Goal: Task Accomplishment & Management: Manage account settings

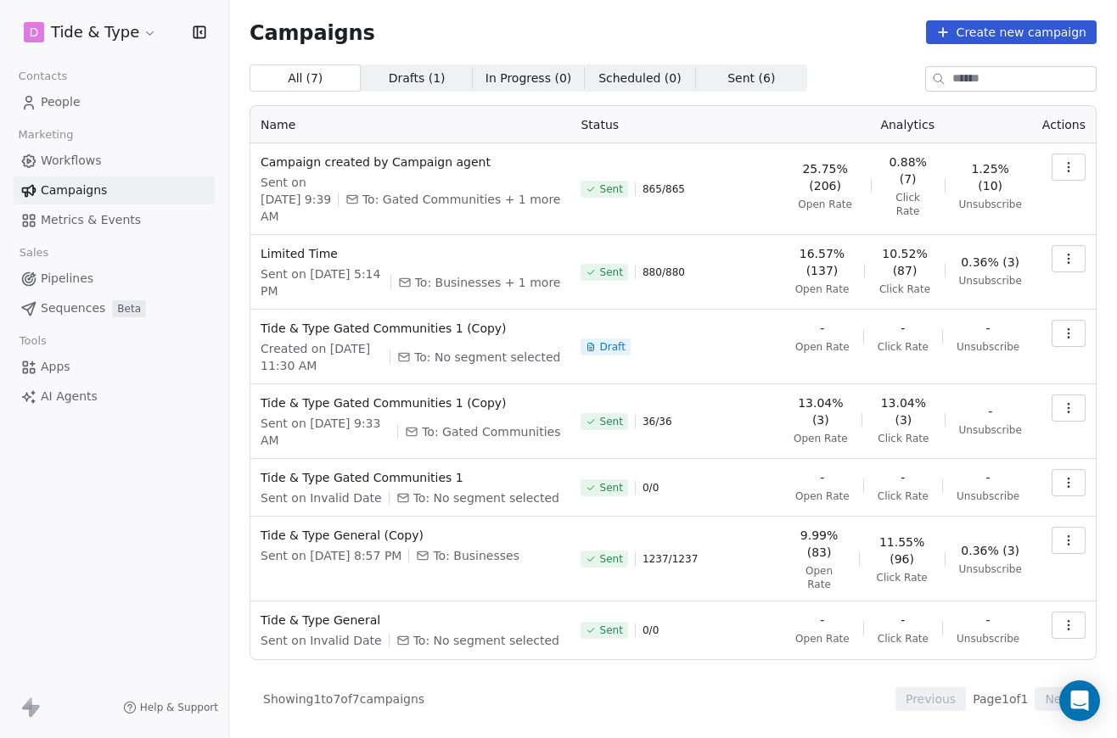
click at [1053, 165] on button "button" at bounding box center [1069, 167] width 34 height 27
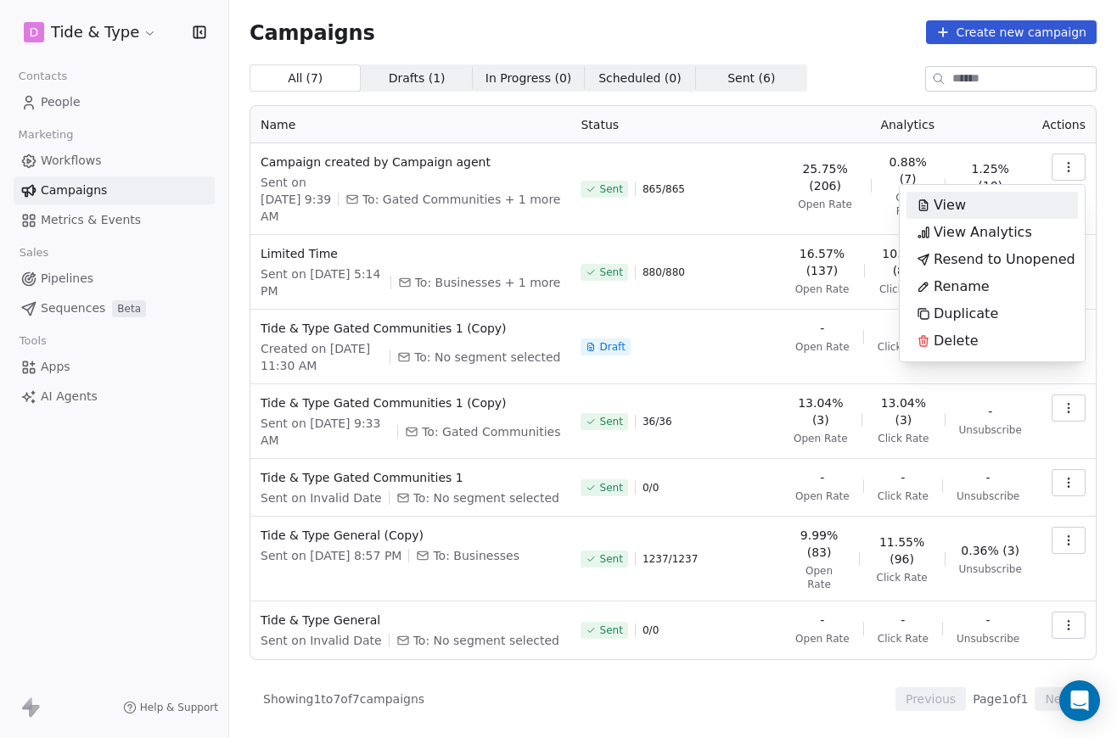
click at [447, 171] on html "D Tide & Type Contacts People Marketing Workflows Campaigns Metrics & Events Sa…" at bounding box center [558, 369] width 1117 height 738
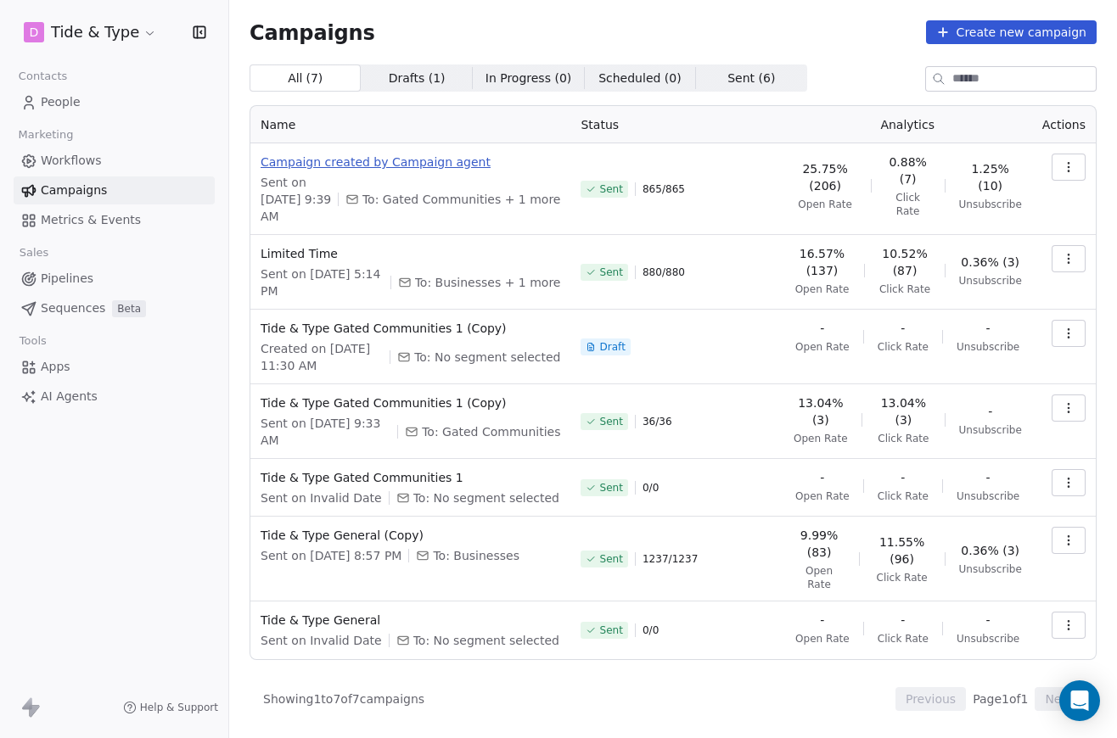
click at [433, 162] on span "Campaign created by Campaign agent" at bounding box center [411, 162] width 300 height 17
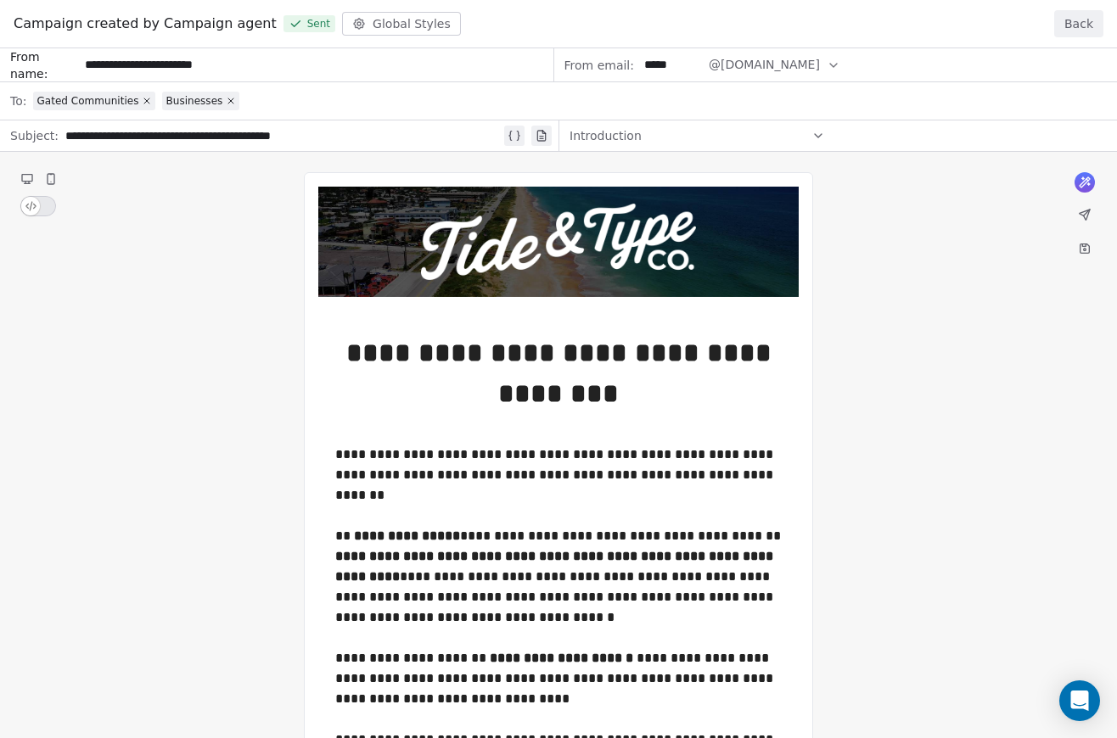
click at [393, 362] on div "**********" at bounding box center [558, 500] width 1117 height 905
click at [42, 200] on div "**********" at bounding box center [558, 500] width 1117 height 905
click at [31, 206] on div "**********" at bounding box center [558, 500] width 1117 height 905
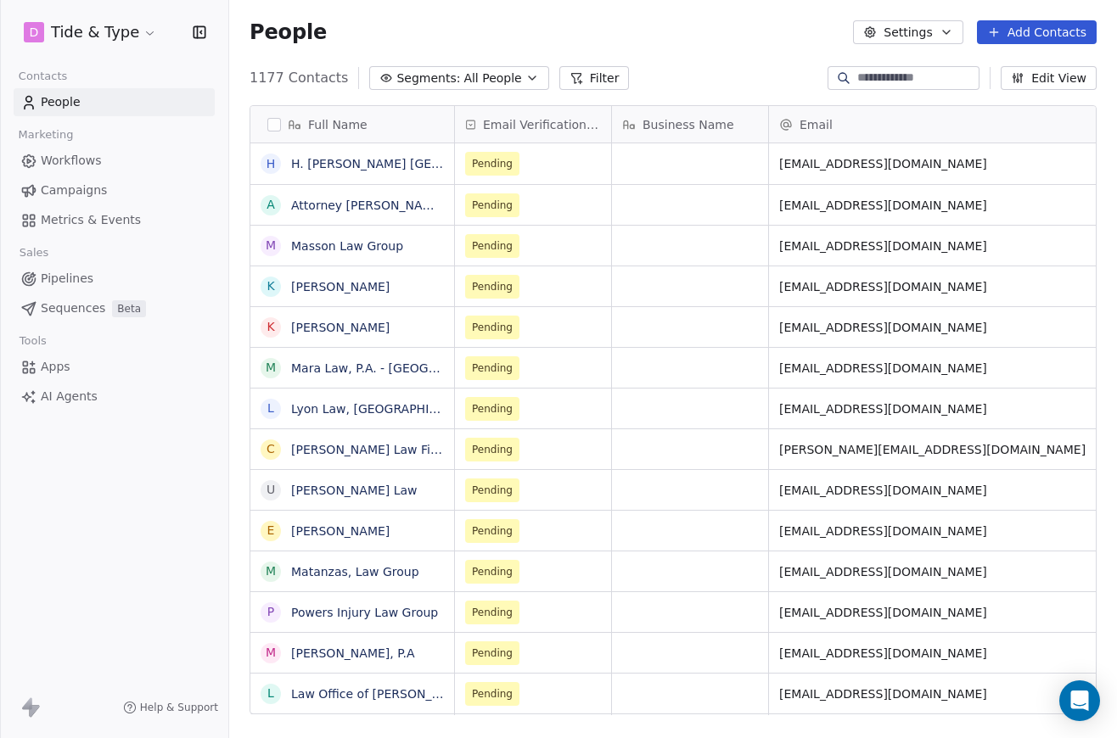
scroll to position [649, 888]
click at [104, 207] on link "Metrics & Events" at bounding box center [114, 220] width 201 height 28
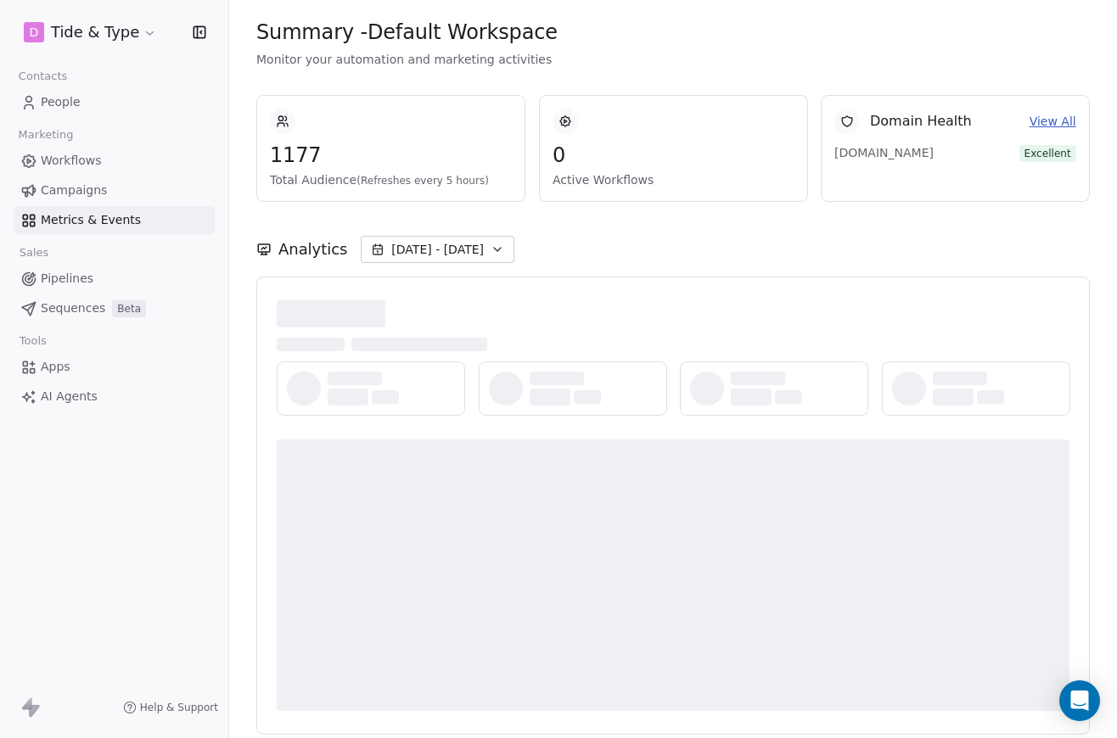
click at [99, 192] on span "Campaigns" at bounding box center [74, 191] width 66 height 18
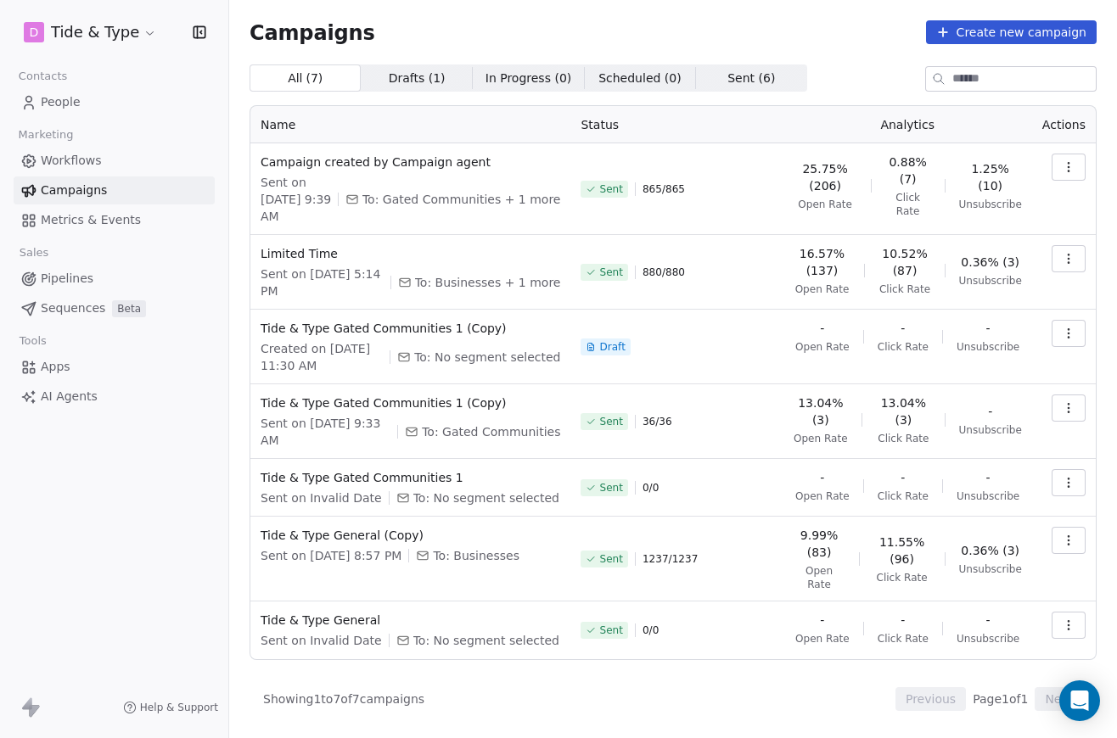
click at [397, 86] on span "Drafts ( 1 )" at bounding box center [417, 79] width 57 height 18
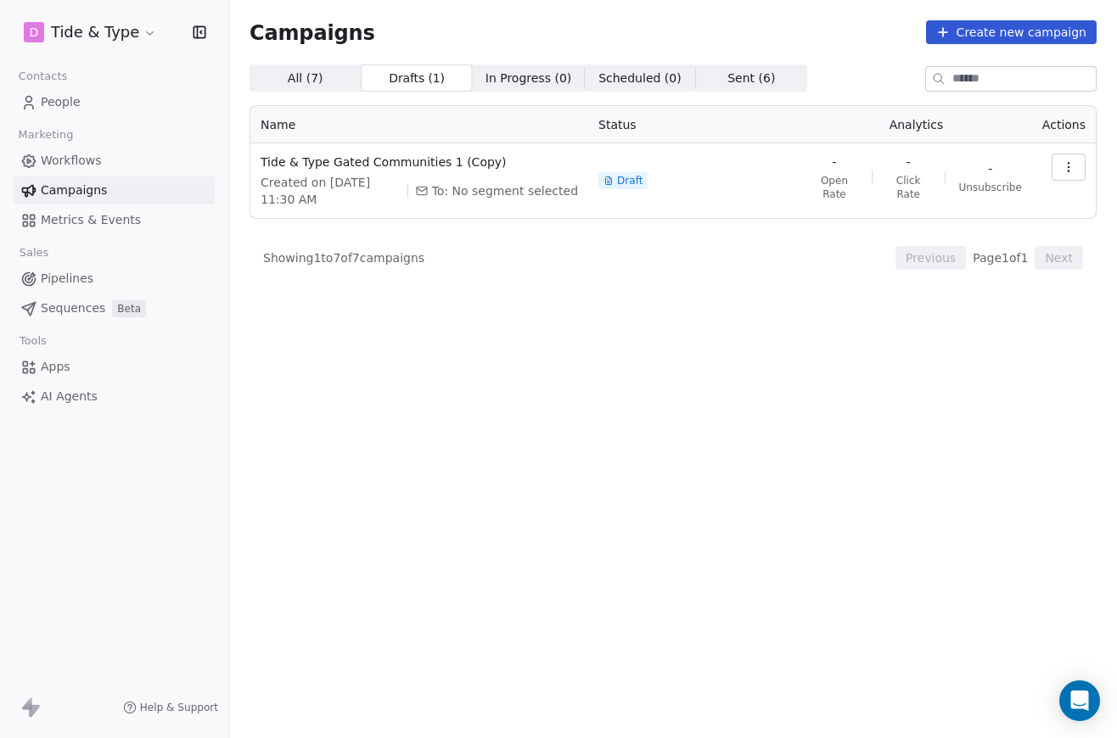
click at [322, 81] on span "All ( 7 ) All ( 7 )" at bounding box center [305, 78] width 111 height 27
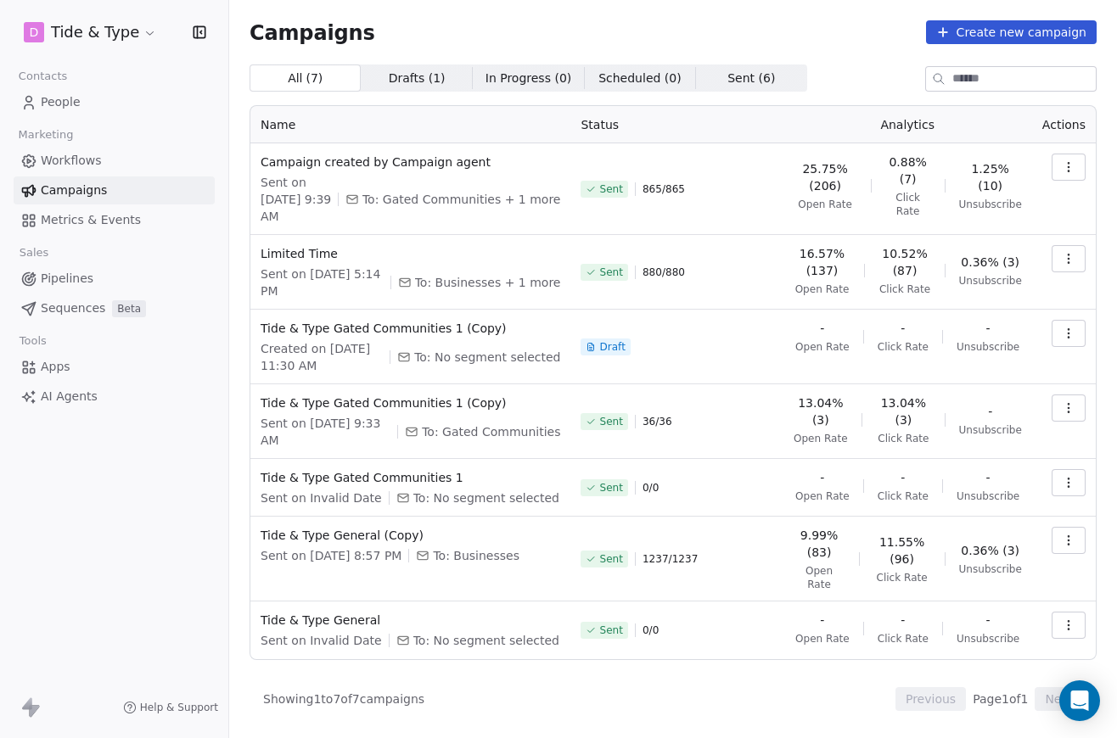
click at [1069, 167] on icon "button" at bounding box center [1068, 166] width 1 height 1
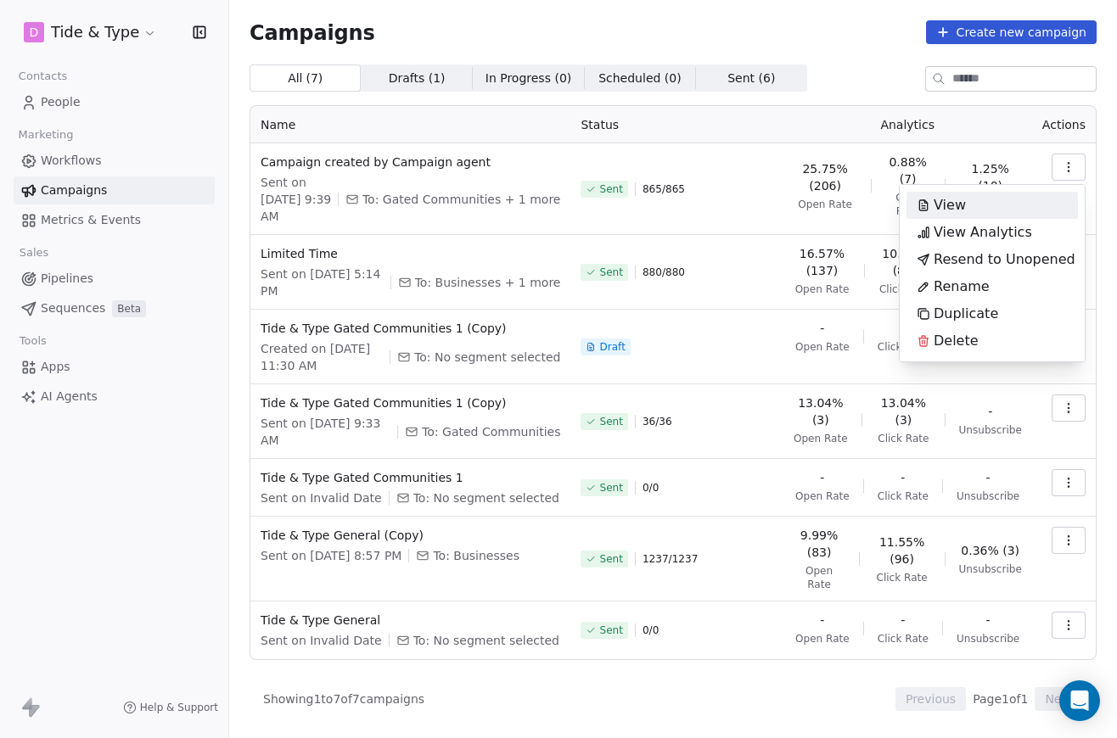
click at [84, 278] on html "D Tide & Type Contacts People Marketing Workflows Campaigns Metrics & Events Sa…" at bounding box center [558, 369] width 1117 height 738
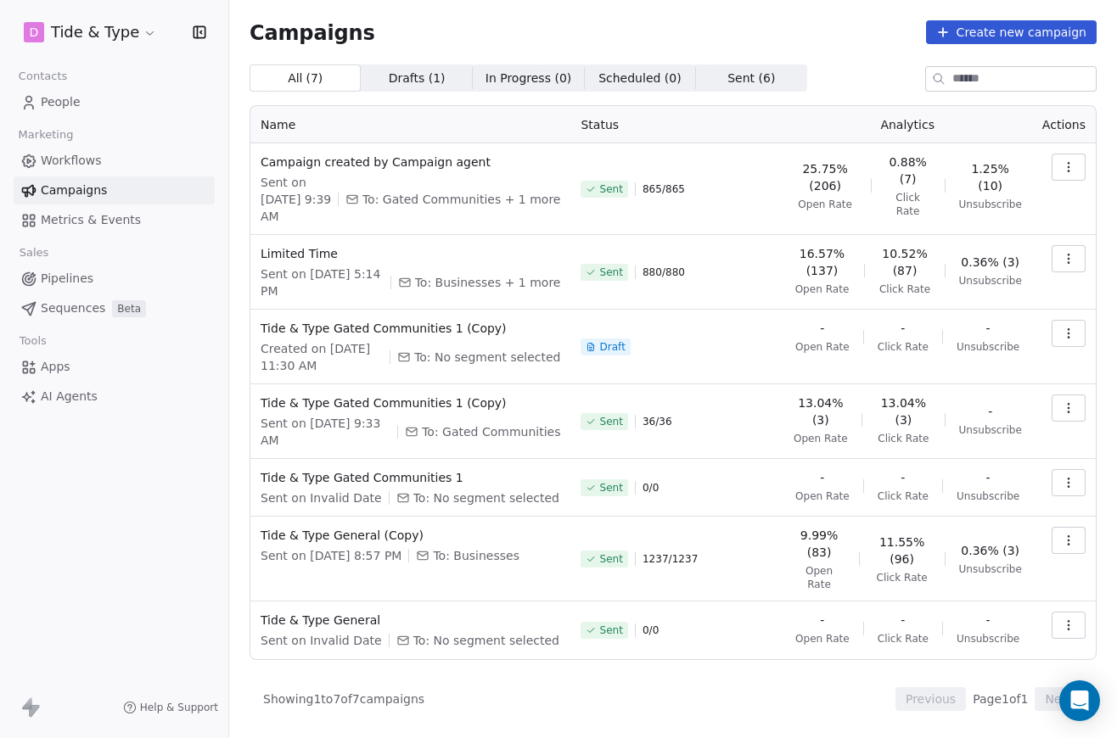
click at [87, 224] on span "Metrics & Events" at bounding box center [91, 220] width 100 height 18
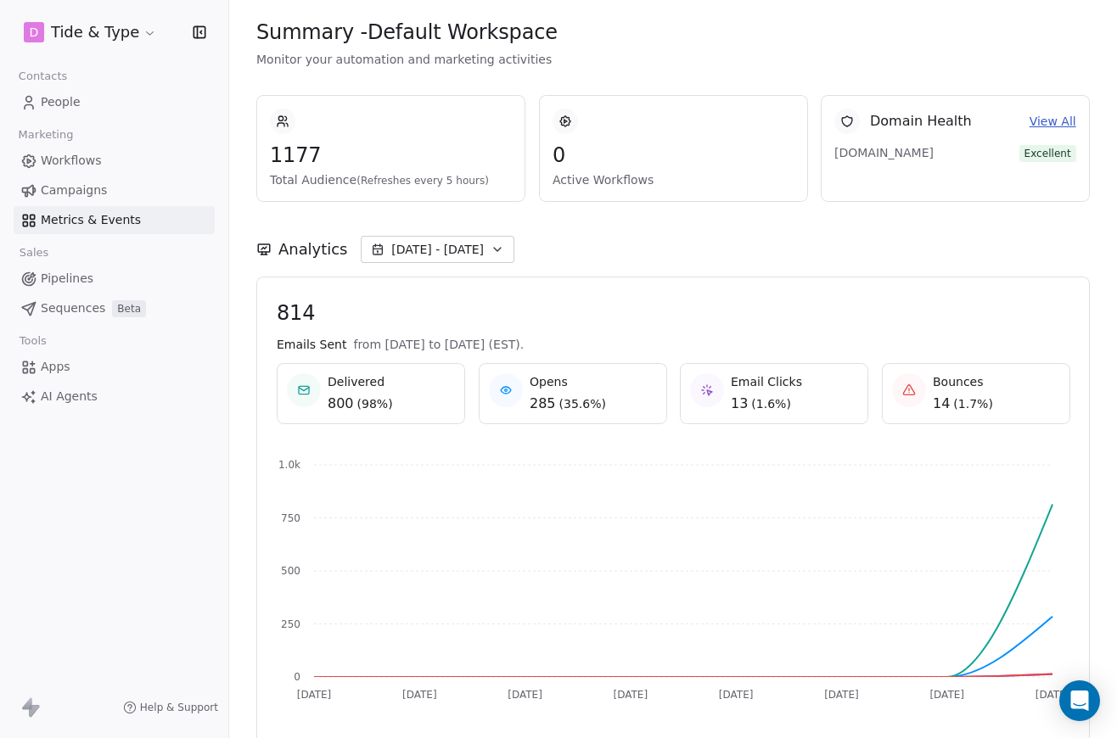
click at [104, 197] on link "Campaigns" at bounding box center [114, 191] width 201 height 28
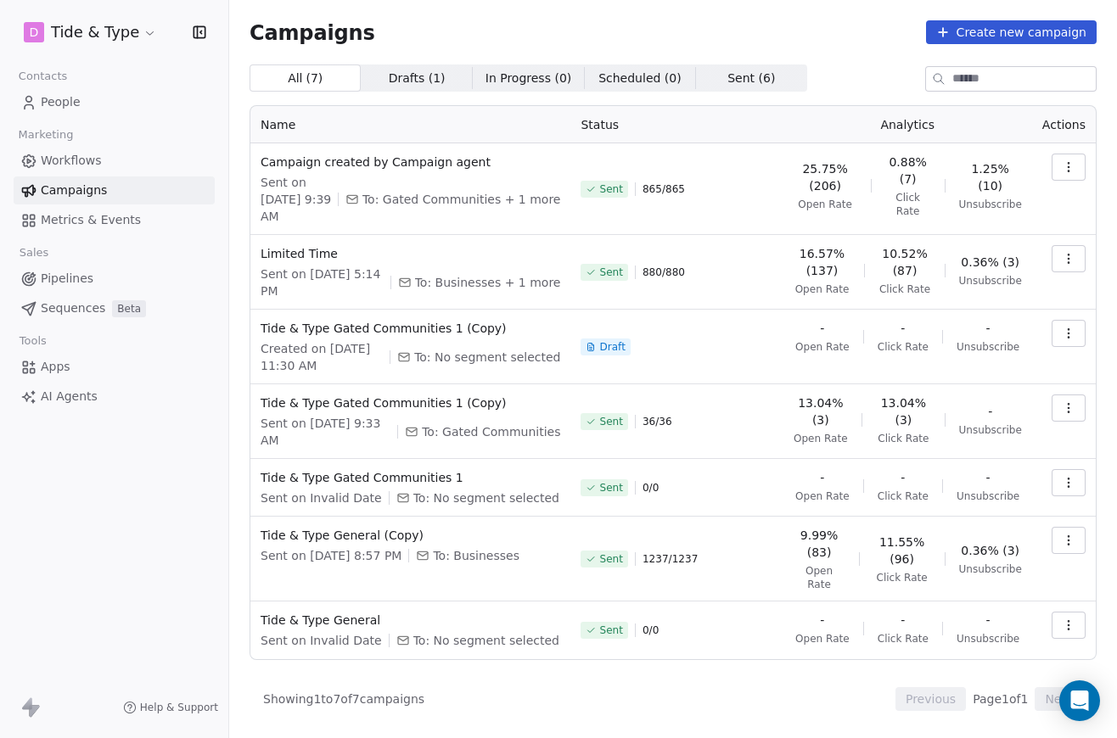
click at [121, 157] on link "Workflows" at bounding box center [114, 161] width 201 height 28
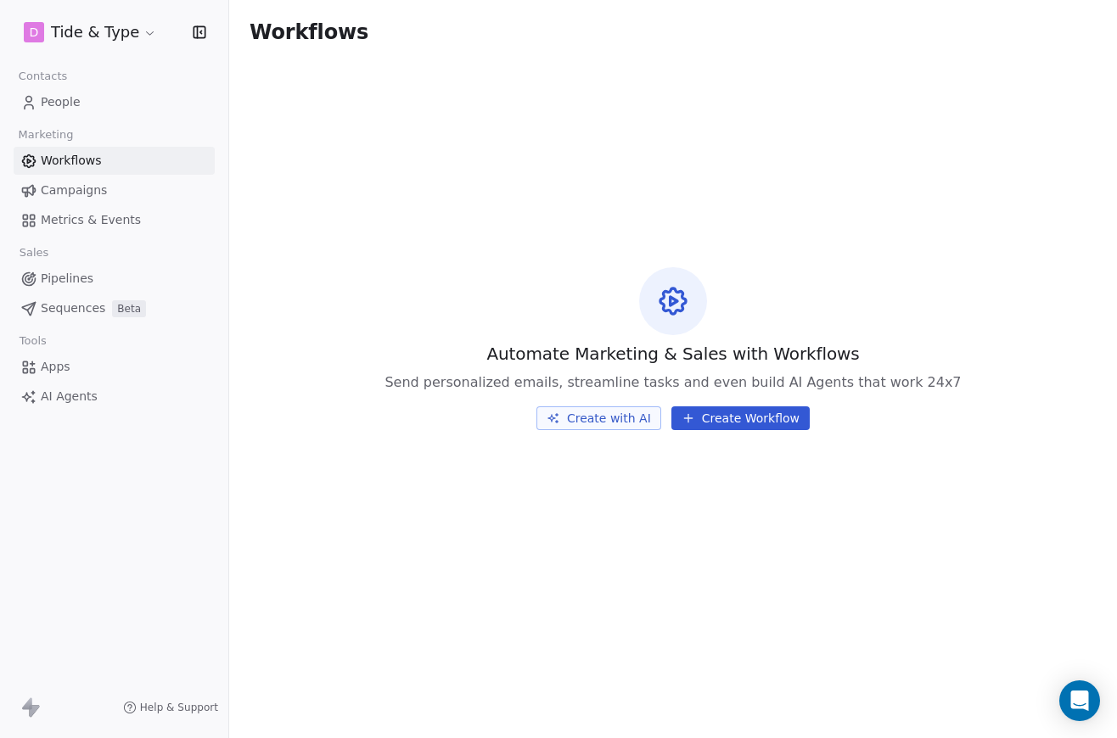
click at [126, 103] on link "People" at bounding box center [114, 102] width 201 height 28
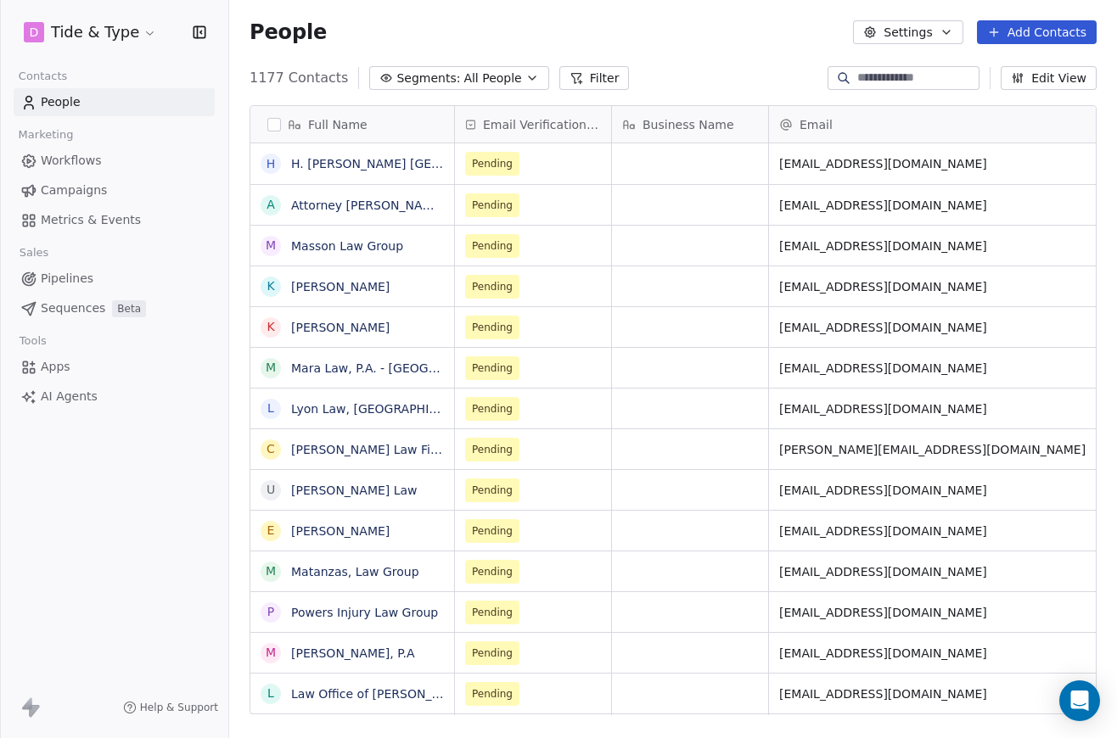
scroll to position [649, 888]
click at [106, 152] on link "Workflows" at bounding box center [114, 161] width 201 height 28
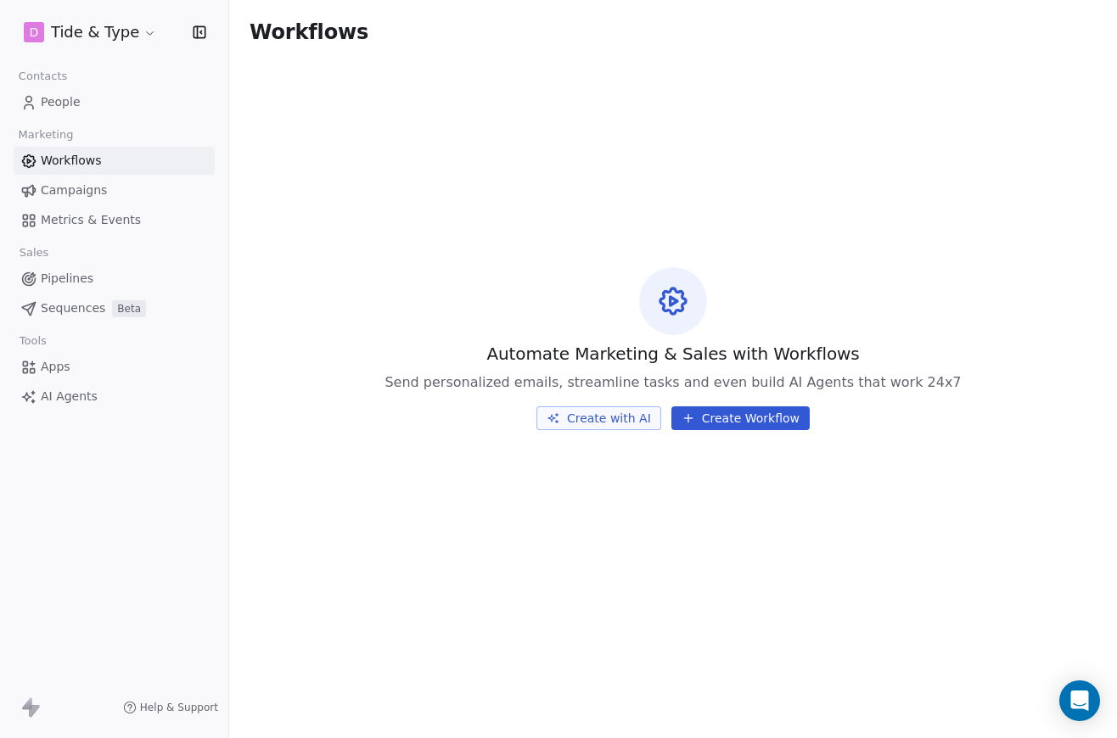
click at [73, 274] on span "Pipelines" at bounding box center [67, 279] width 53 height 18
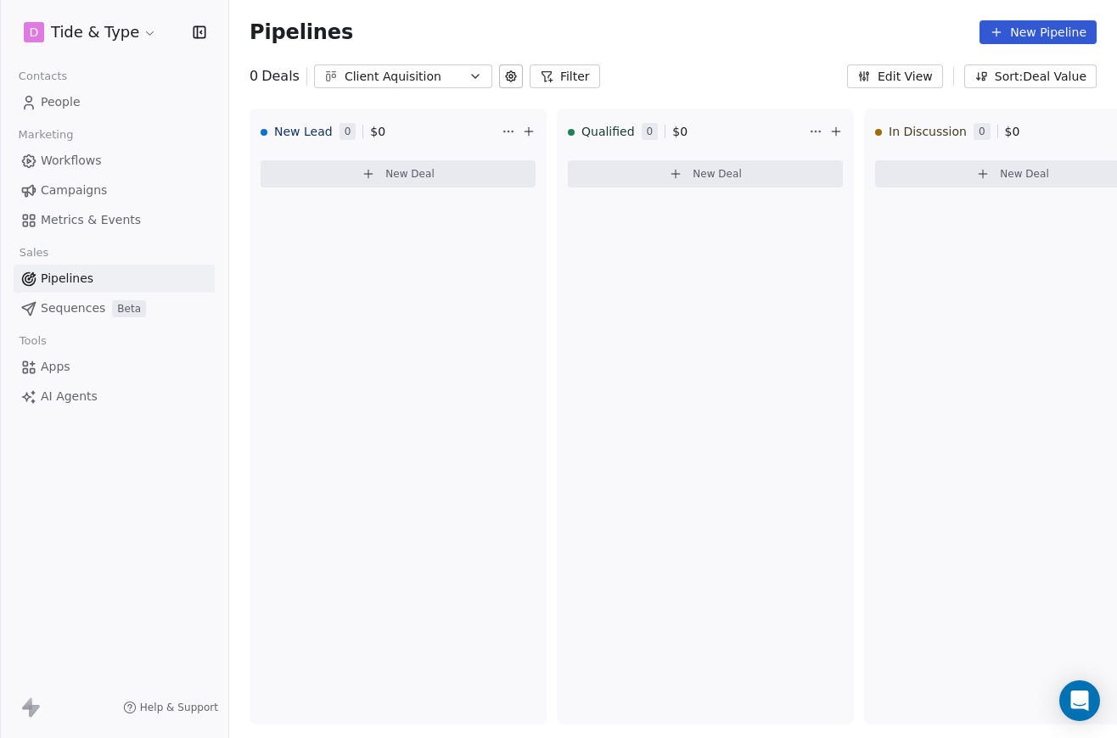
click at [71, 310] on span "Sequences" at bounding box center [73, 309] width 65 height 18
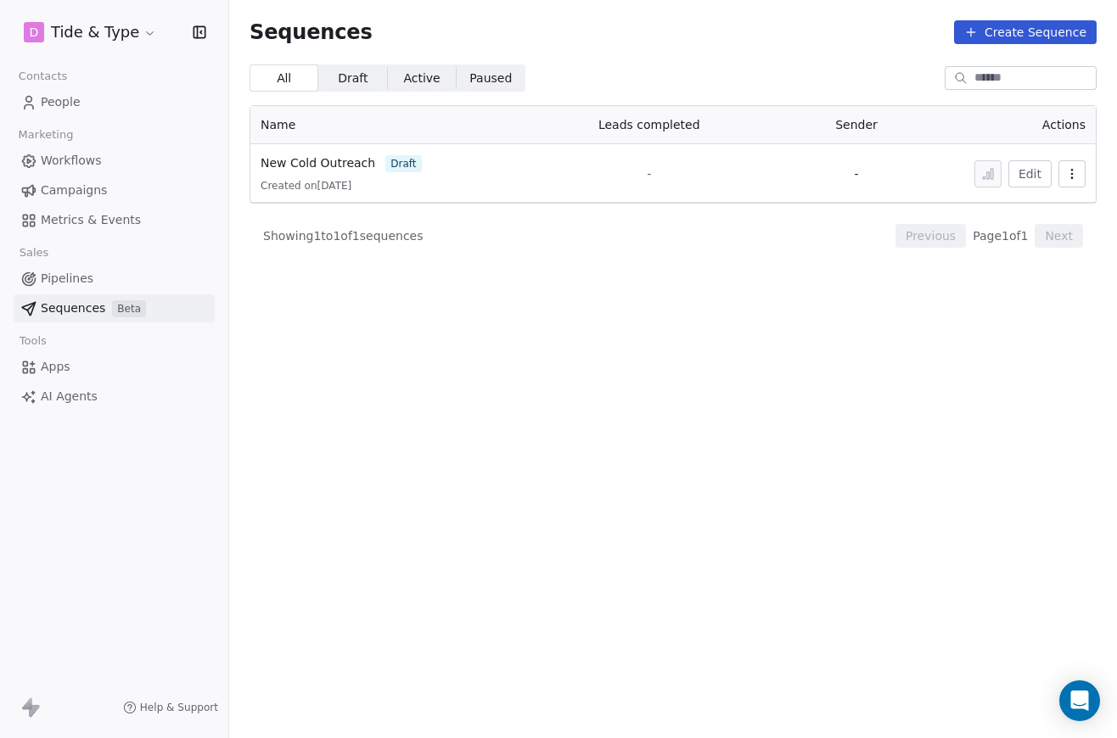
click at [84, 167] on span "Workflows" at bounding box center [71, 161] width 61 height 18
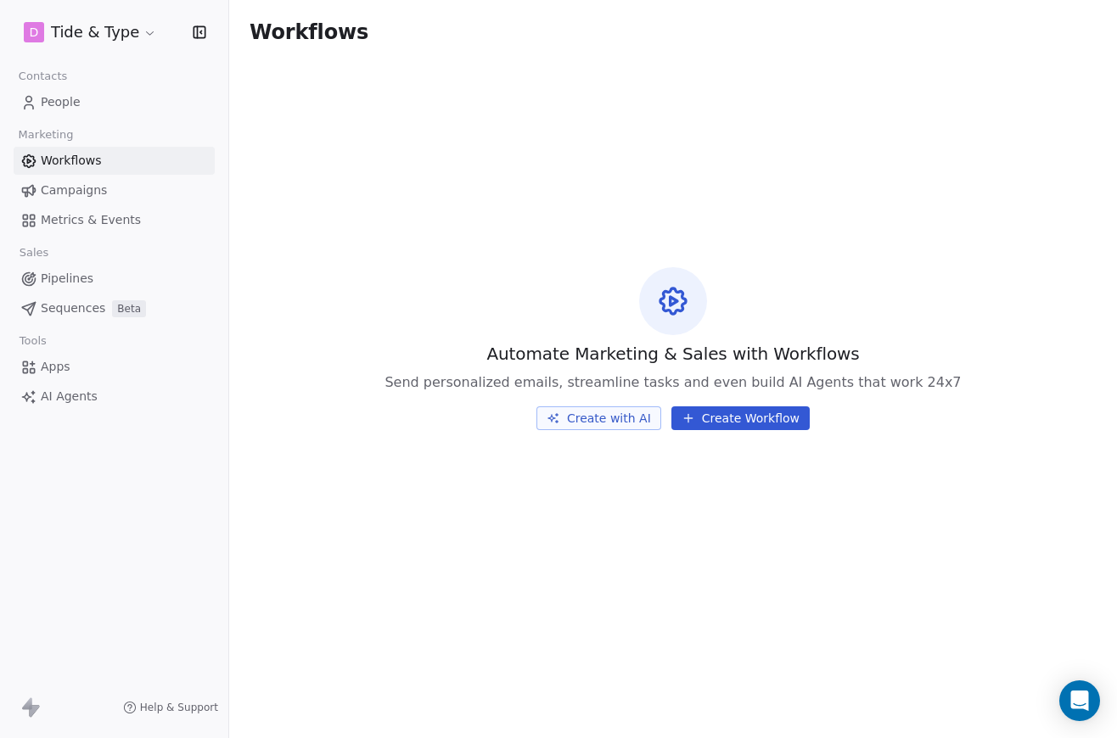
click at [88, 102] on link "People" at bounding box center [114, 102] width 201 height 28
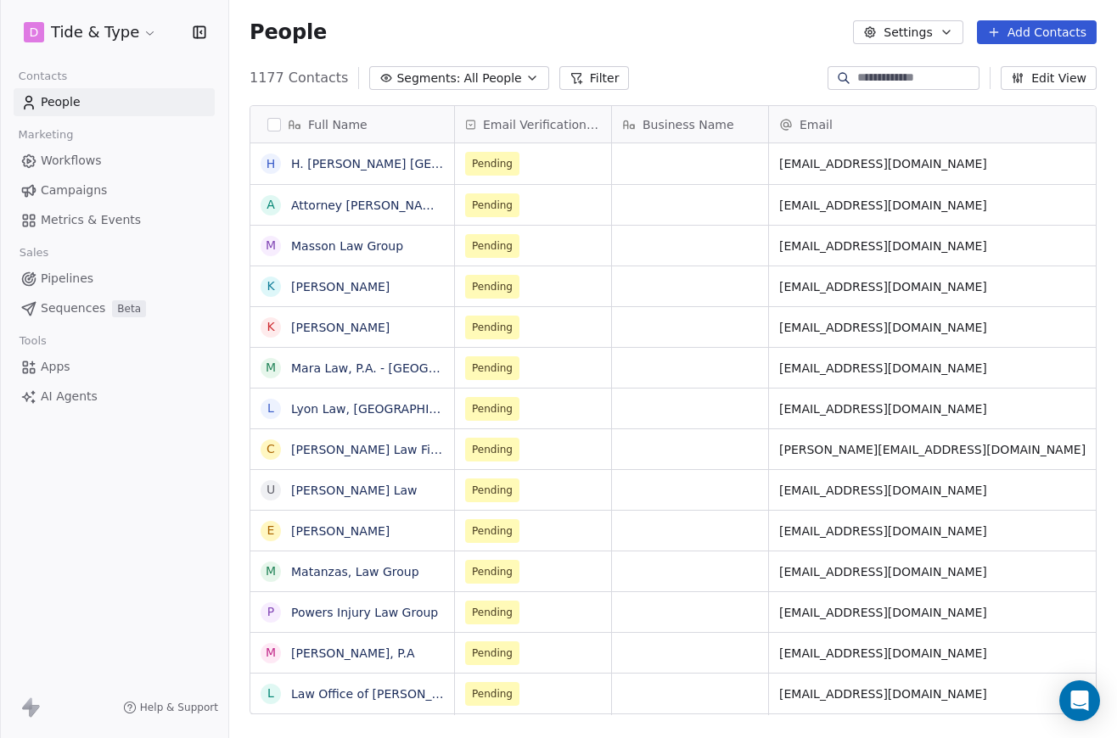
scroll to position [649, 888]
click at [274, 128] on button "button" at bounding box center [274, 125] width 14 height 14
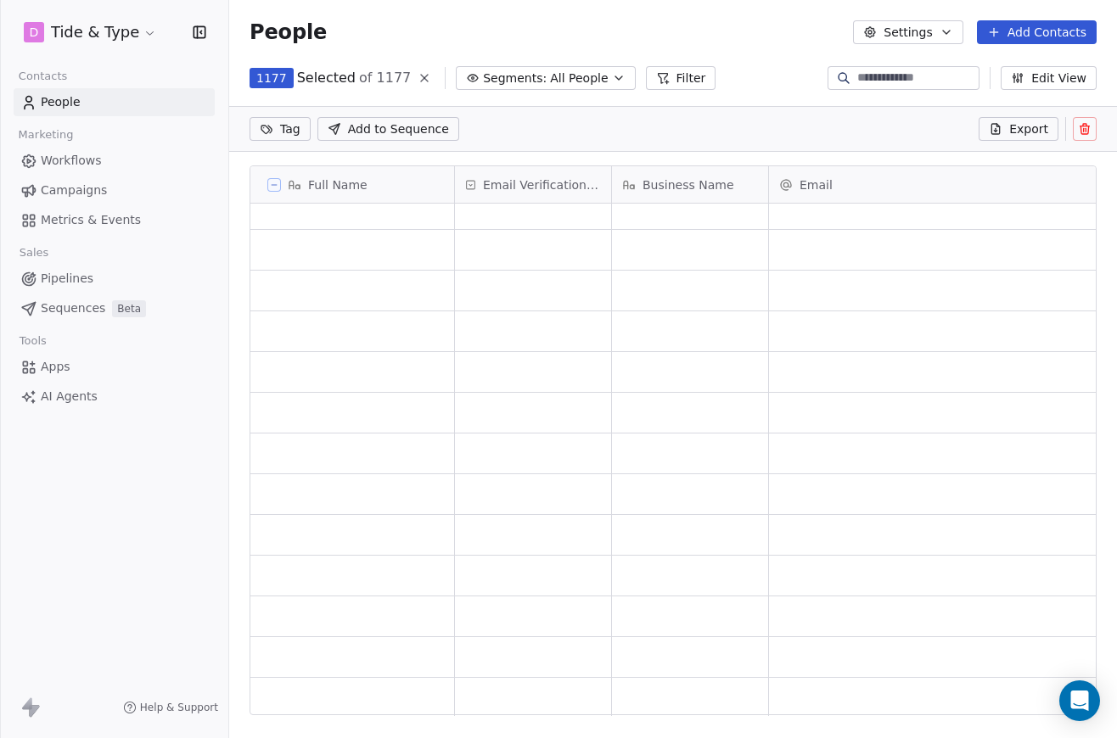
scroll to position [7122, 0]
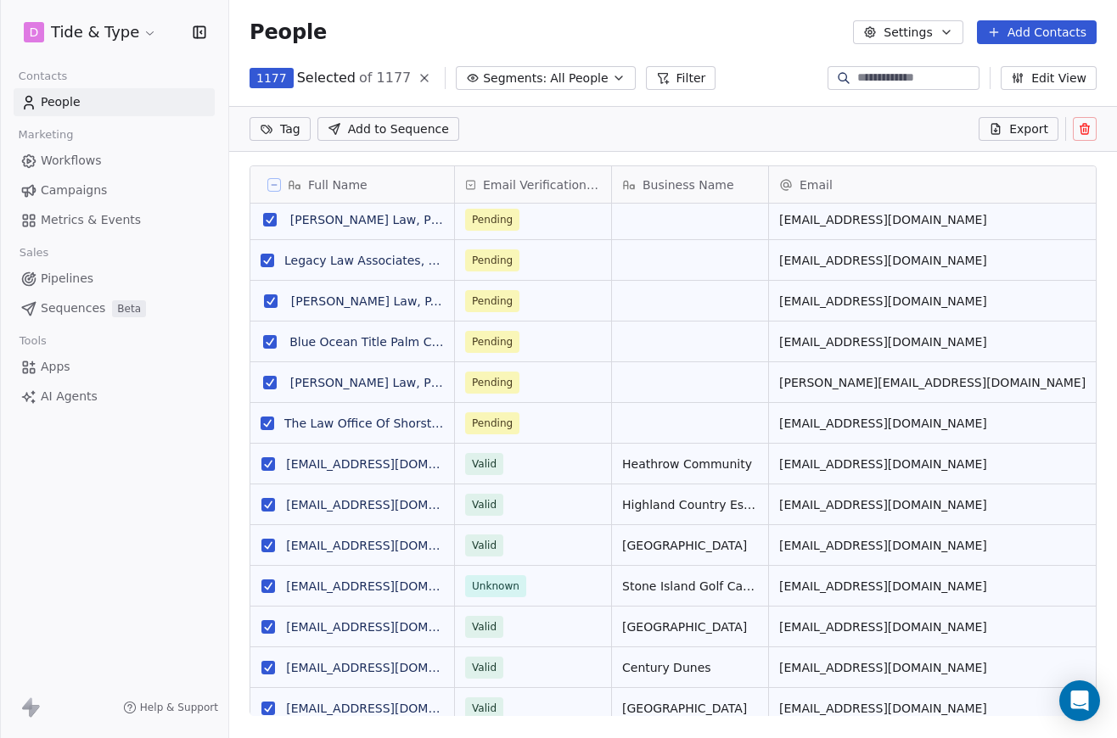
click at [274, 179] on button at bounding box center [274, 185] width 14 height 14
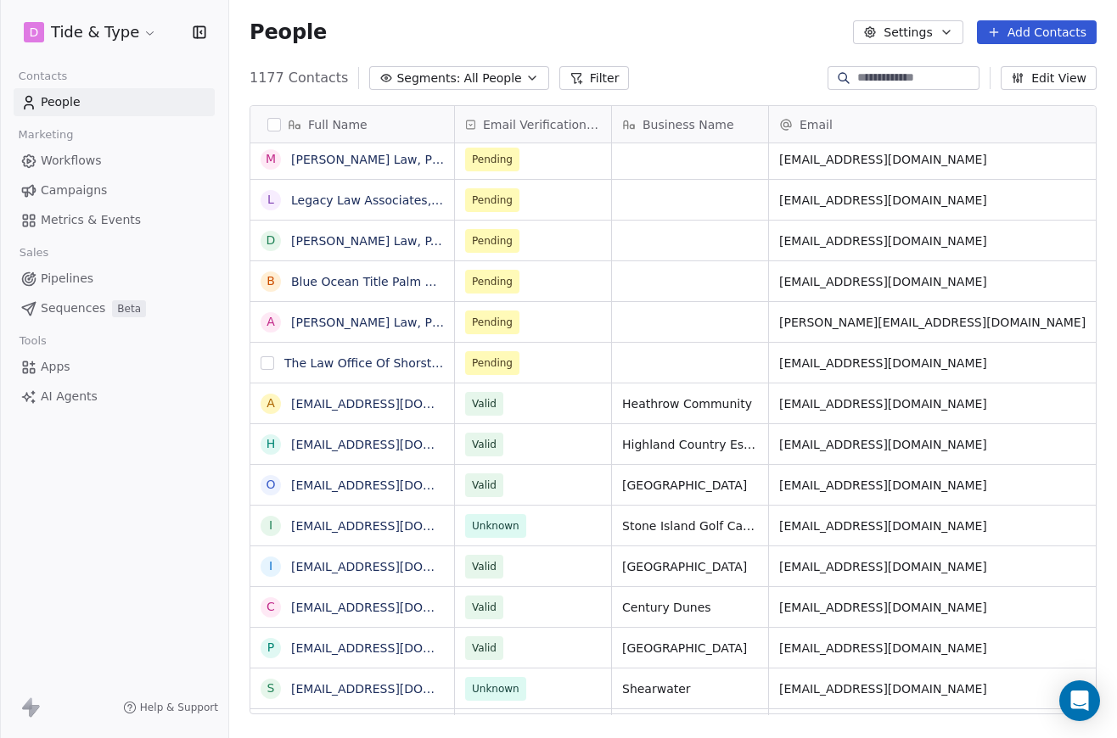
click at [270, 364] on button "grid" at bounding box center [268, 363] width 14 height 14
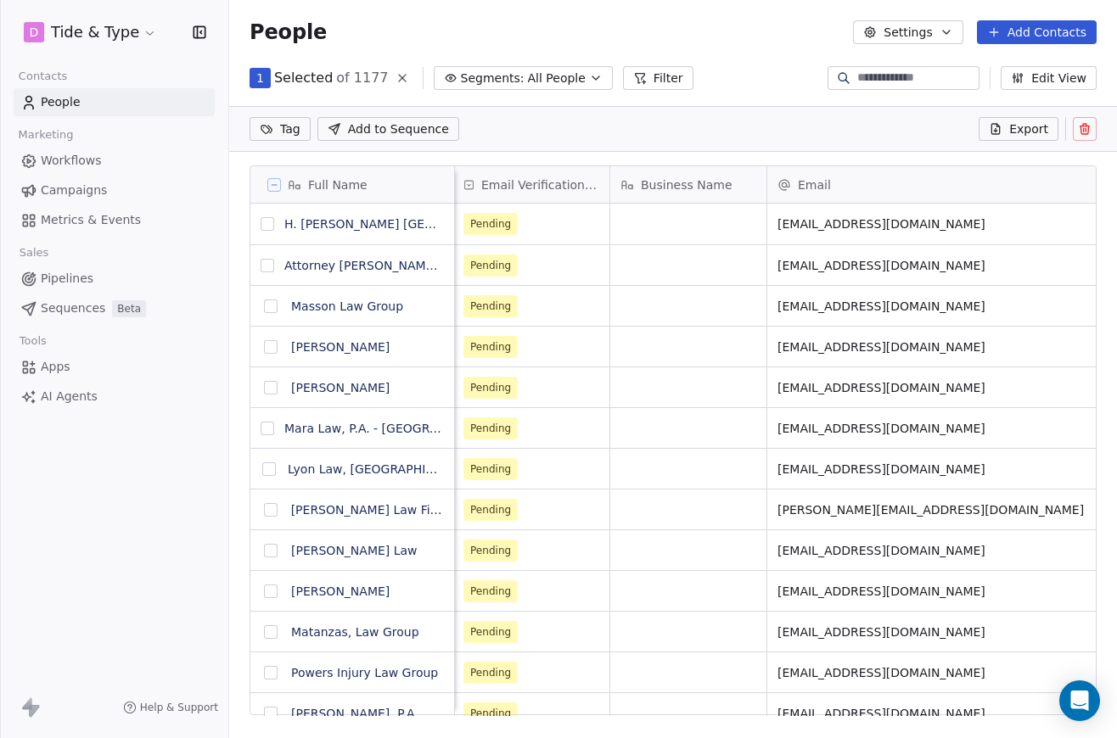
click at [269, 229] on button "grid" at bounding box center [268, 224] width 14 height 14
type button "on"
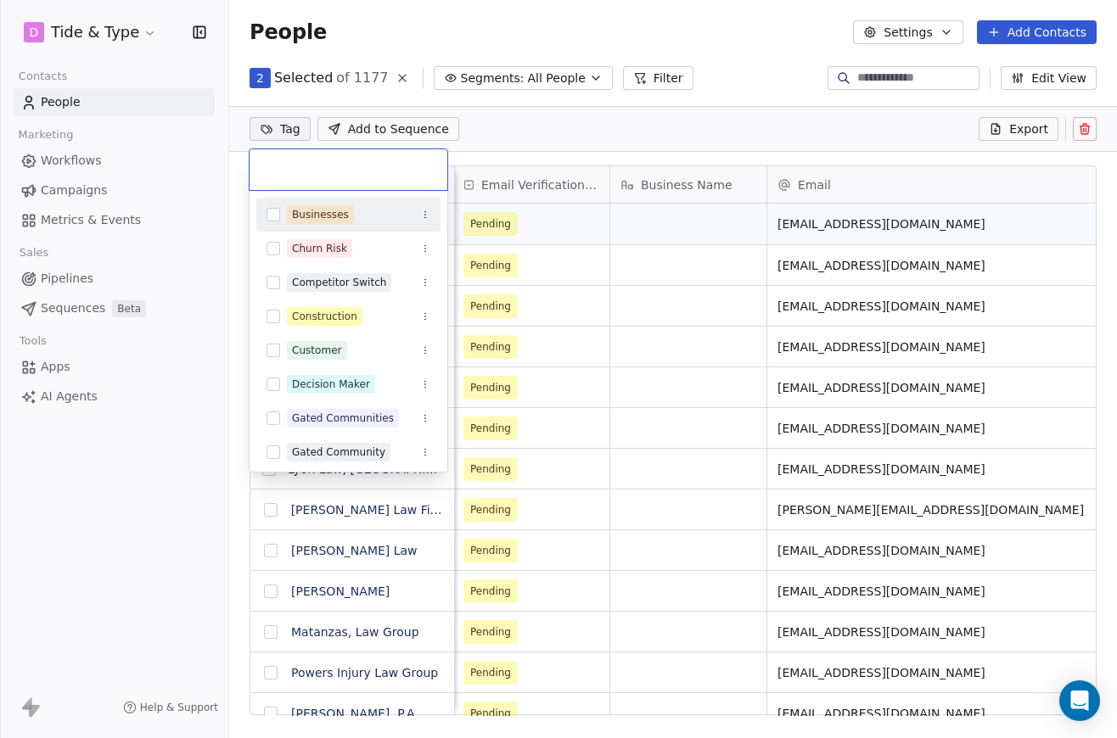
click at [286, 126] on html "D Tide & Type Contacts People Marketing Workflows Campaigns Metrics & Events Sa…" at bounding box center [558, 369] width 1117 height 738
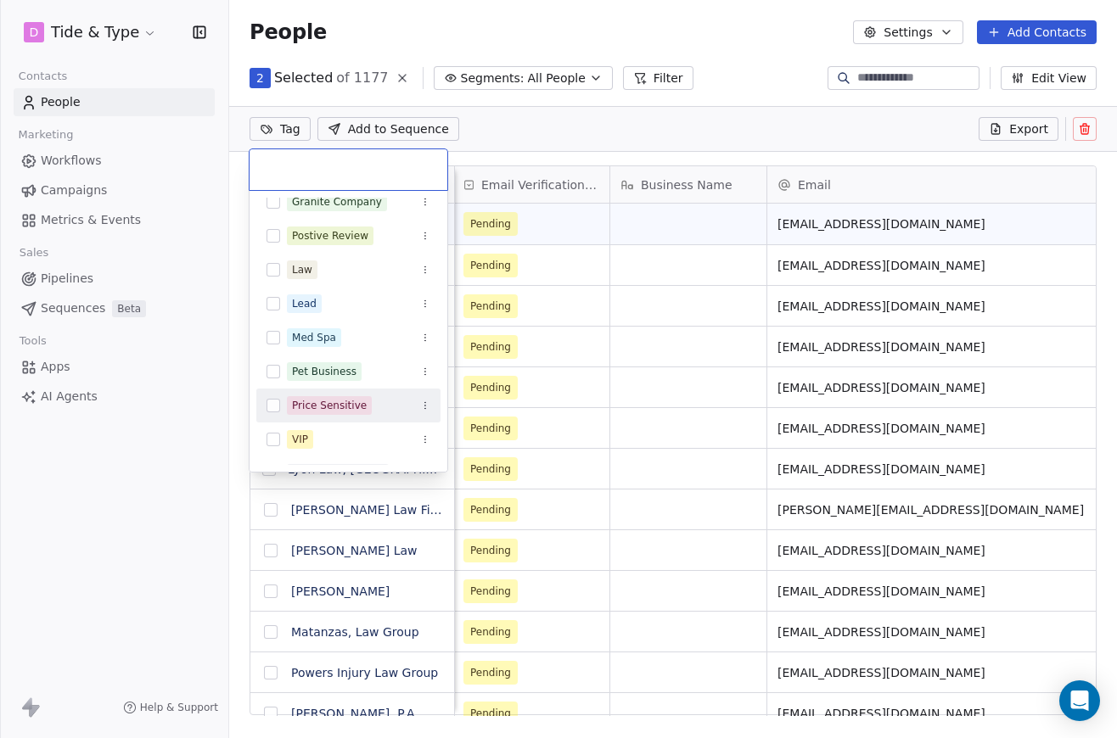
click at [163, 531] on html "D Tide & Type Contacts People Marketing Workflows Campaigns Metrics & Events Sa…" at bounding box center [558, 369] width 1117 height 738
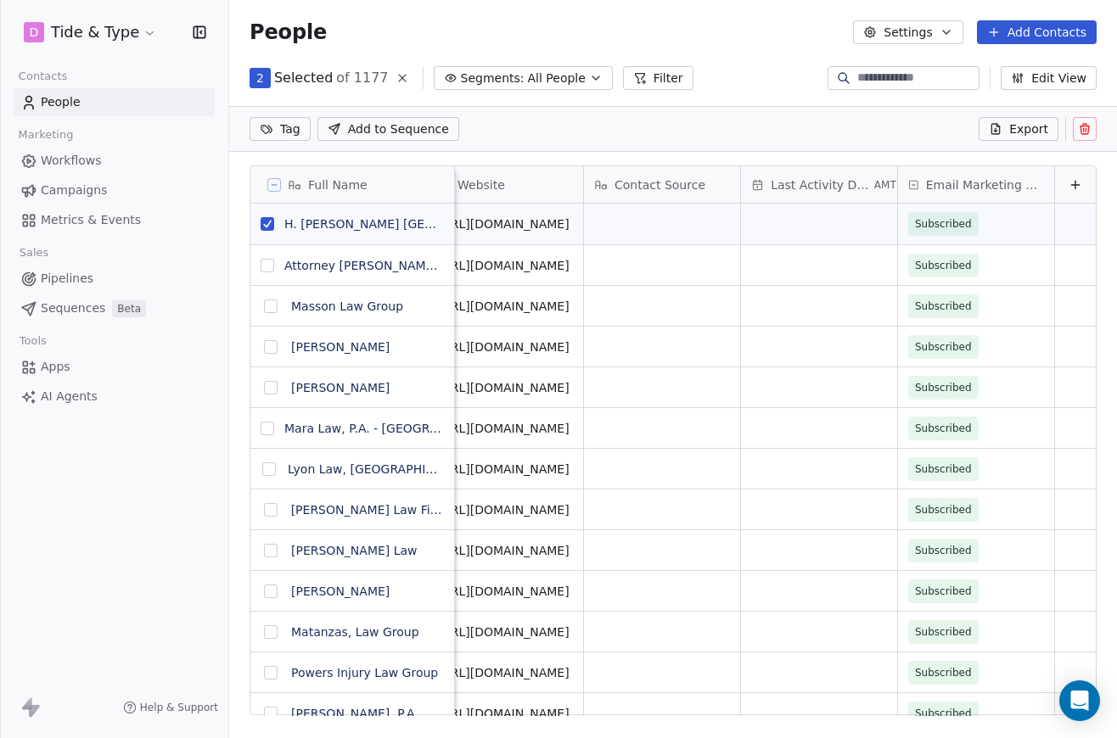
click at [922, 182] on div "Email Marketing Consent" at bounding box center [976, 185] width 136 height 17
click at [926, 190] on html "D Tide & Type Contacts People Marketing Workflows Campaigns Metrics & Events Sa…" at bounding box center [558, 369] width 1117 height 738
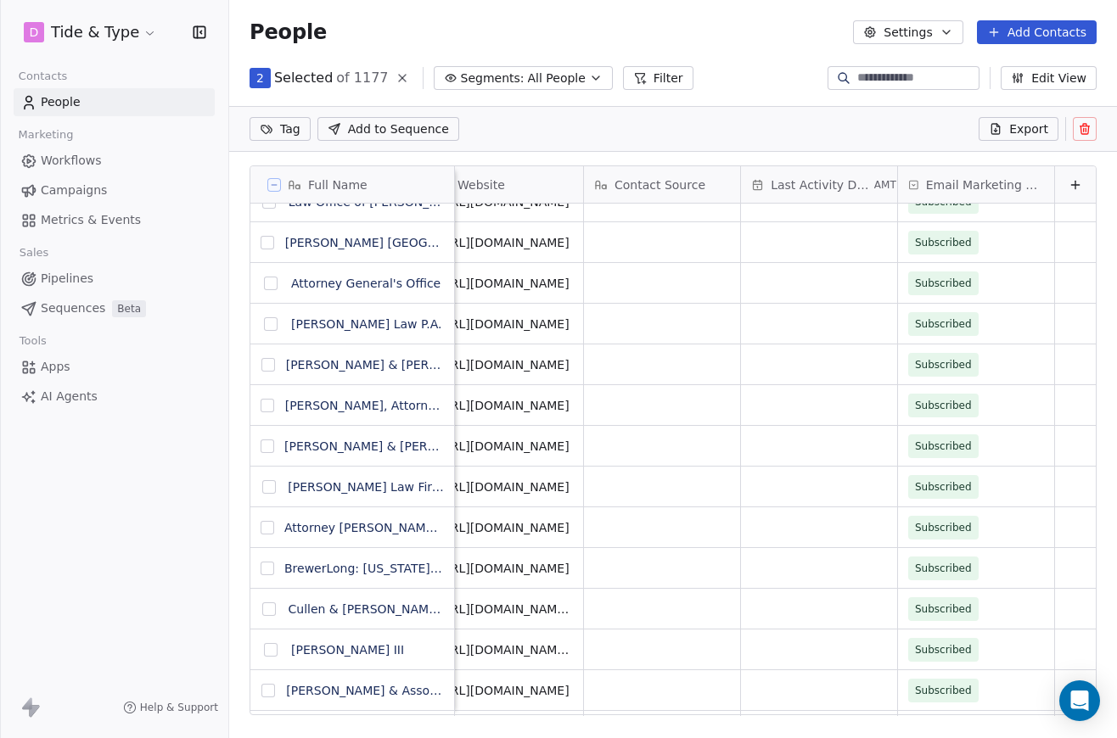
click at [649, 80] on button "Filter" at bounding box center [658, 78] width 70 height 24
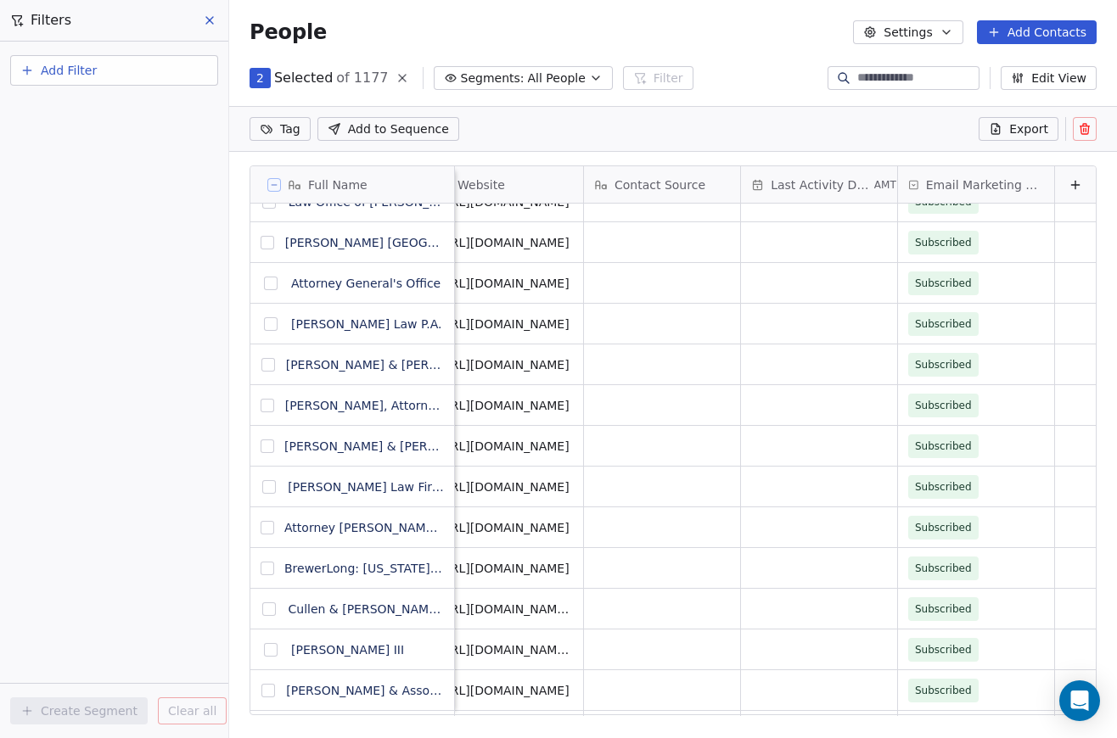
click at [131, 69] on button "Add Filter" at bounding box center [114, 70] width 208 height 31
click at [130, 115] on span "Contact properties" at bounding box center [83, 111] width 110 height 18
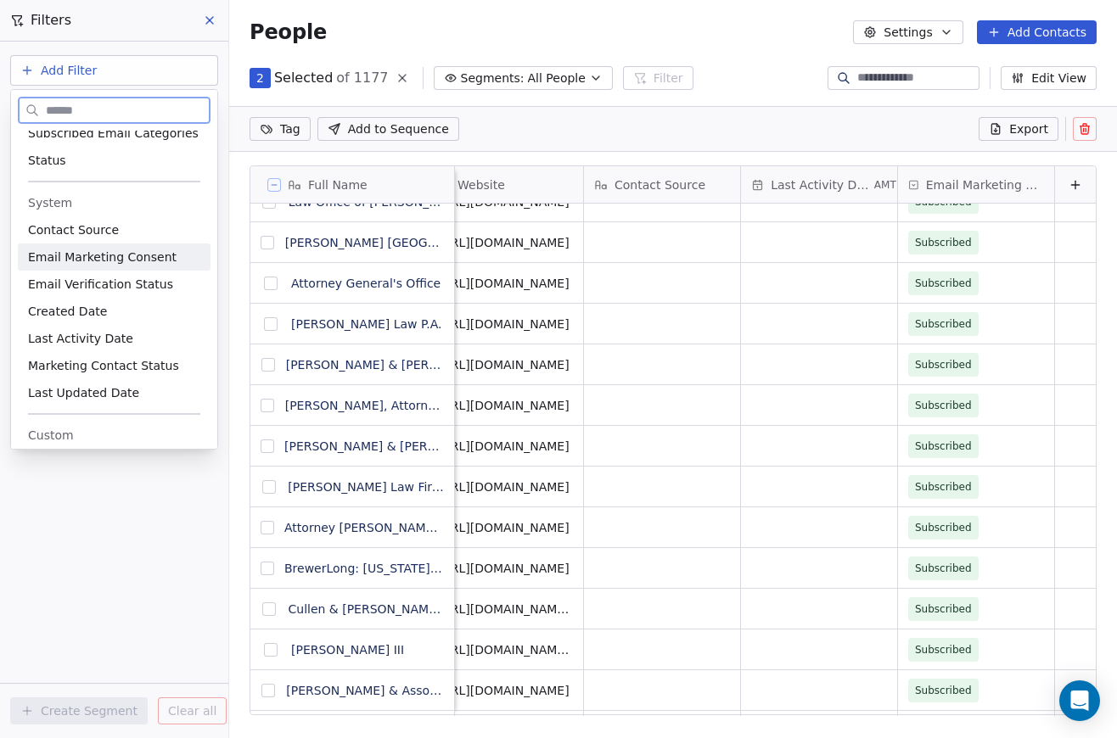
click at [112, 264] on span "Email Marketing Consent" at bounding box center [102, 257] width 149 height 17
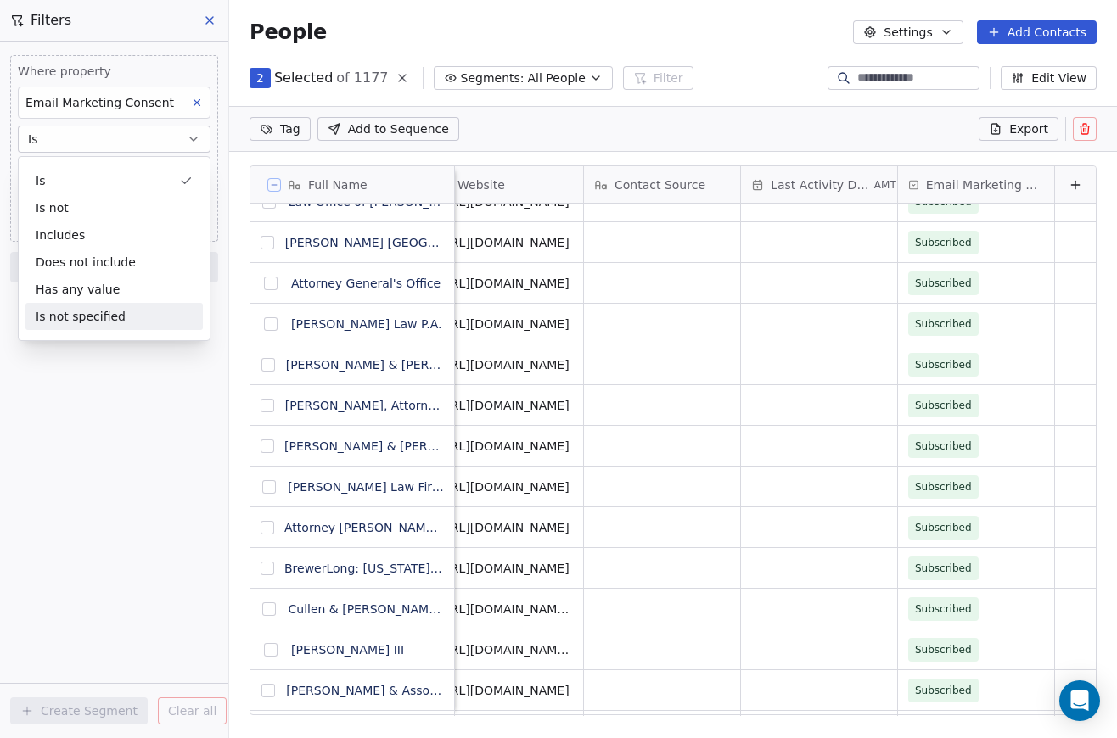
click at [75, 429] on div "Where property Email Marketing Consent Is Select Email Marketing Consent Add fi…" at bounding box center [114, 390] width 228 height 697
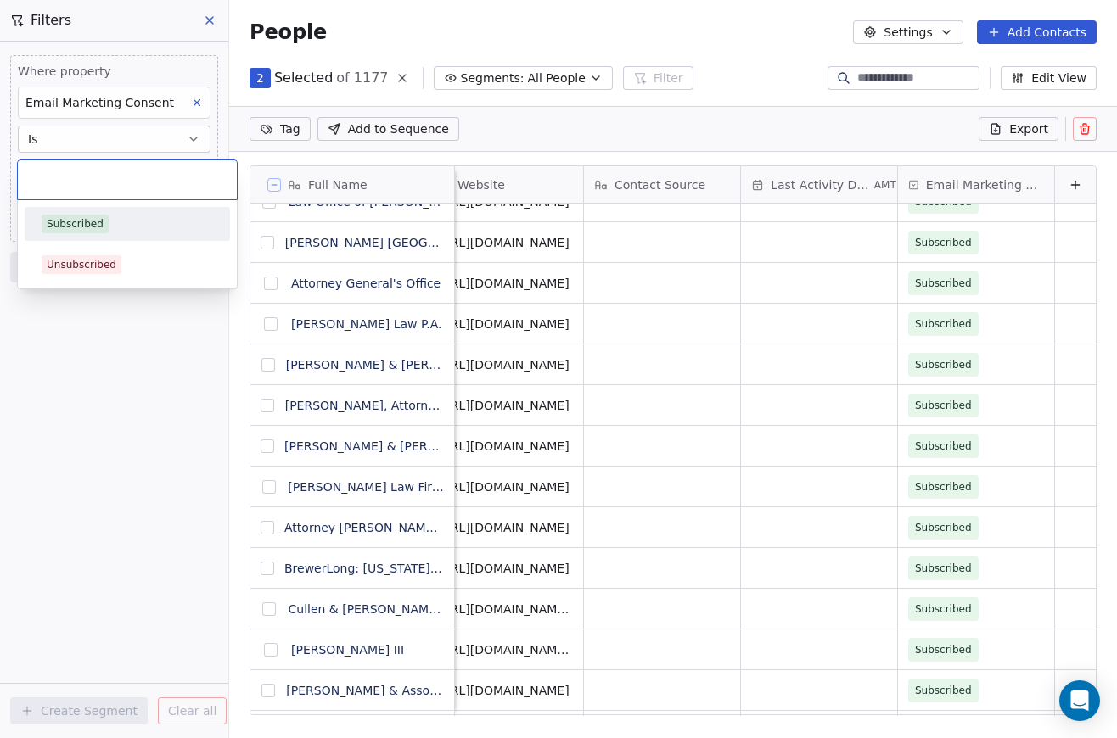
click at [149, 183] on body "D Tide & Type Contacts People Marketing Workflows Campaigns Metrics & Events Sa…" at bounding box center [558, 369] width 1117 height 738
click at [111, 266] on div "Unsubscribed" at bounding box center [82, 264] width 70 height 15
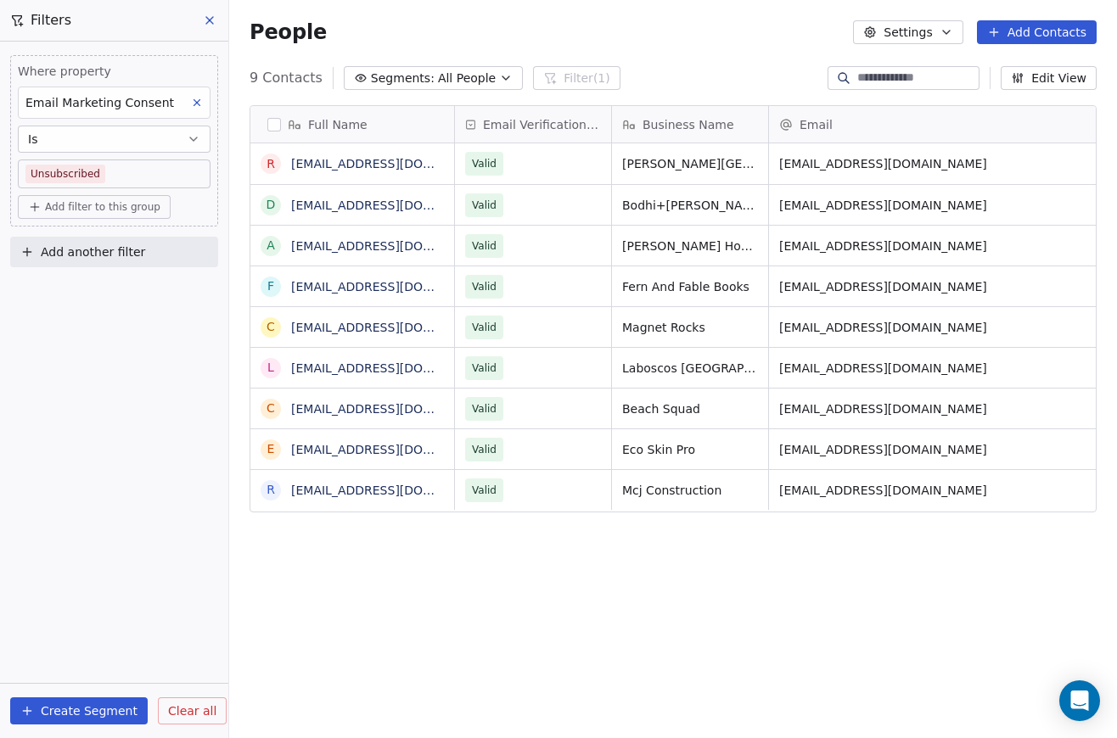
click at [272, 122] on button "button" at bounding box center [274, 125] width 14 height 14
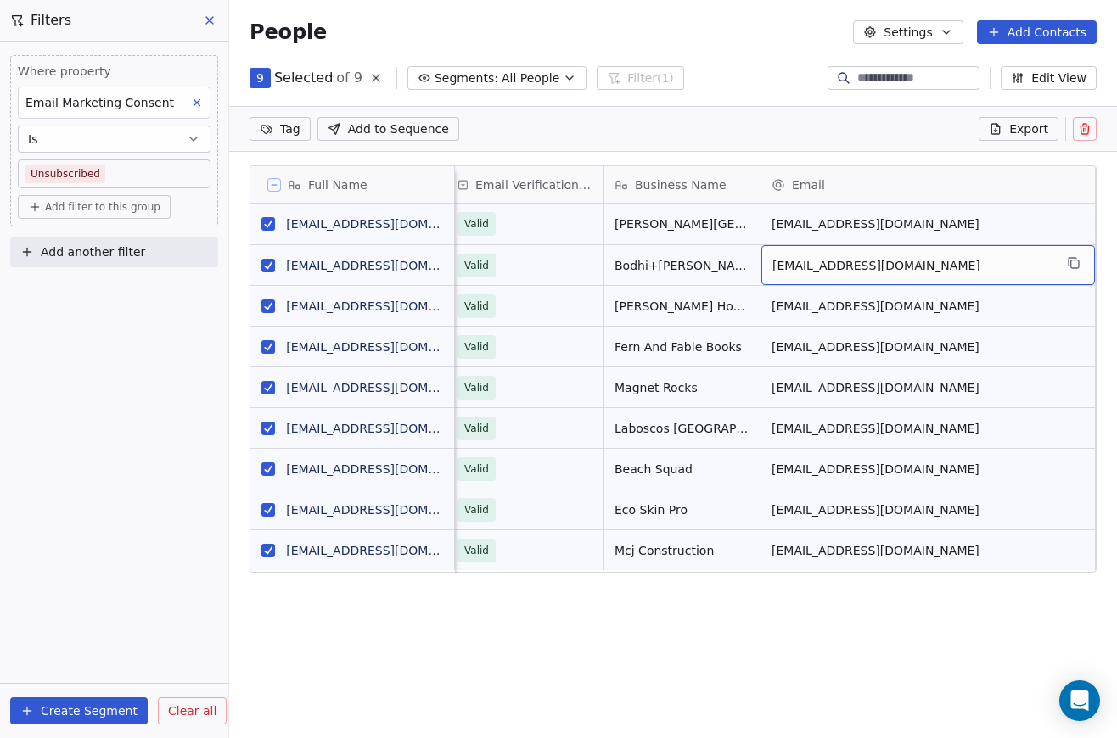
click at [911, 266] on span "[EMAIL_ADDRESS][DOMAIN_NAME]" at bounding box center [912, 265] width 281 height 17
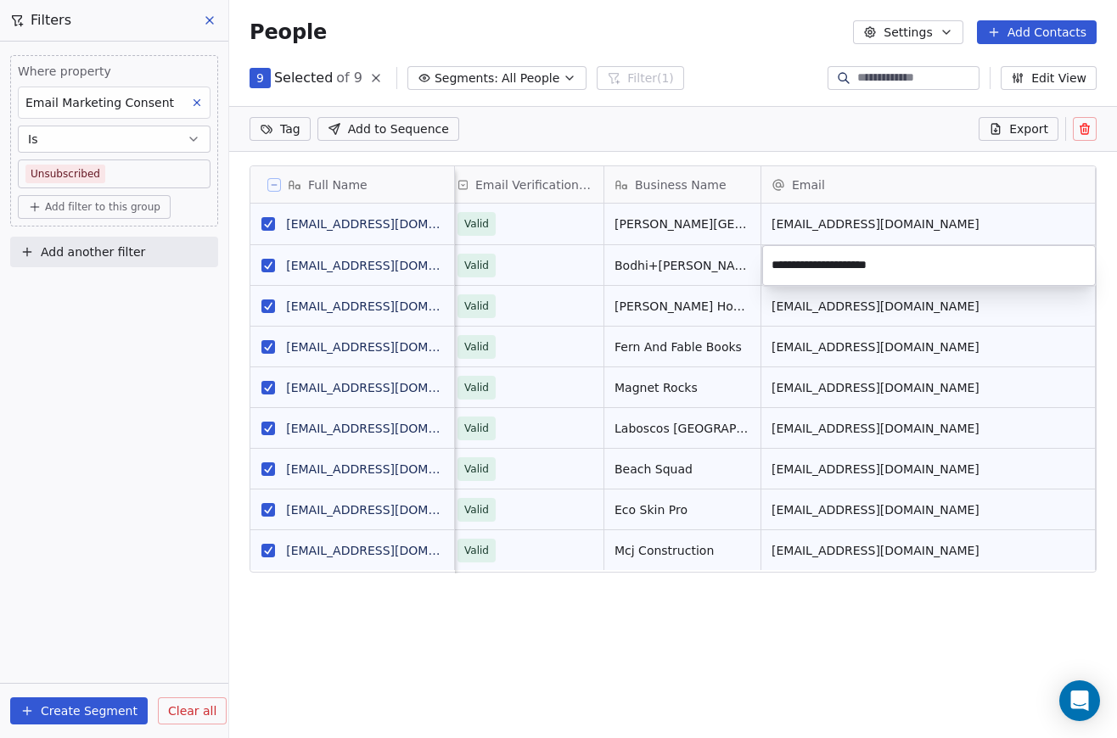
drag, startPoint x: 916, startPoint y: 266, endPoint x: 821, endPoint y: 264, distance: 95.1
click at [821, 264] on input "**********" at bounding box center [929, 266] width 327 height 34
click at [825, 651] on html "D Tide & Type Contacts People Marketing Workflows Campaigns Metrics & Events Sa…" at bounding box center [558, 369] width 1117 height 738
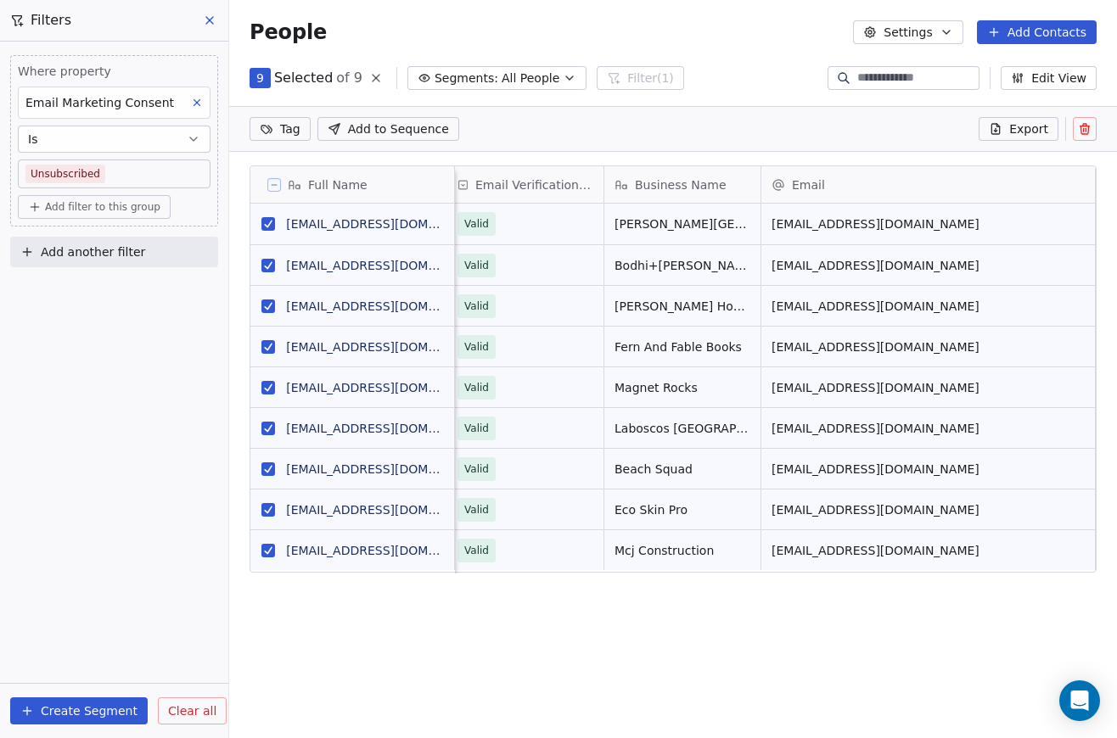
click at [1088, 131] on icon at bounding box center [1084, 130] width 8 height 8
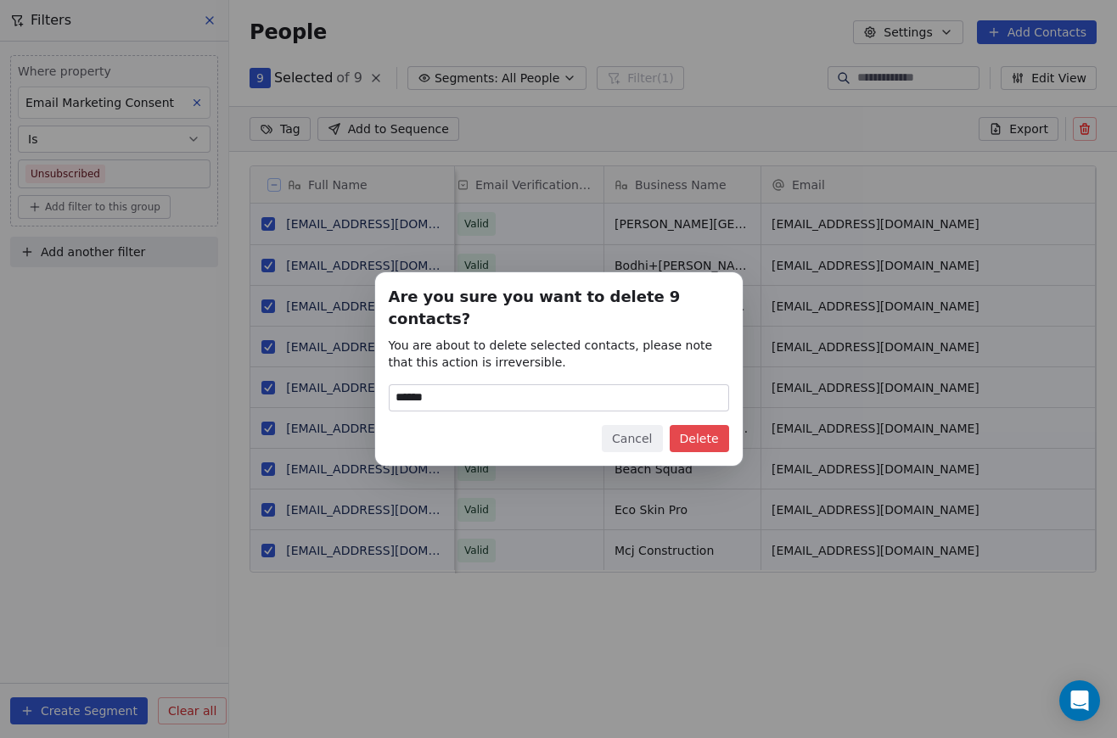
type input "******"
click at [710, 430] on button "Delete" at bounding box center [699, 438] width 59 height 27
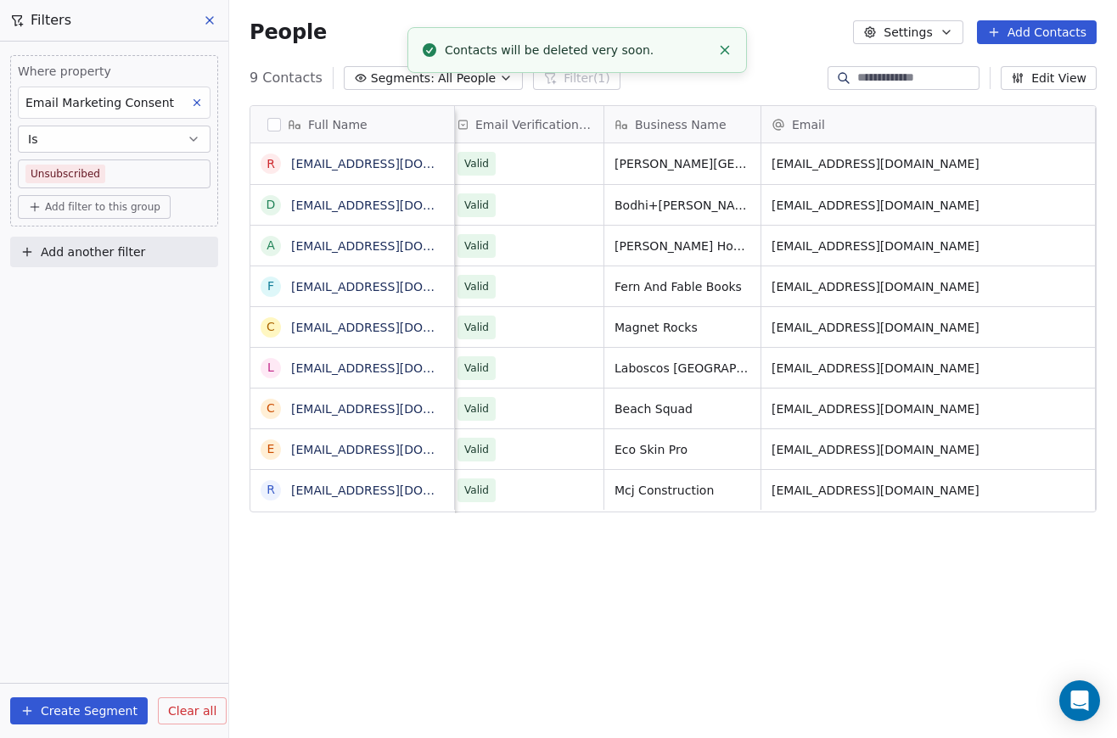
scroll to position [649, 888]
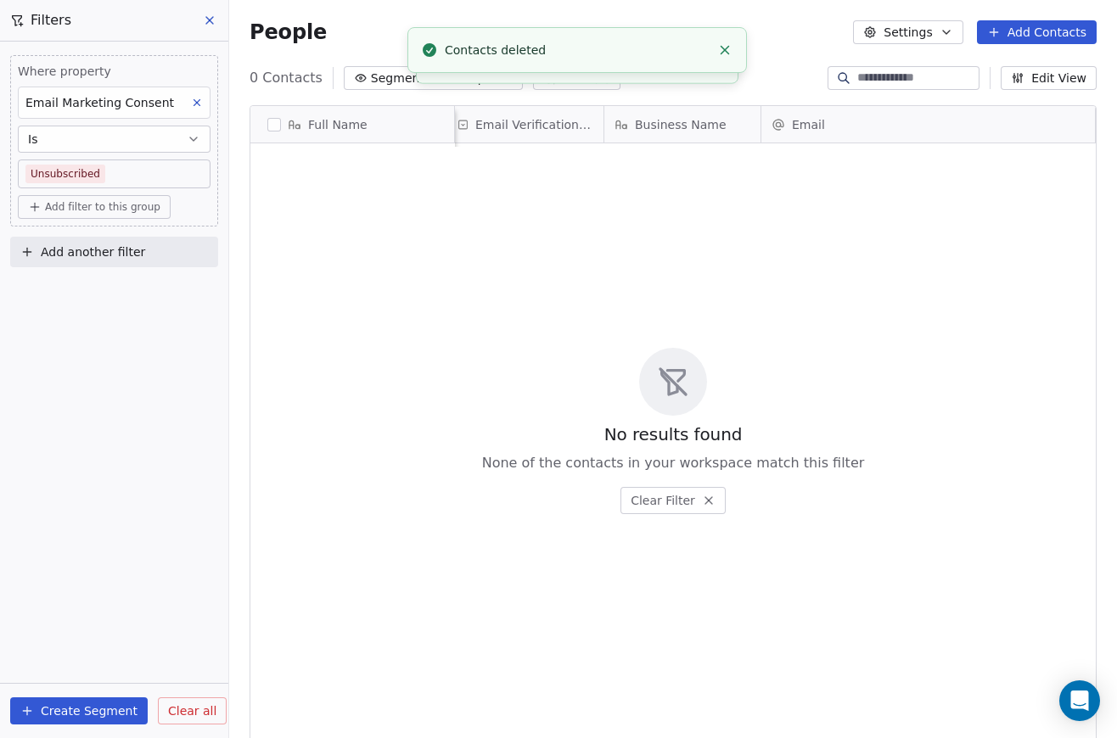
click at [150, 157] on div "Where property Email Marketing Consent Is Unsubscribed" at bounding box center [114, 126] width 193 height 126
click at [169, 142] on button "Is" at bounding box center [114, 139] width 193 height 27
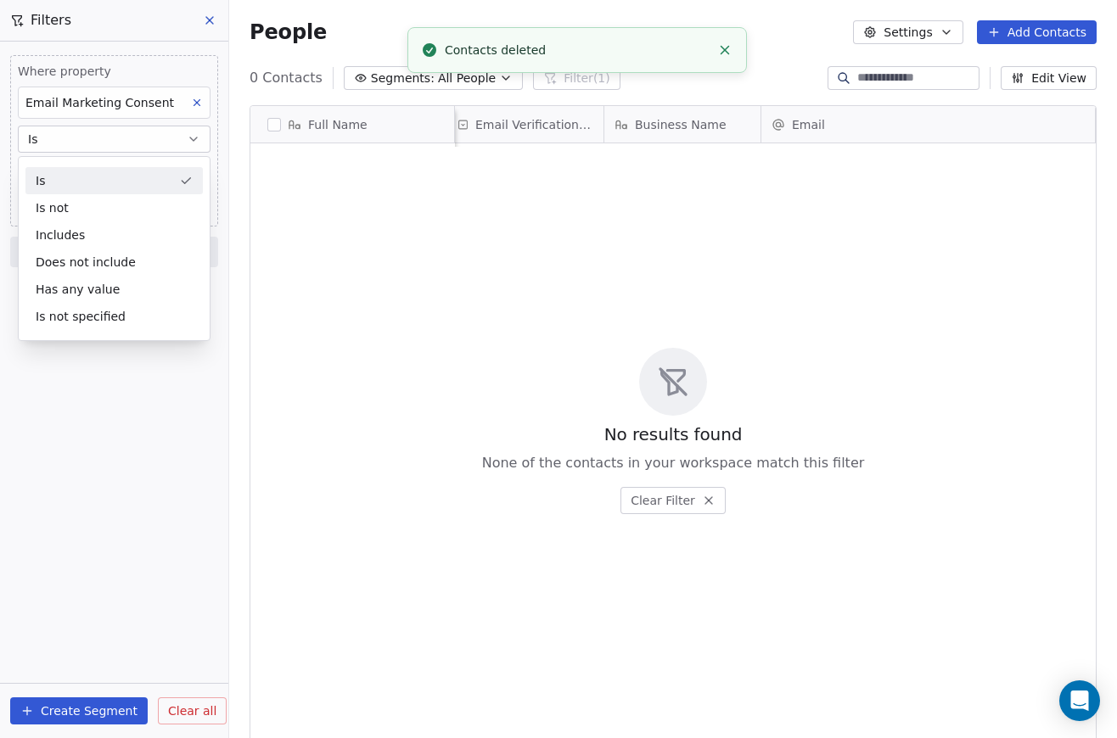
click at [169, 142] on button "Is" at bounding box center [114, 139] width 193 height 27
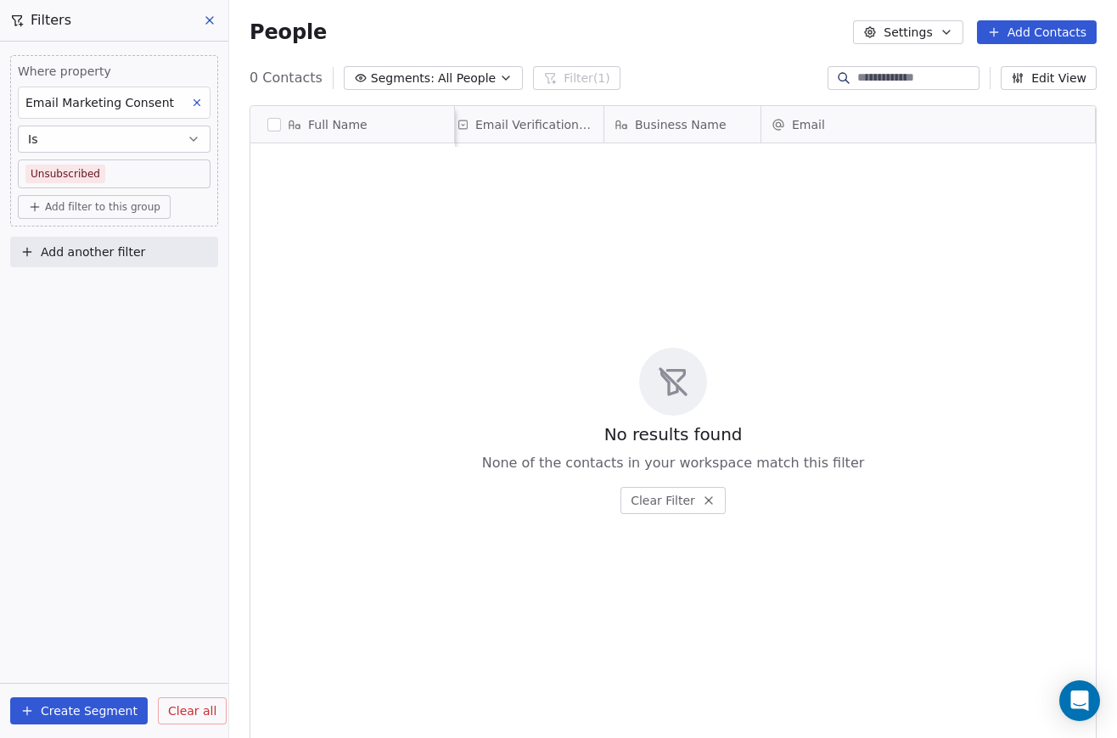
click at [194, 104] on icon at bounding box center [197, 103] width 12 height 12
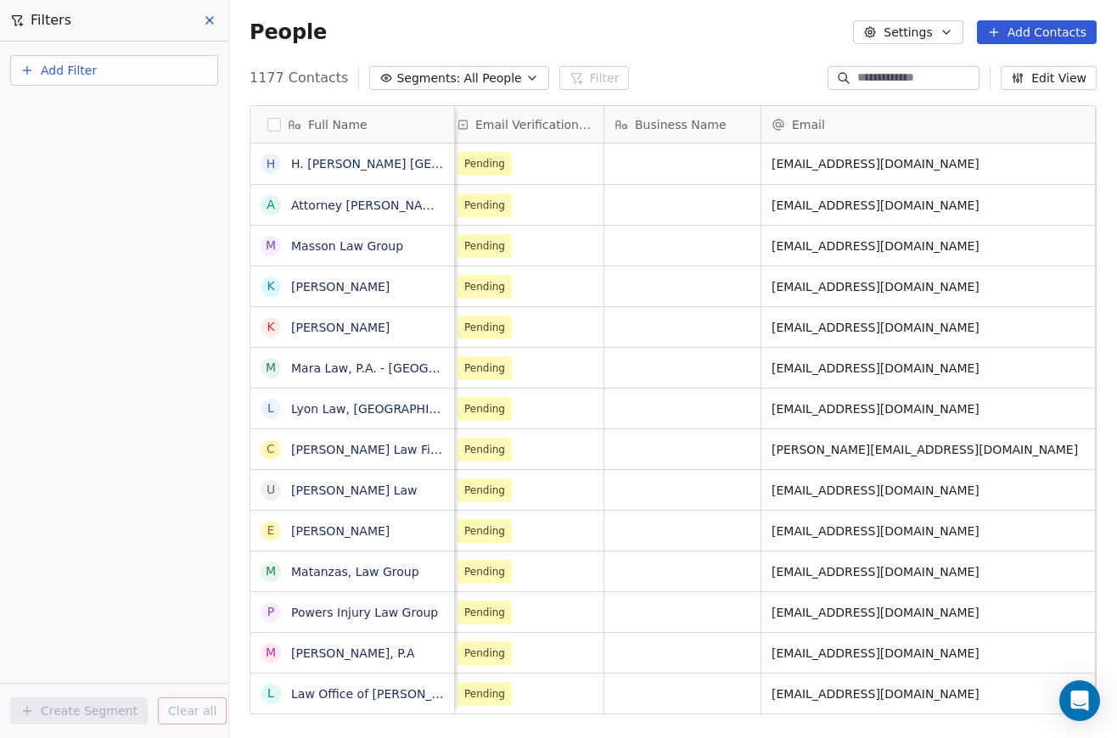
click at [146, 76] on button "Add Filter" at bounding box center [114, 70] width 208 height 31
click at [139, 110] on div "Contact properties" at bounding box center [114, 111] width 172 height 18
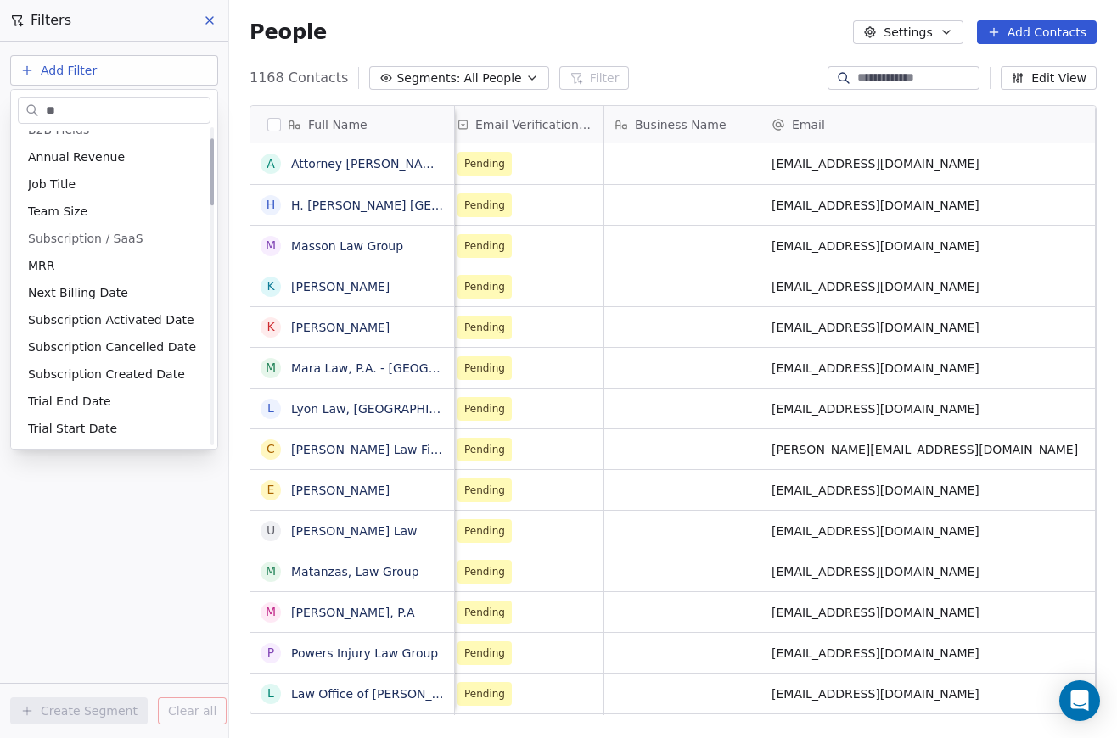
scroll to position [0, 0]
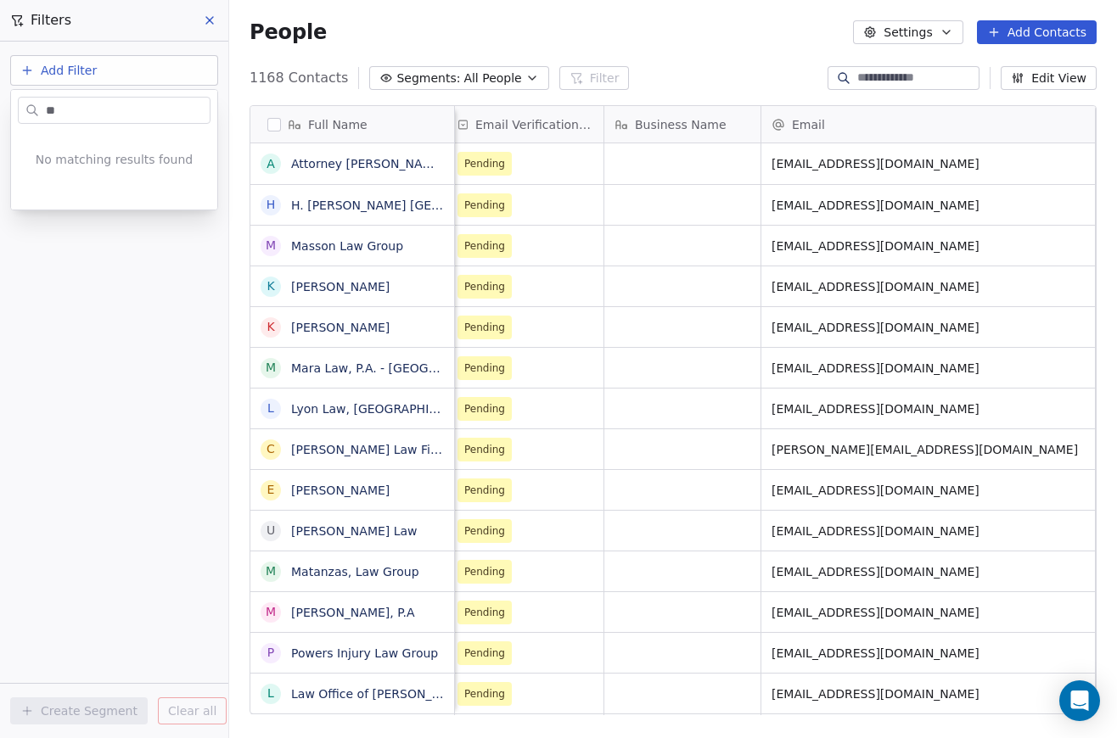
type input "*"
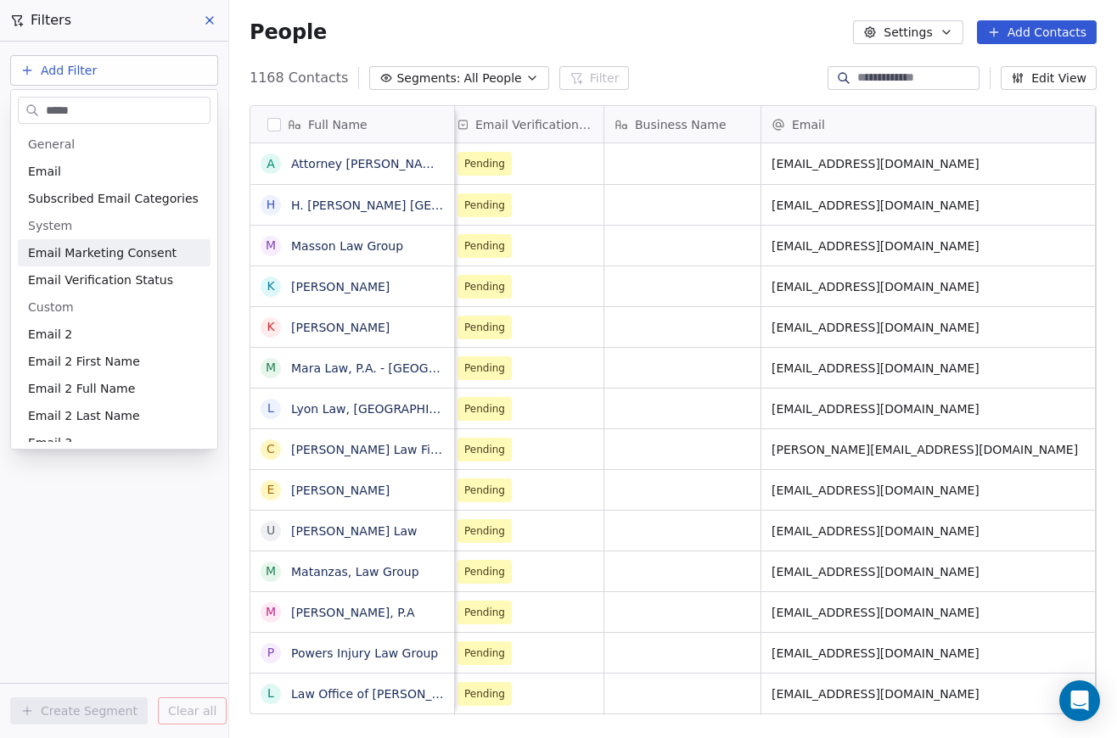
scroll to position [4, 0]
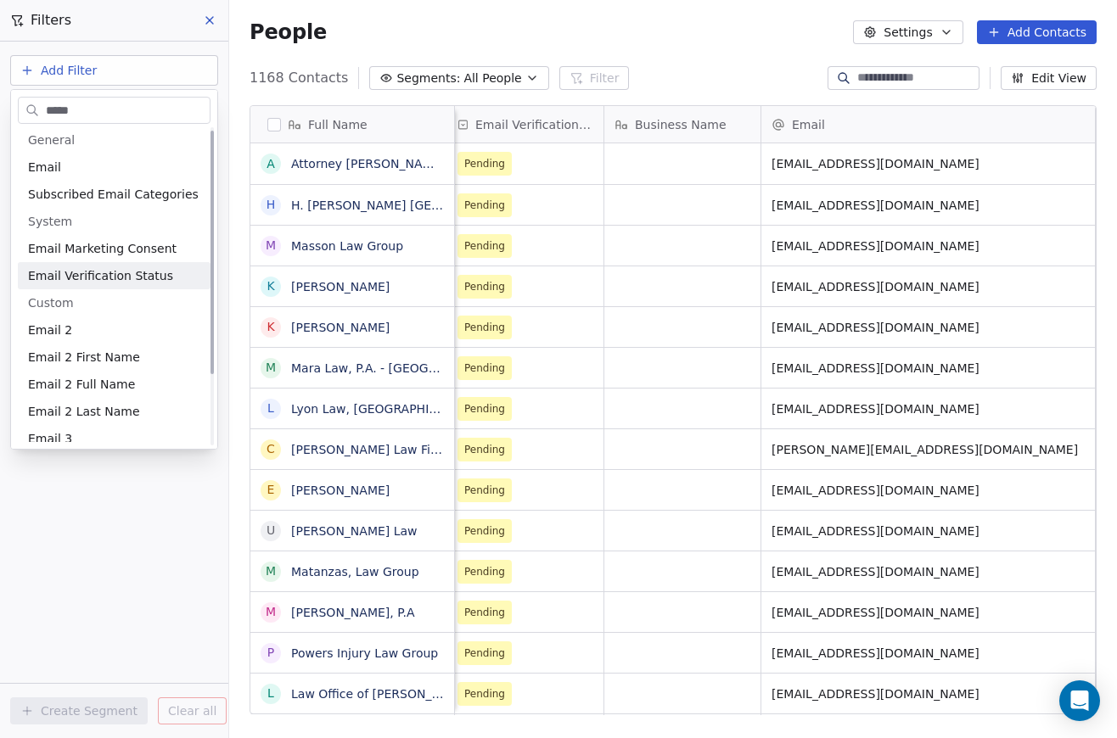
type input "*****"
click at [92, 275] on span "Email Verification Status" at bounding box center [100, 275] width 145 height 17
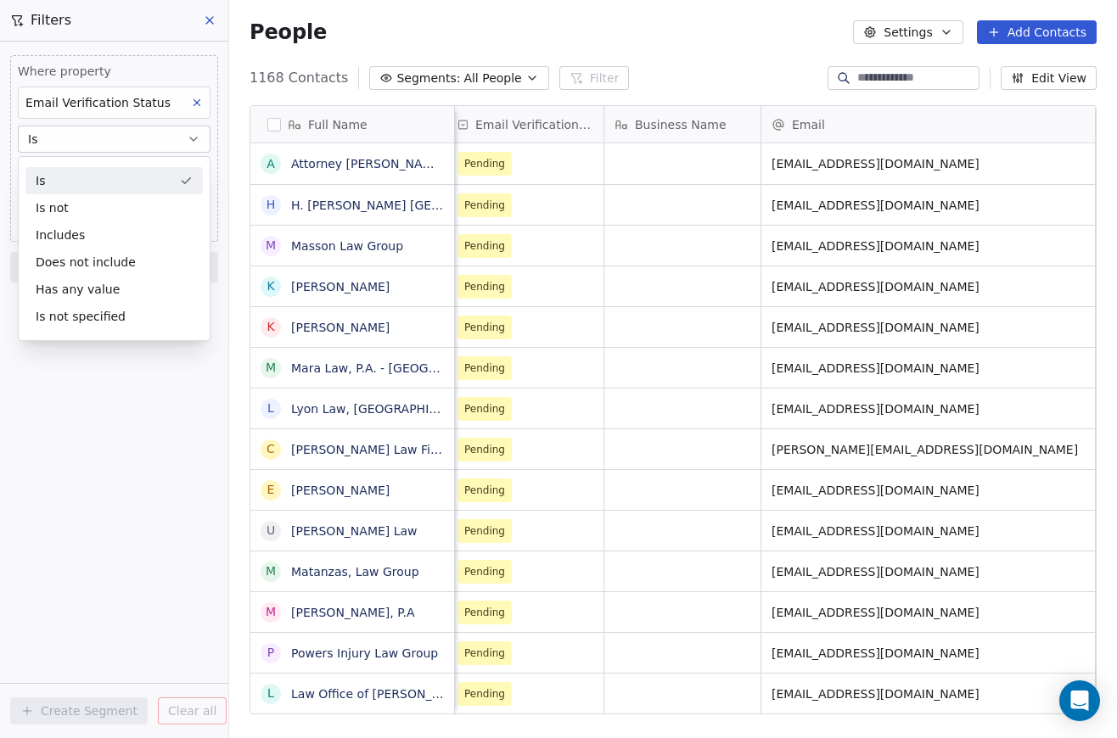
click at [118, 185] on div "Is" at bounding box center [113, 180] width 177 height 27
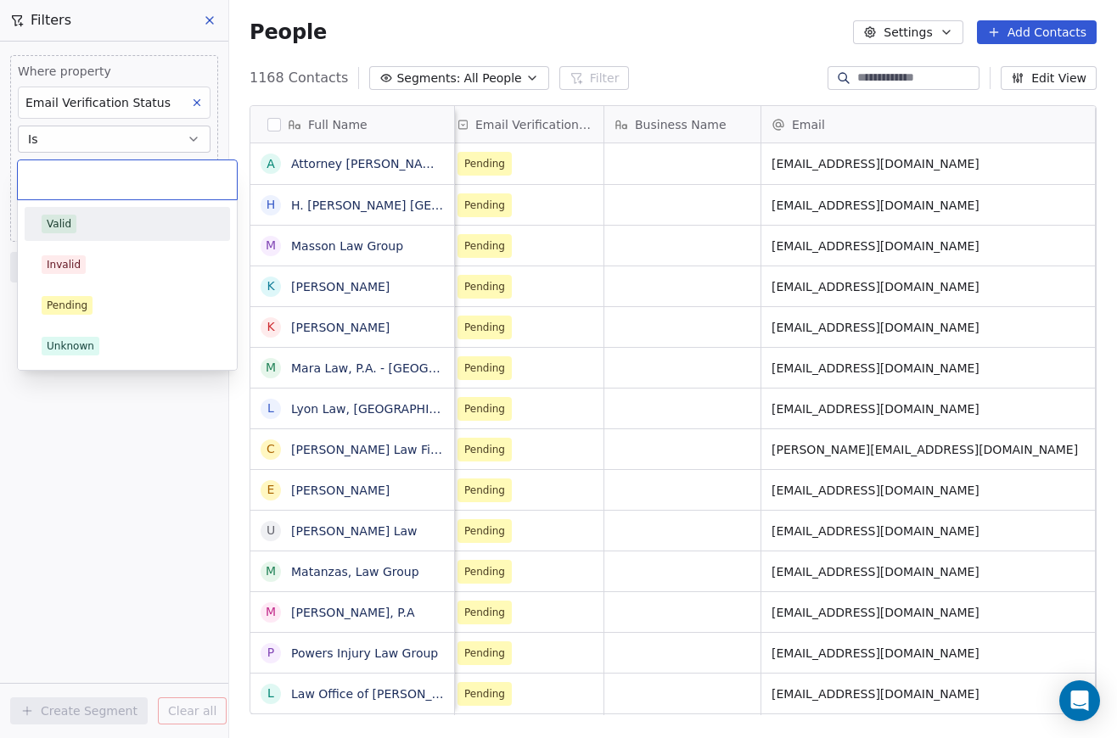
click at [125, 171] on body "D Tide & Type Contacts People Marketing Workflows Campaigns Metrics & Events Sa…" at bounding box center [558, 369] width 1117 height 738
click at [104, 270] on div "Invalid" at bounding box center [127, 264] width 171 height 19
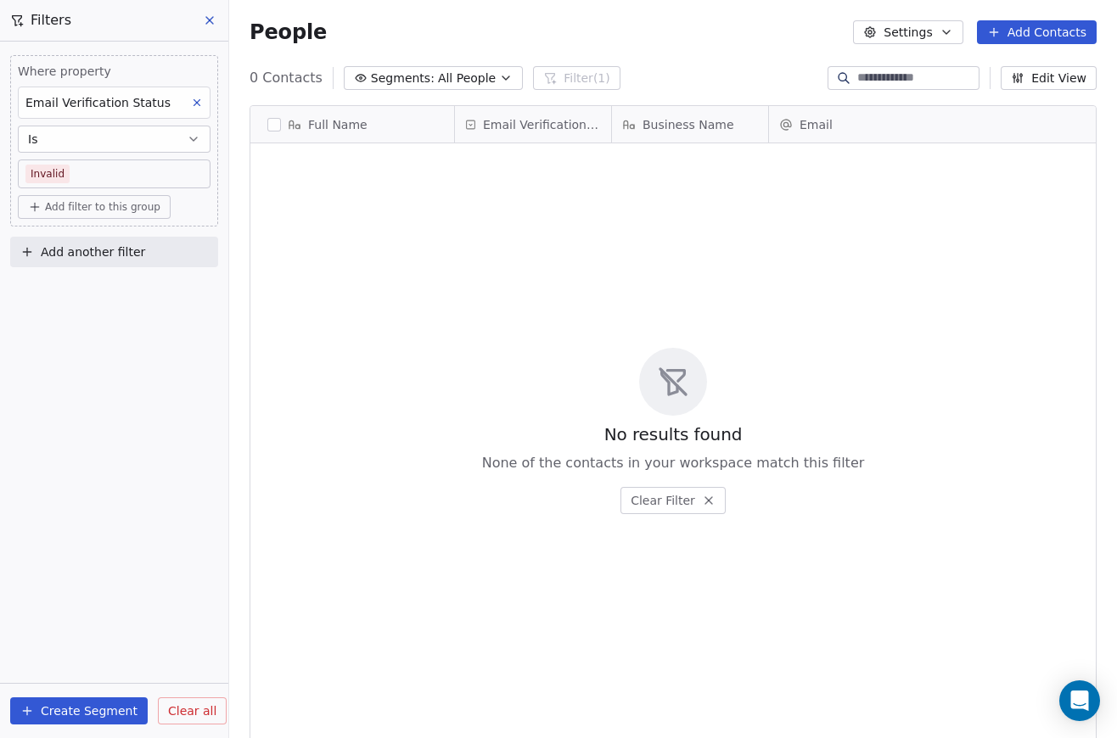
scroll to position [649, 888]
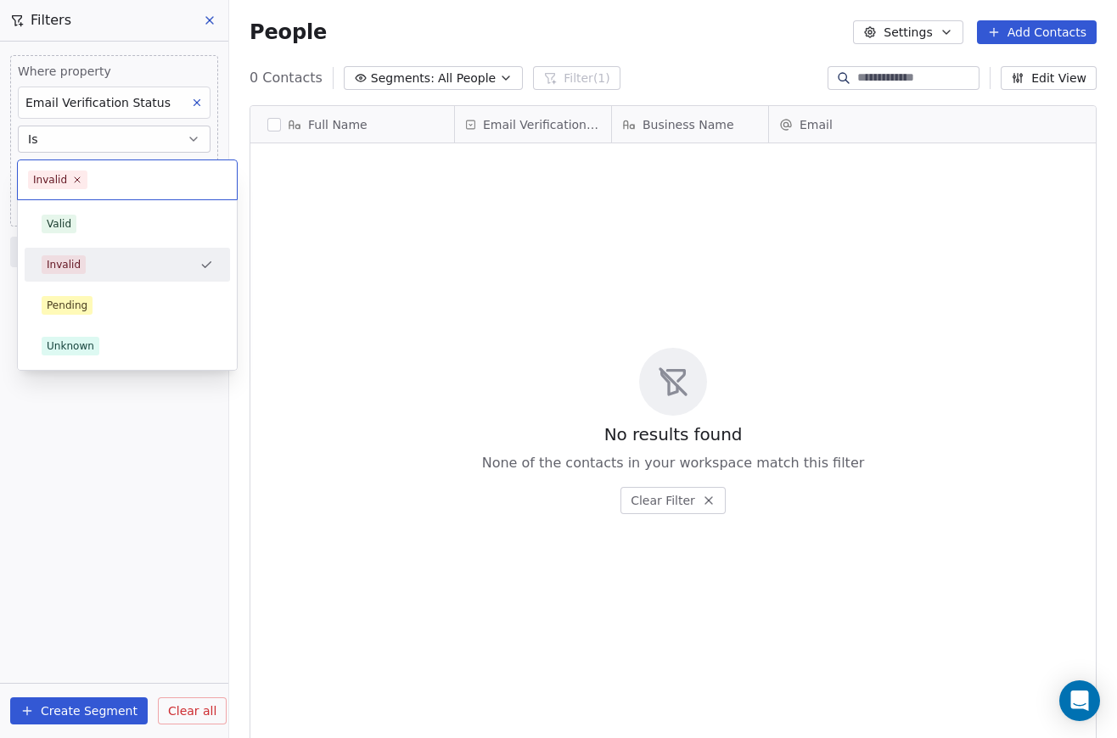
click at [143, 177] on body "D Tide & Type Contacts People Marketing Workflows Campaigns Metrics & Events Sa…" at bounding box center [558, 369] width 1117 height 738
click at [114, 300] on div "Pending" at bounding box center [127, 305] width 171 height 19
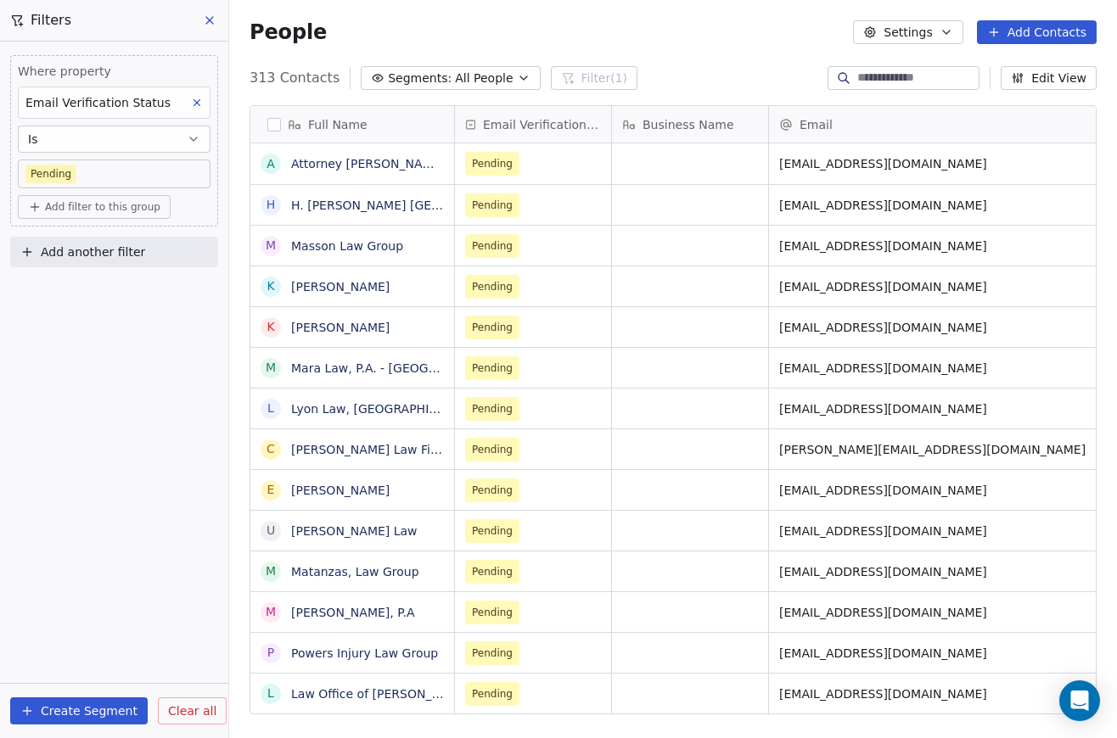
click at [145, 177] on body "D Tide & Type Contacts People Marketing Workflows Campaigns Metrics & Events Sa…" at bounding box center [558, 369] width 1117 height 738
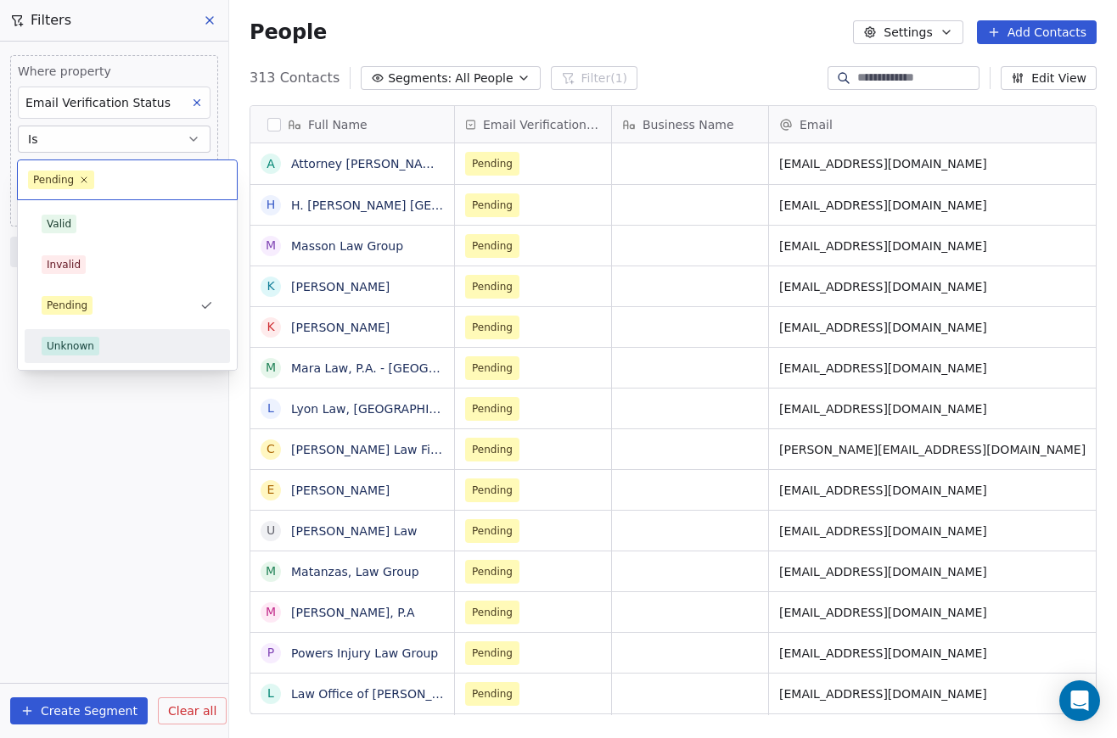
click at [96, 341] on span "Unknown" at bounding box center [71, 346] width 58 height 19
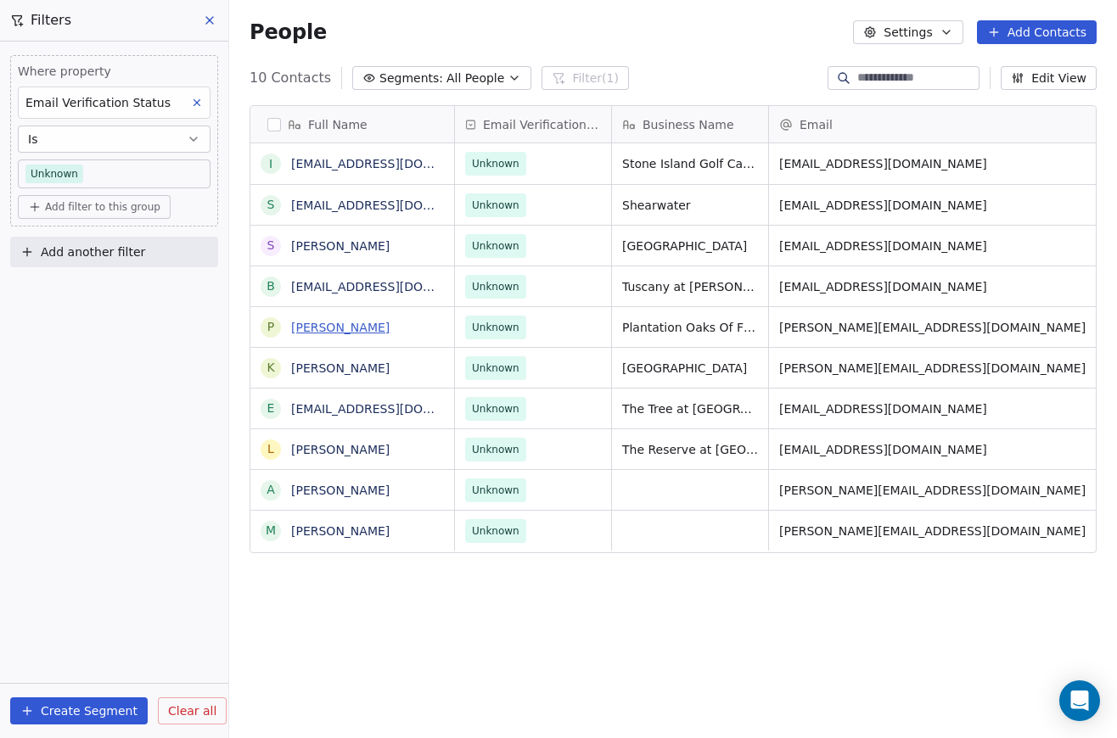
click at [291, 322] on link "[PERSON_NAME]" at bounding box center [340, 328] width 98 height 14
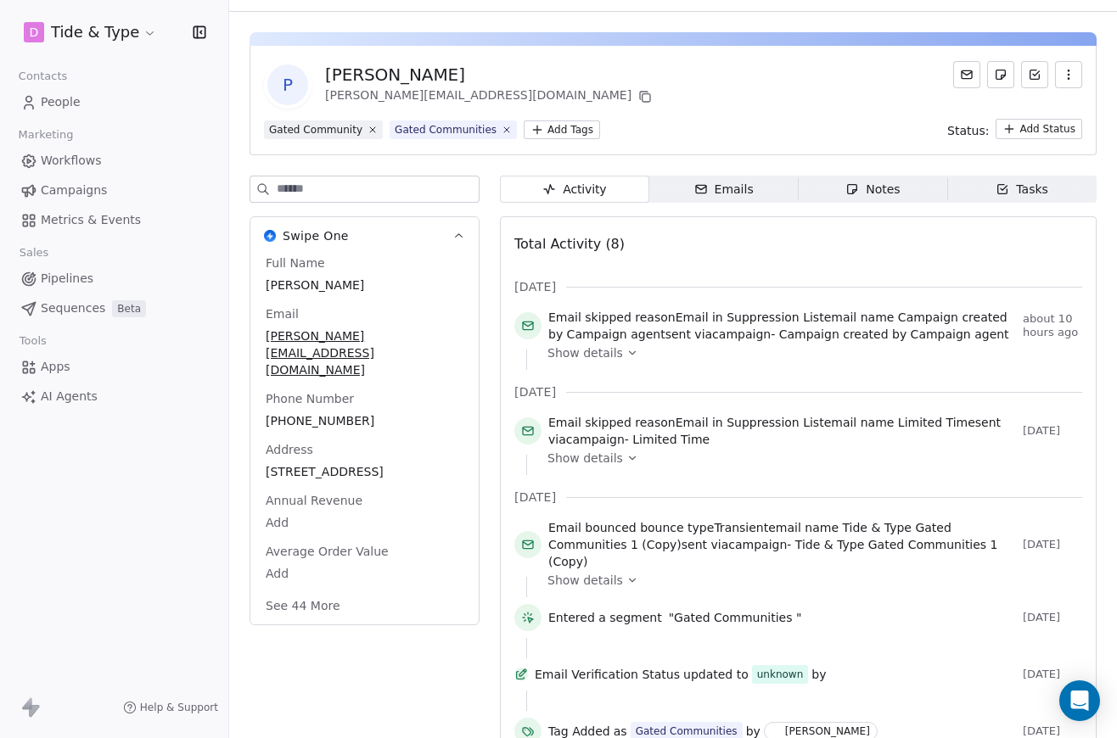
scroll to position [54, 0]
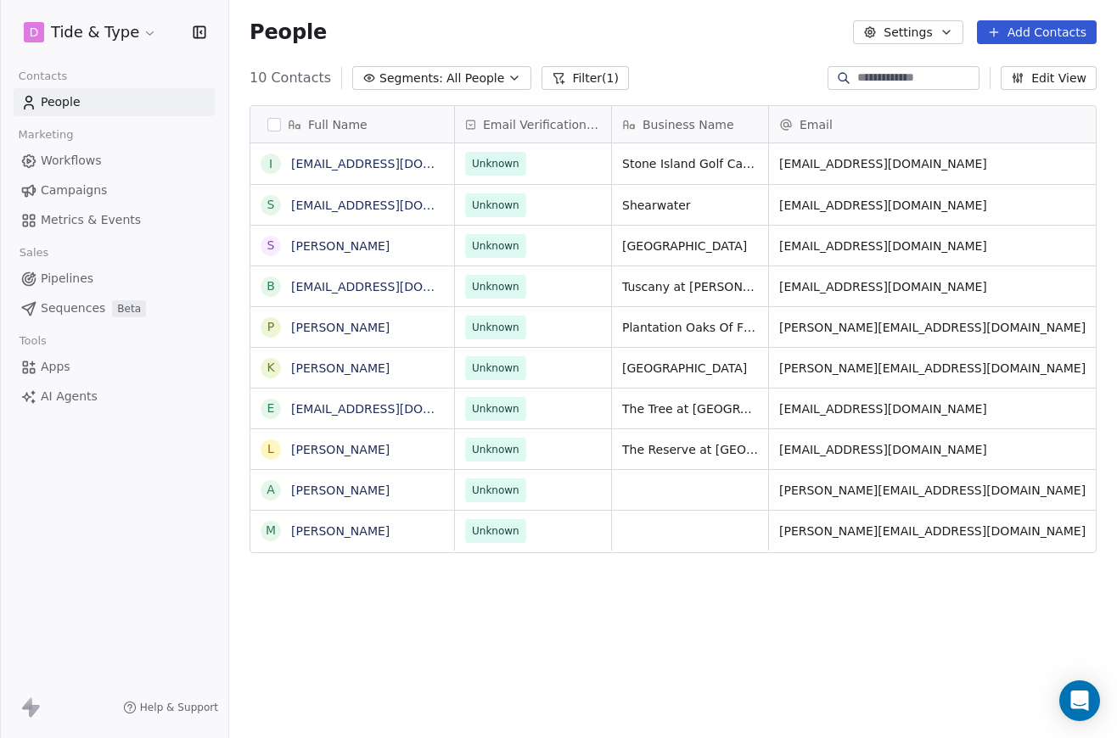
scroll to position [649, 888]
click at [67, 103] on span "People" at bounding box center [61, 102] width 40 height 18
click at [272, 126] on button "button" at bounding box center [274, 125] width 14 height 14
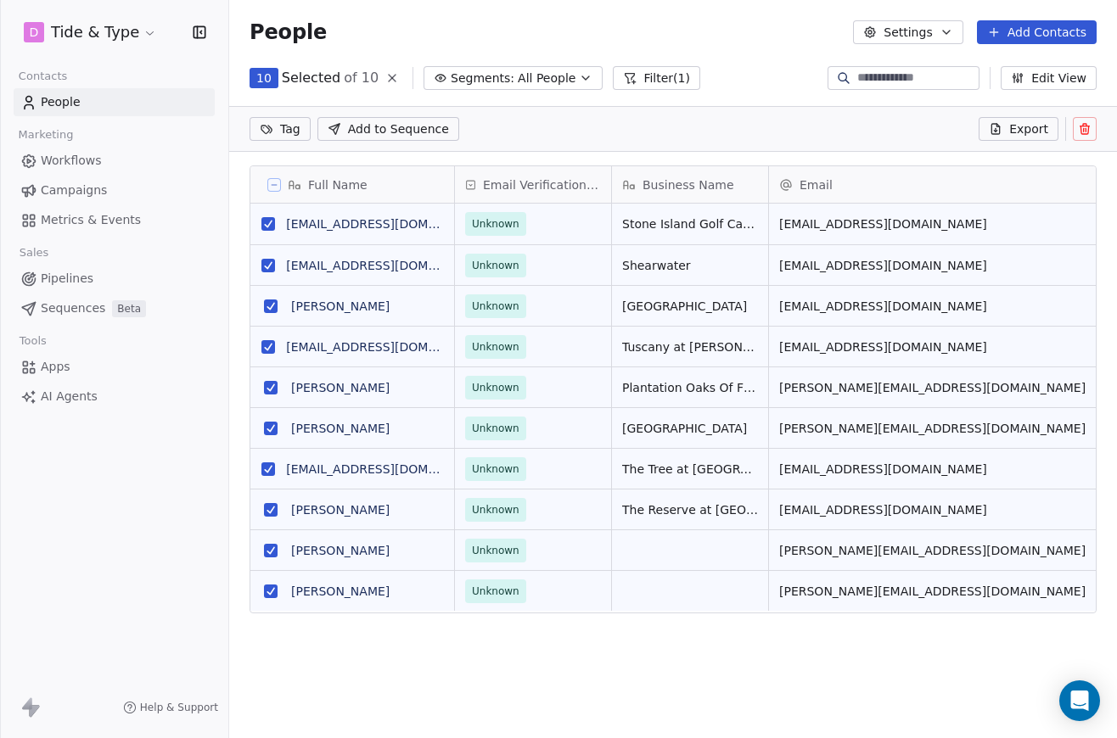
scroll to position [590, 888]
click at [1087, 130] on icon at bounding box center [1084, 130] width 8 height 8
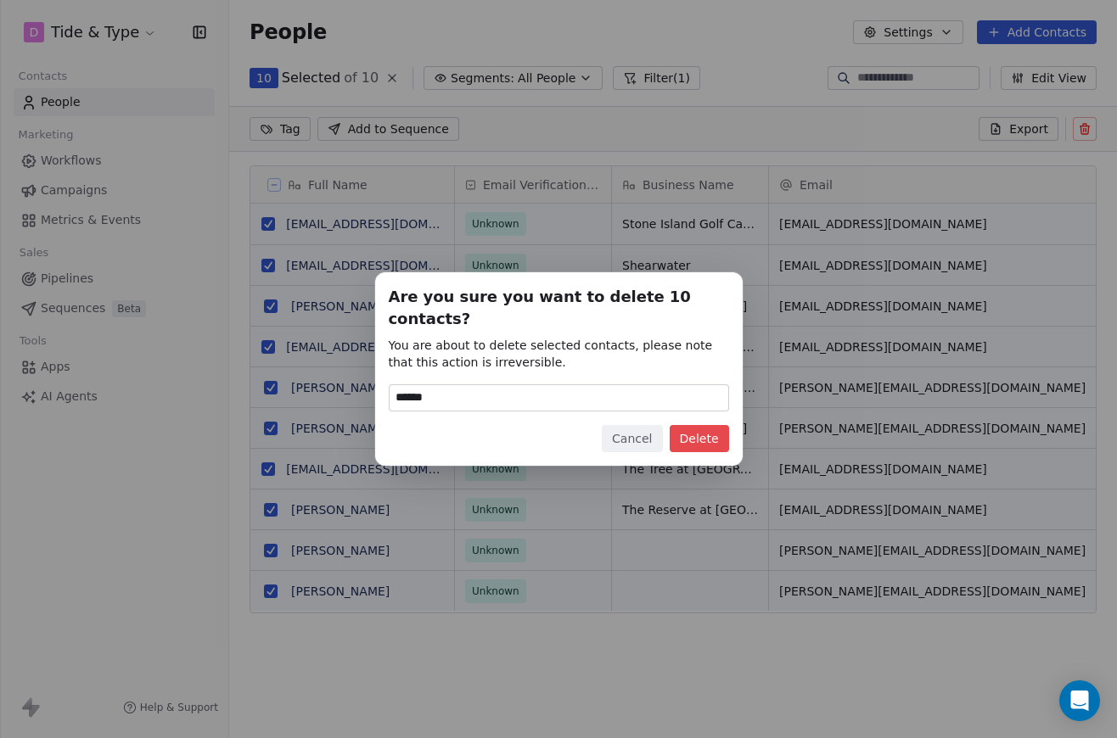
type input "******"
click at [689, 431] on button "Delete" at bounding box center [699, 438] width 59 height 27
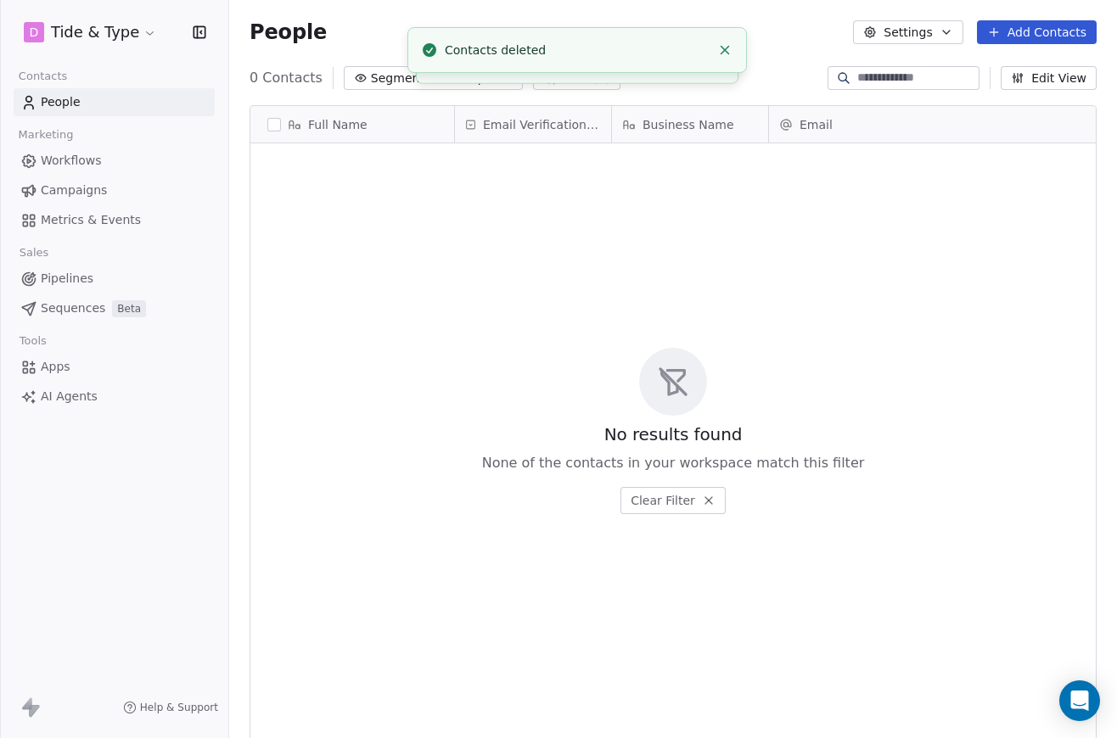
click at [42, 104] on span "People" at bounding box center [61, 102] width 40 height 18
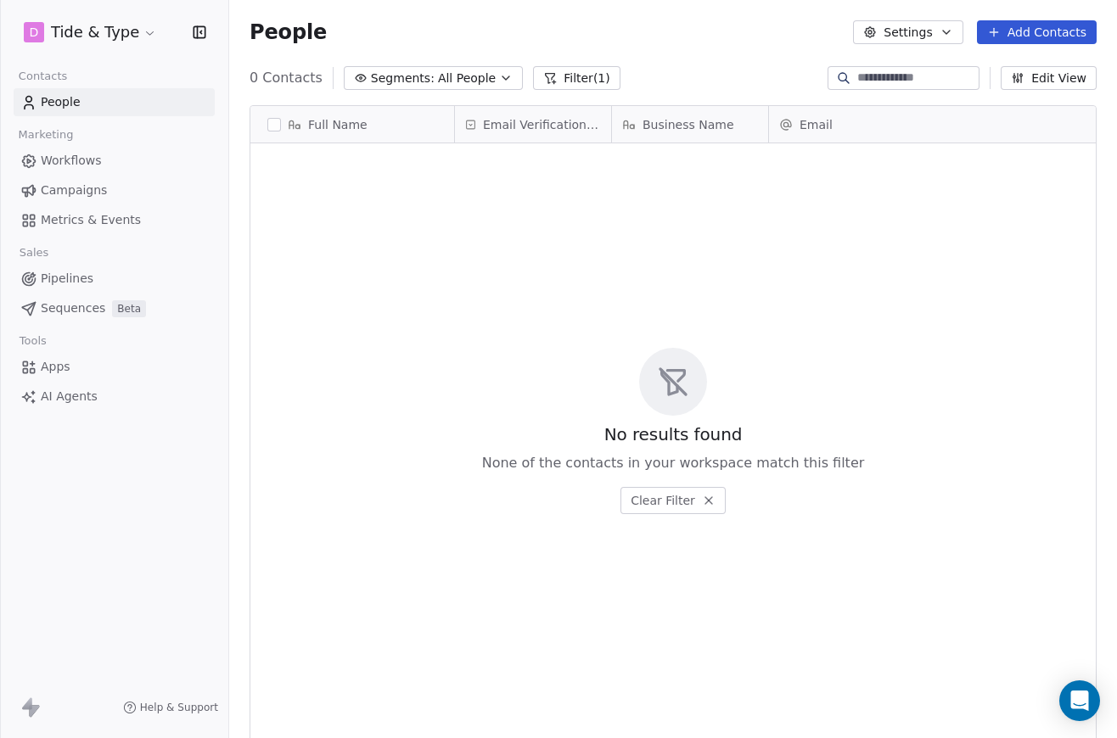
click at [49, 160] on span "Workflows" at bounding box center [71, 161] width 61 height 18
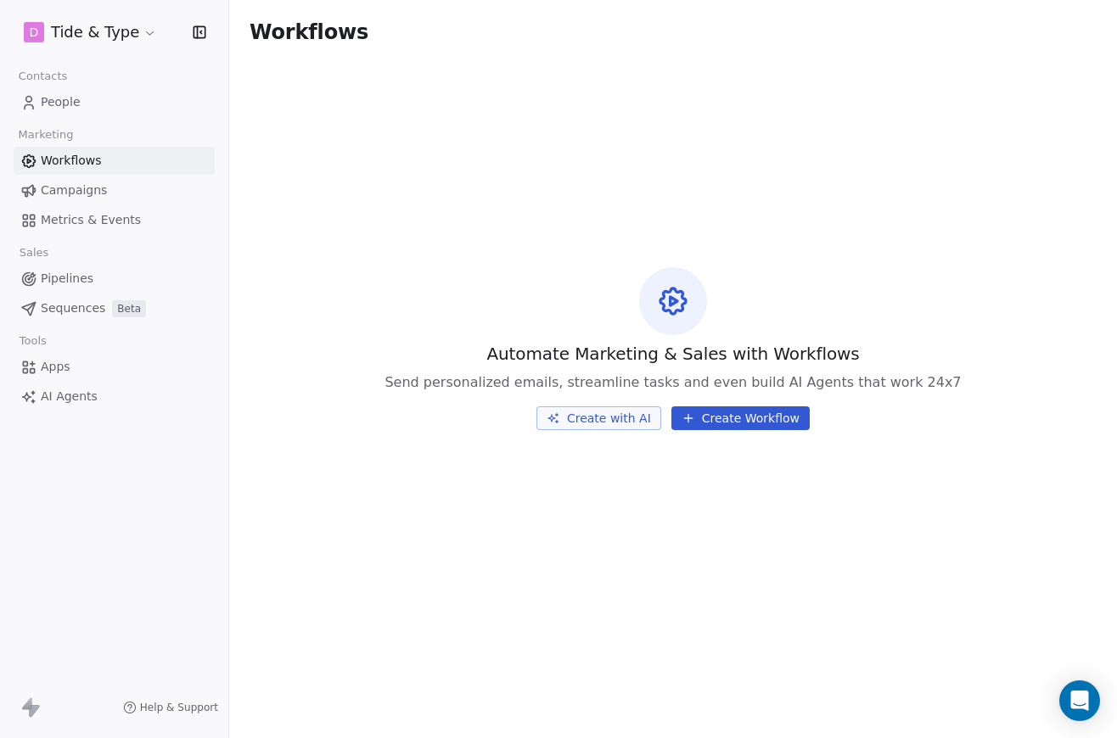
click at [64, 188] on span "Campaigns" at bounding box center [74, 191] width 66 height 18
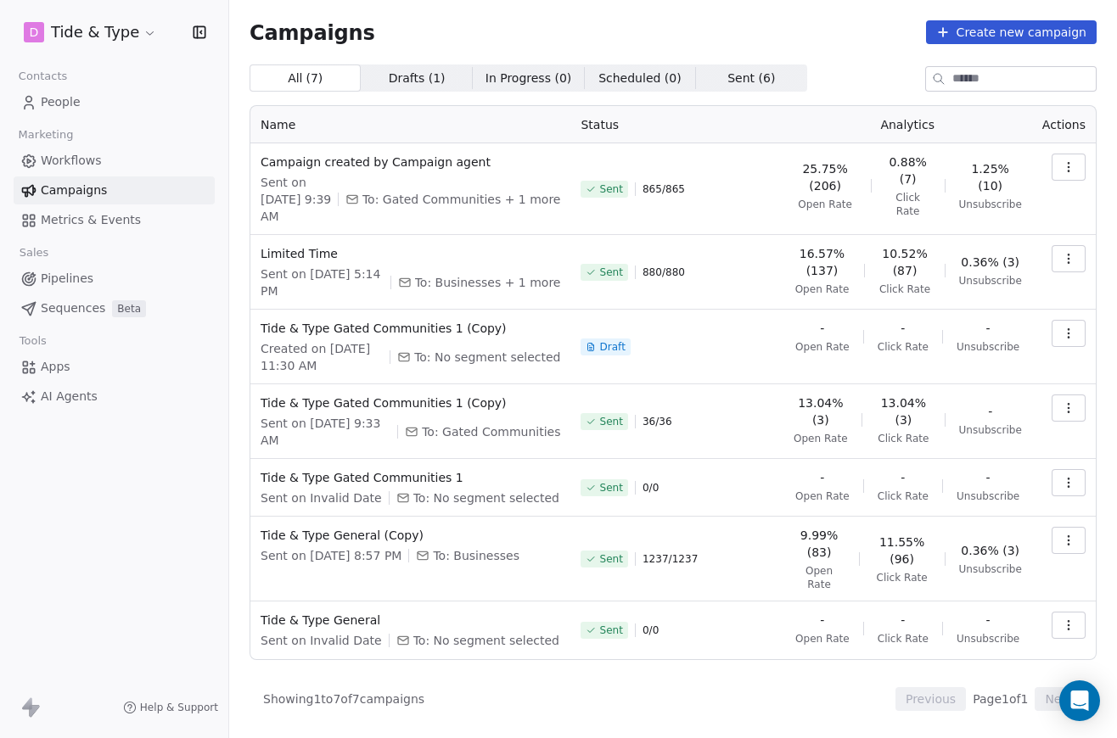
click at [82, 168] on span "Workflows" at bounding box center [71, 161] width 61 height 18
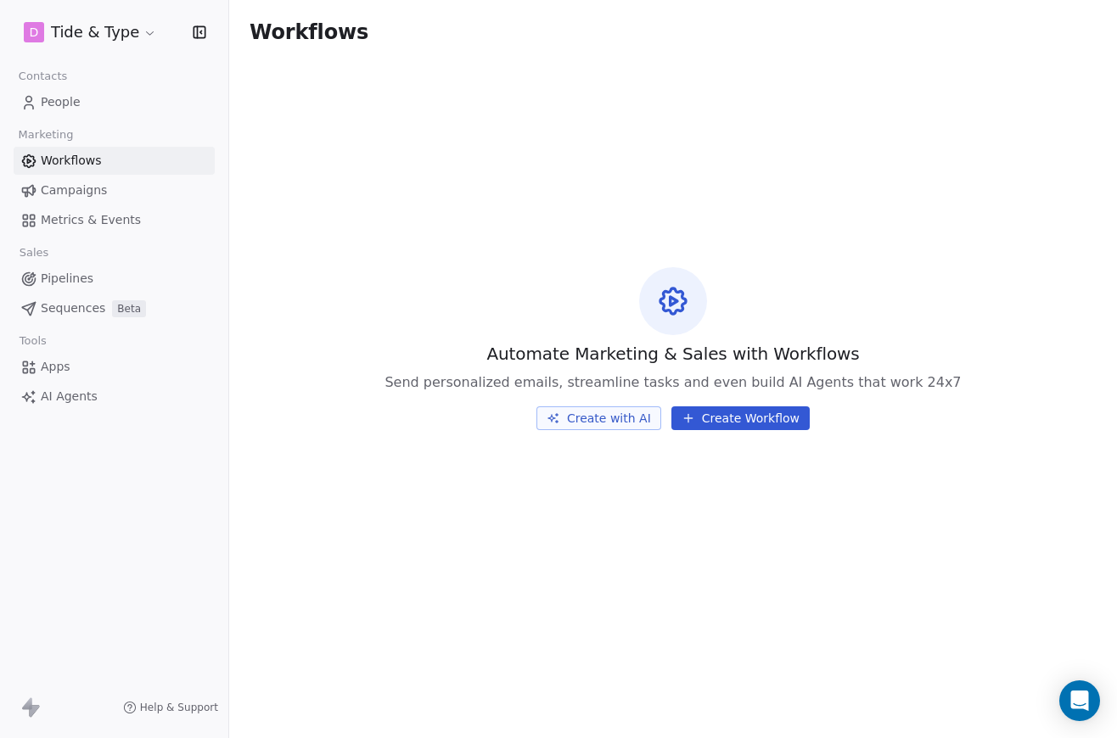
click at [624, 419] on button "Create with AI" at bounding box center [598, 419] width 125 height 24
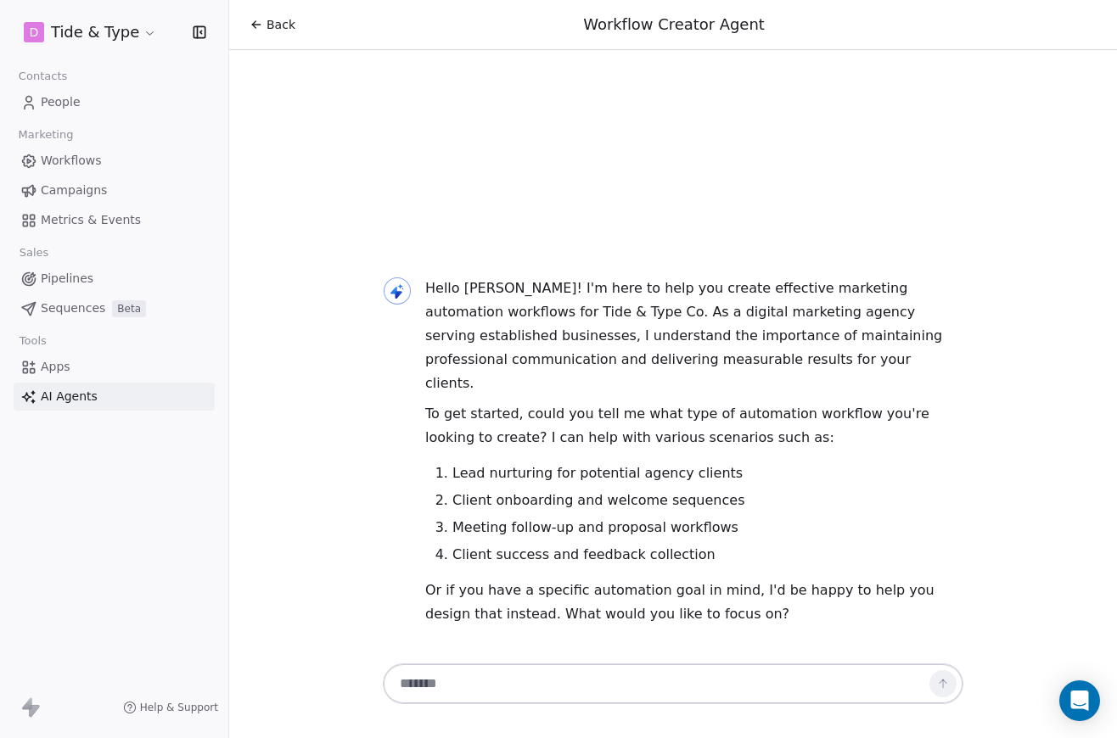
click at [67, 90] on link "People" at bounding box center [114, 102] width 201 height 28
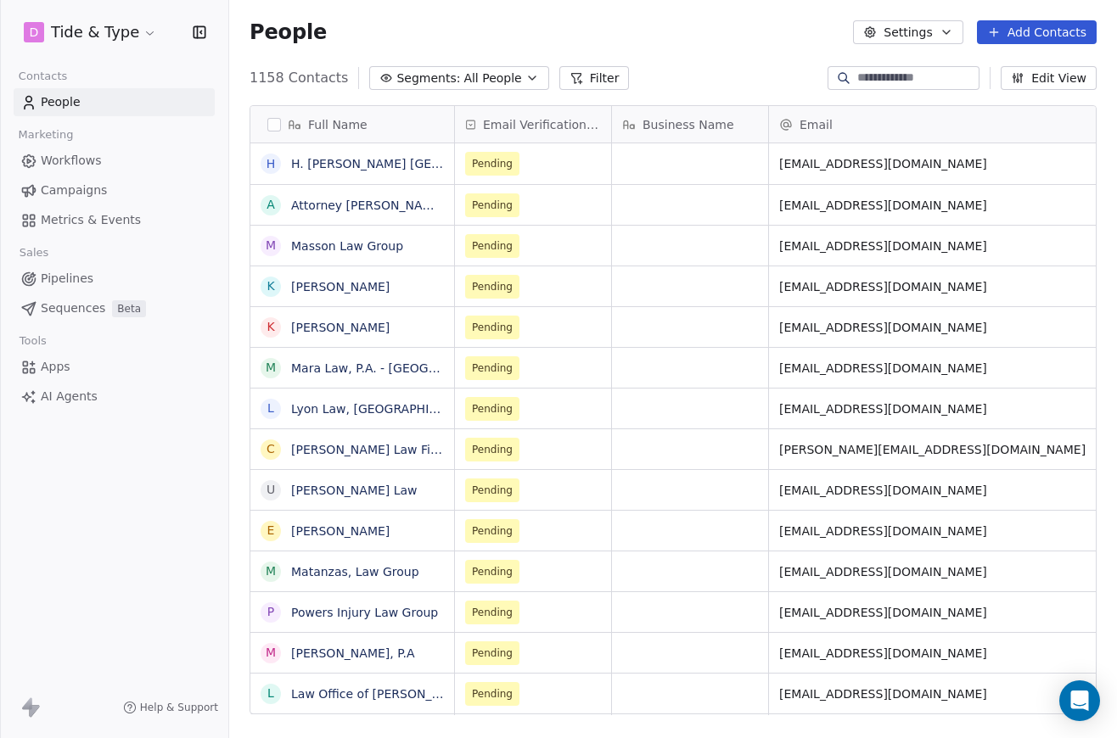
scroll to position [649, 888]
click at [379, 78] on icon "button" at bounding box center [386, 78] width 14 height 14
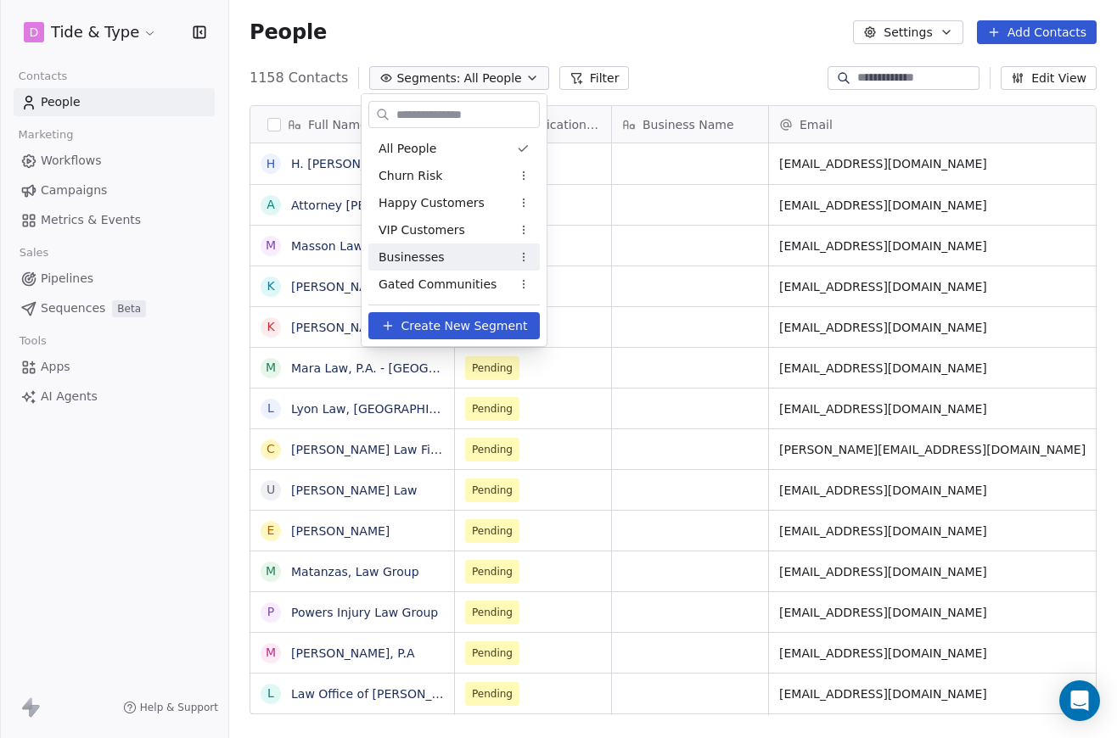
click at [279, 180] on html "D Tide & Type Contacts People Marketing Workflows Campaigns Metrics & Events Sa…" at bounding box center [558, 369] width 1117 height 738
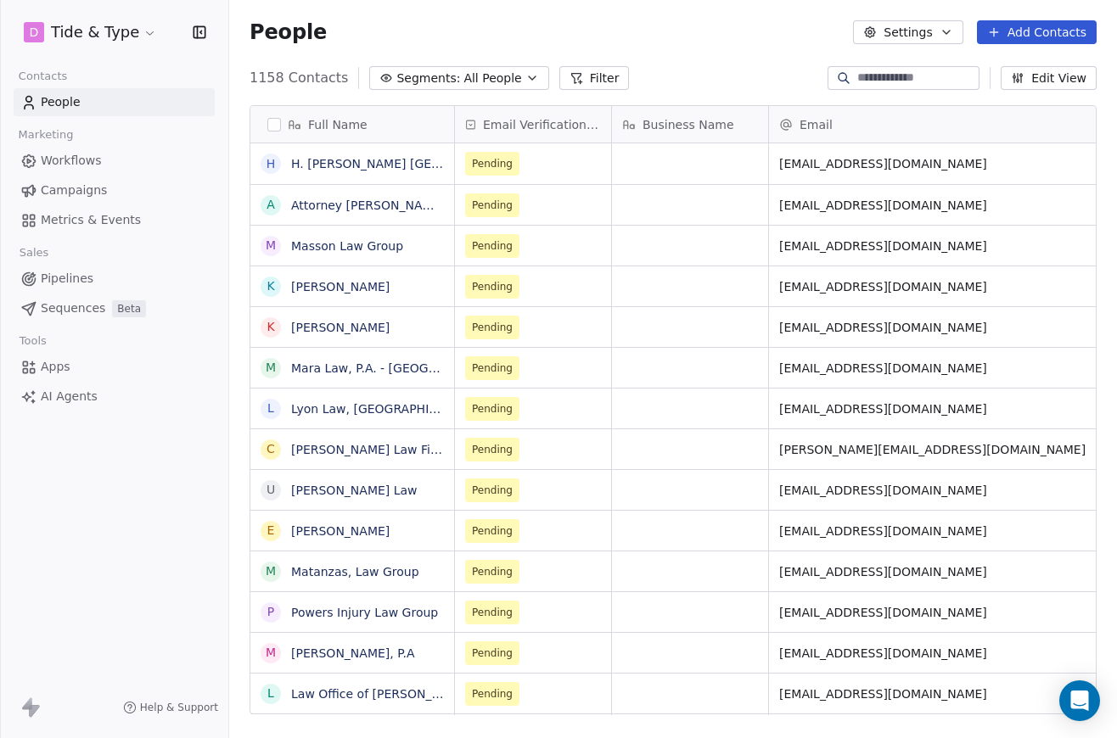
drag, startPoint x: 1035, startPoint y: 76, endPoint x: 732, endPoint y: 41, distance: 304.2
click at [732, 41] on section "People Settings Add Contacts 1158 Contacts Segments: All People Filter Edit Vie…" at bounding box center [673, 369] width 888 height 738
click at [575, 74] on button "Filter" at bounding box center [594, 78] width 70 height 24
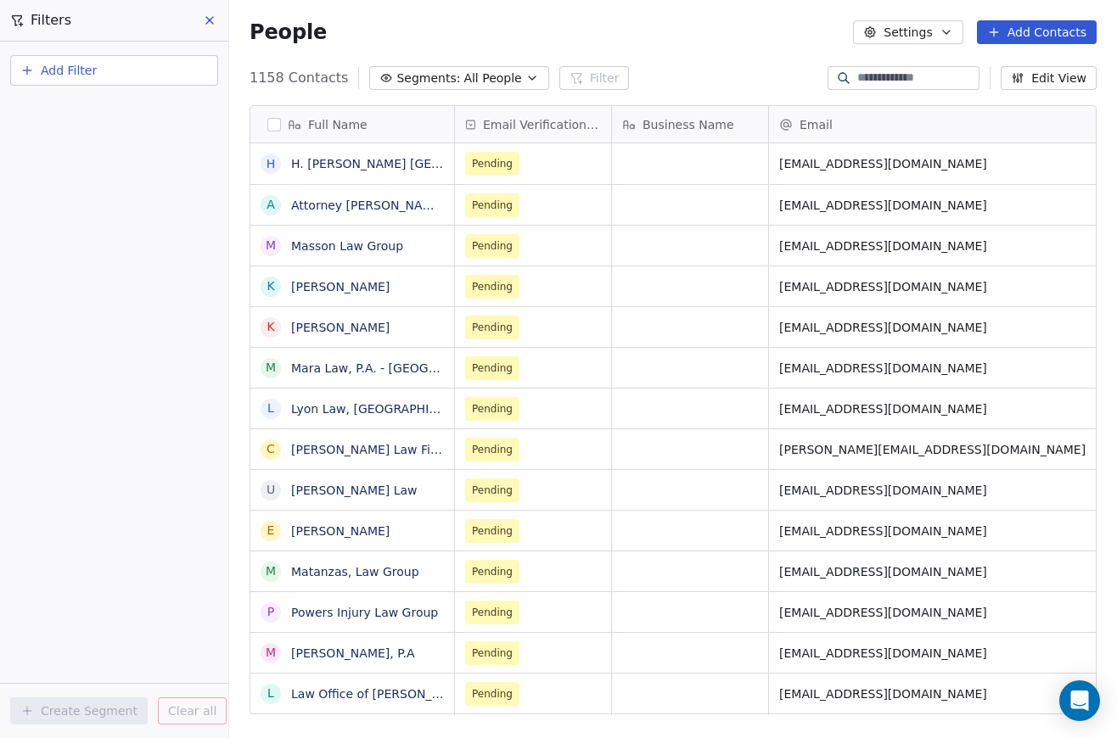
click at [93, 73] on span "Add Filter" at bounding box center [69, 71] width 56 height 18
click at [94, 115] on span "Contact properties" at bounding box center [83, 111] width 110 height 18
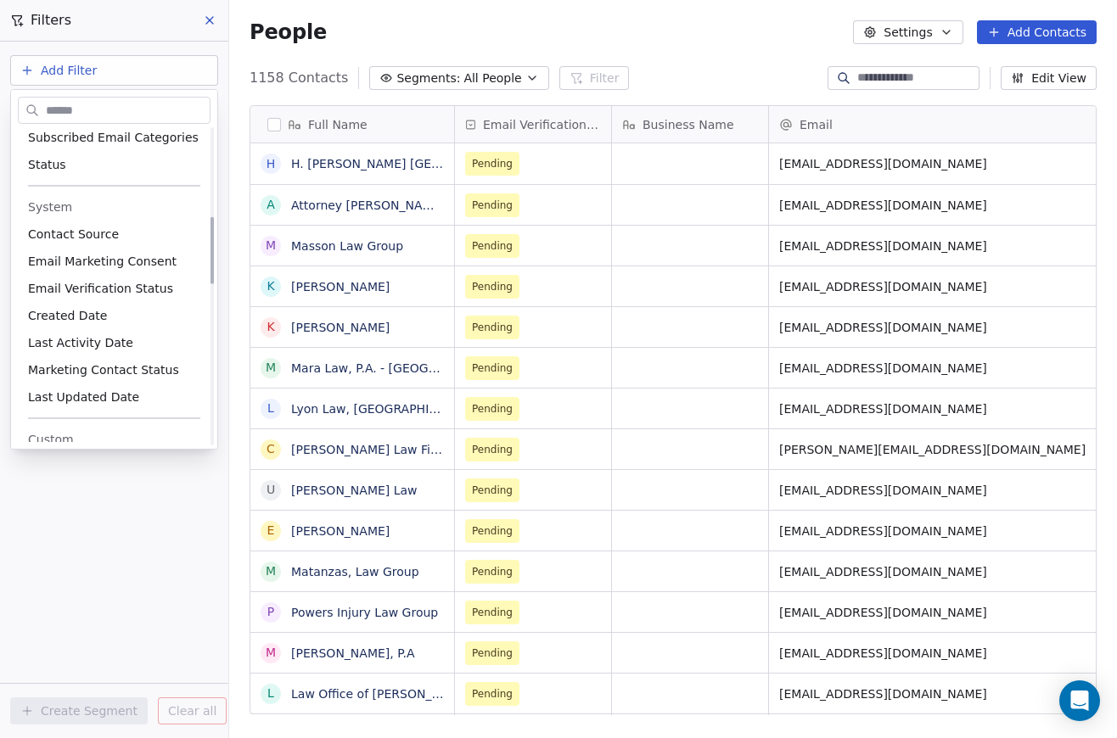
scroll to position [446, 0]
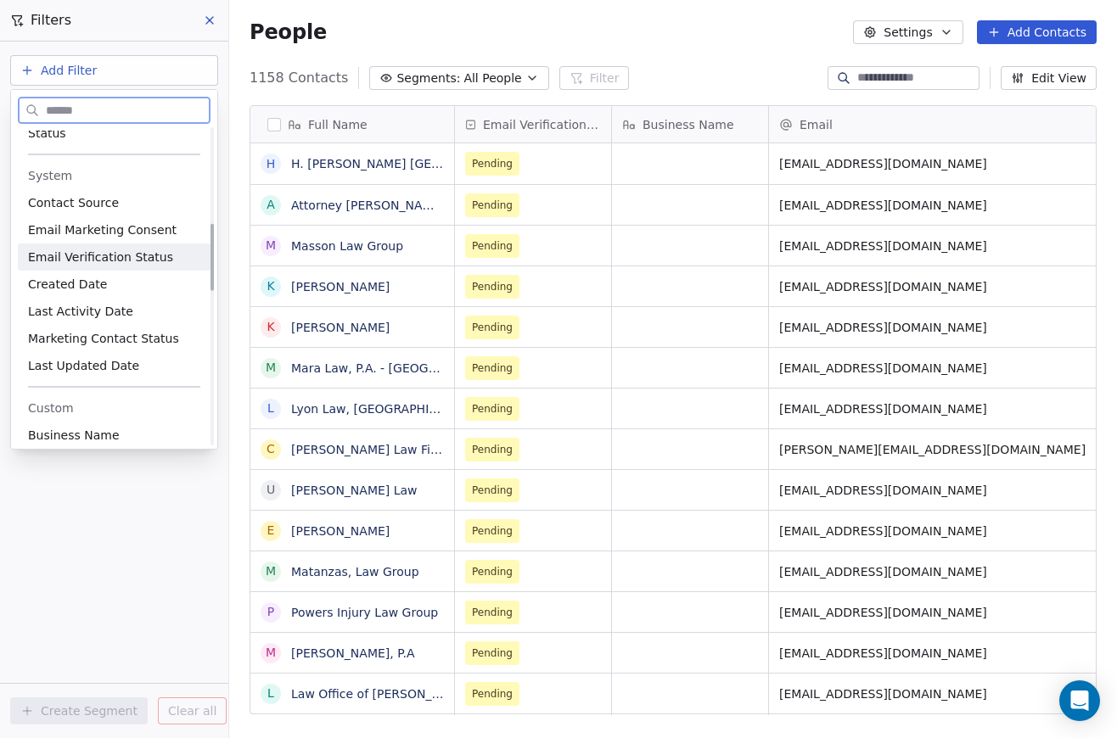
click at [121, 257] on span "Email Verification Status" at bounding box center [100, 257] width 145 height 17
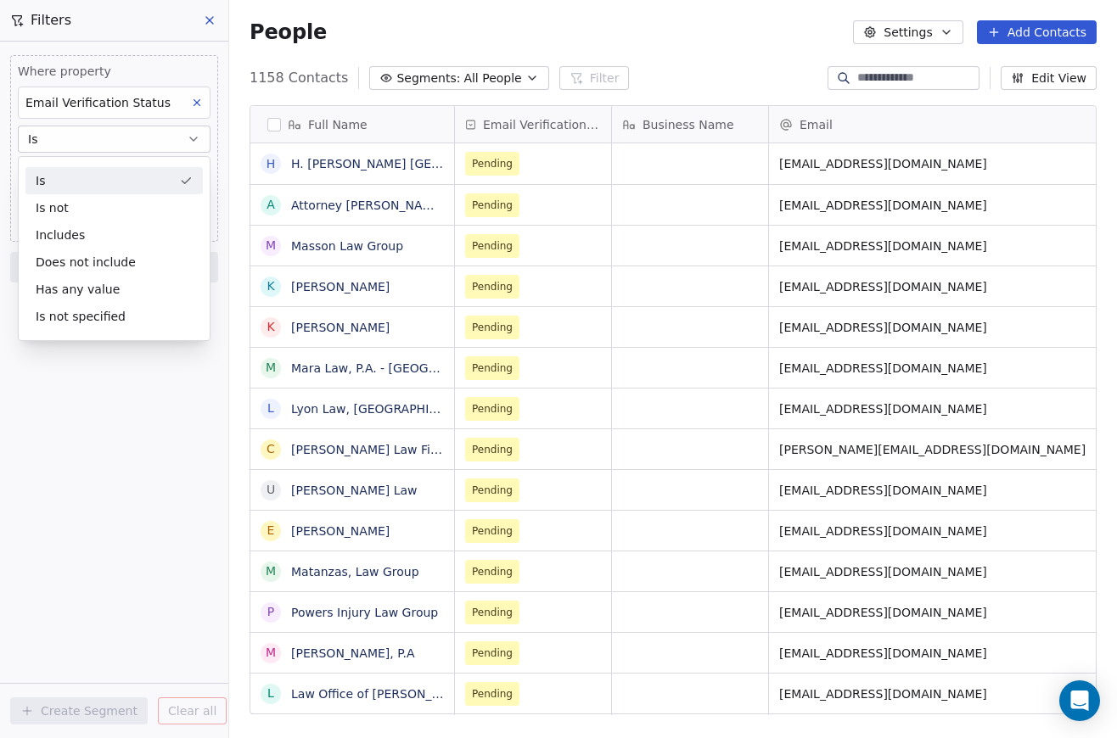
click at [112, 181] on div "Is" at bounding box center [113, 180] width 177 height 27
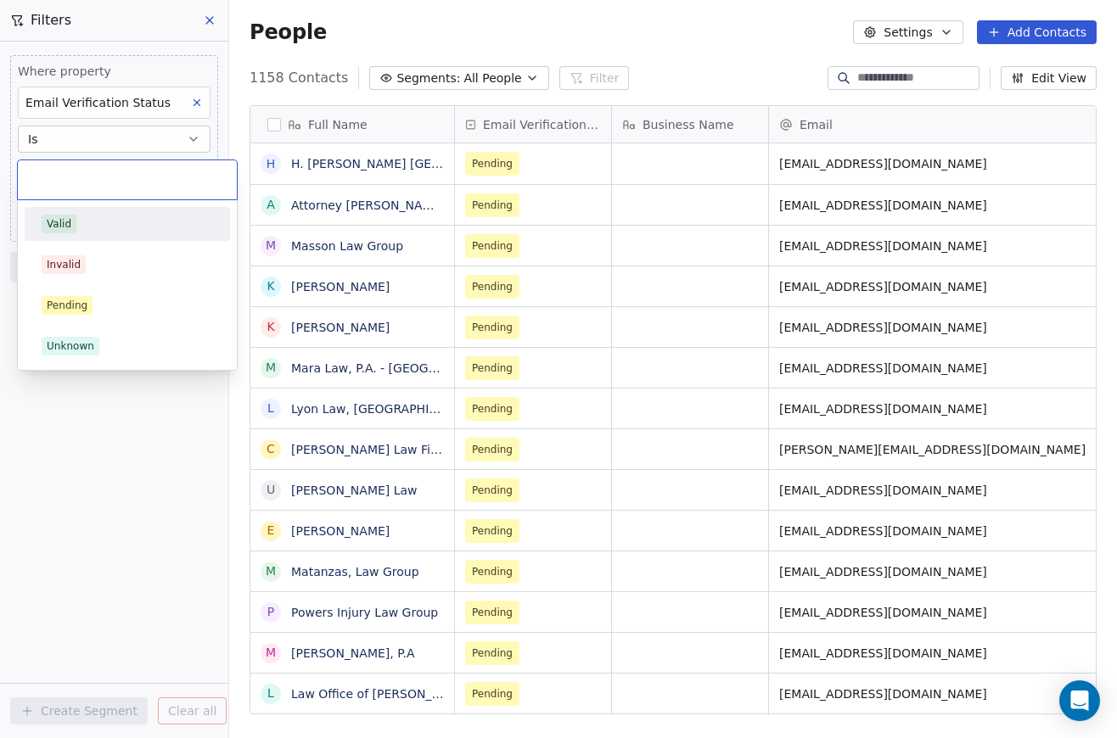
click at [112, 181] on body "D Tide & Type Contacts People Marketing Workflows Campaigns Metrics & Events Sa…" at bounding box center [558, 369] width 1117 height 738
click at [92, 302] on div "Pending" at bounding box center [127, 305] width 171 height 19
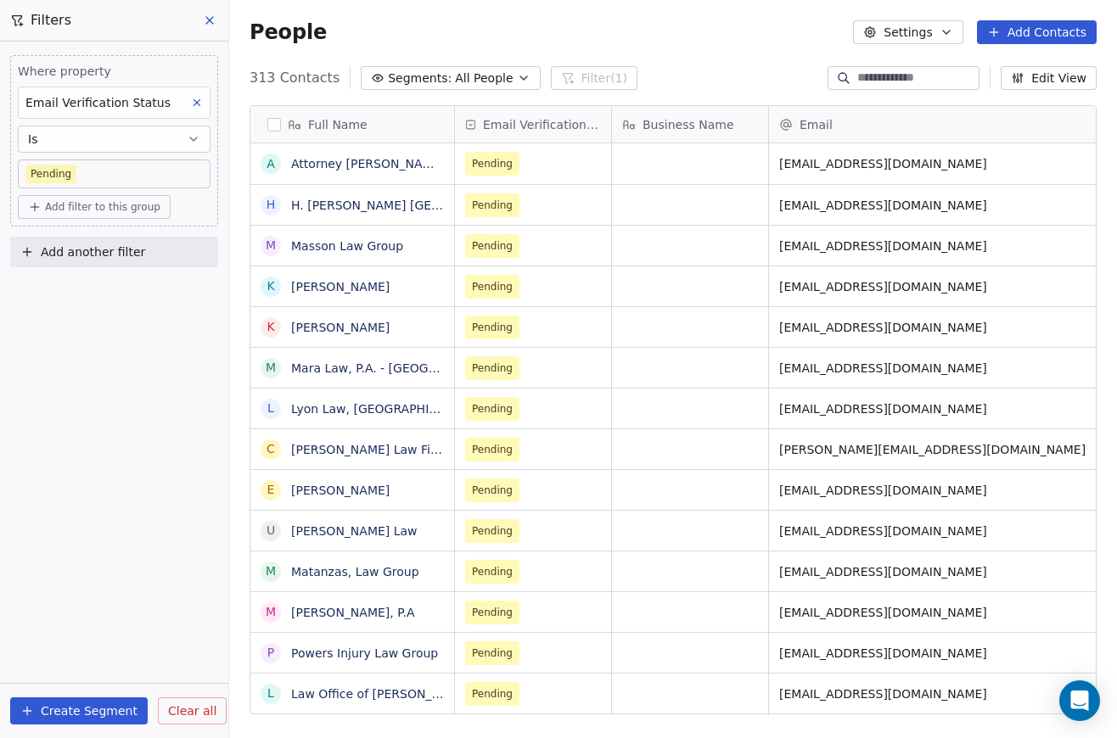
scroll to position [649, 888]
click at [270, 122] on button "button" at bounding box center [274, 125] width 14 height 14
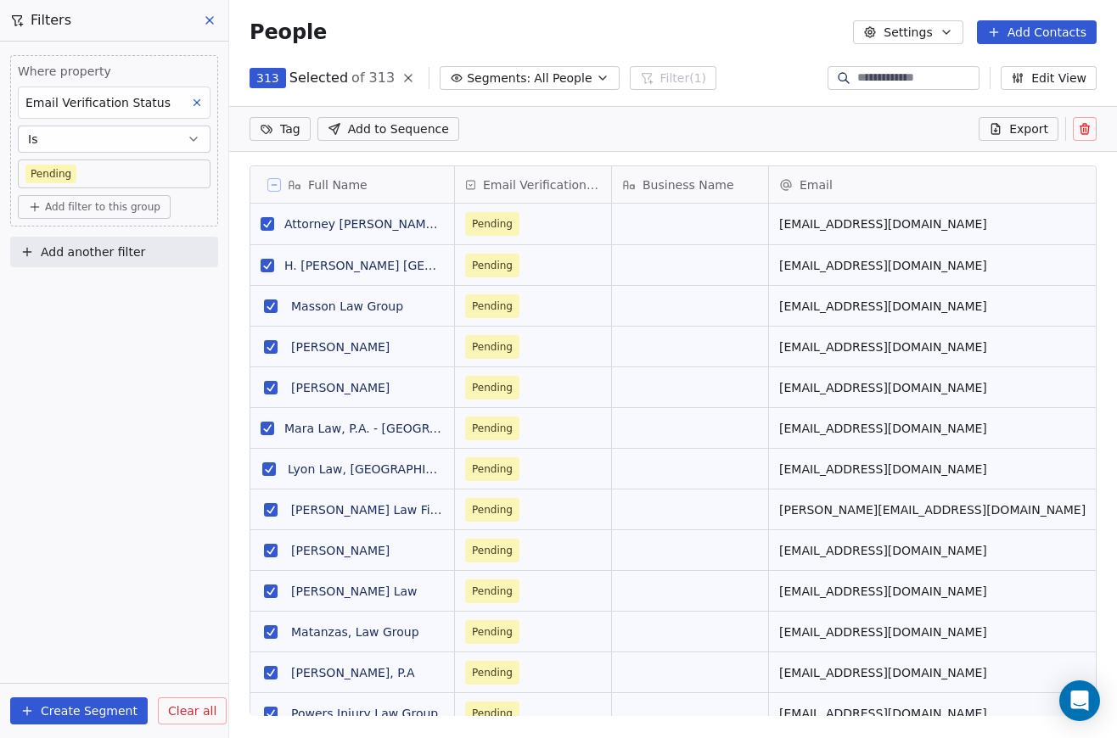
scroll to position [590, 888]
click at [534, 76] on span "All People" at bounding box center [563, 79] width 58 height 18
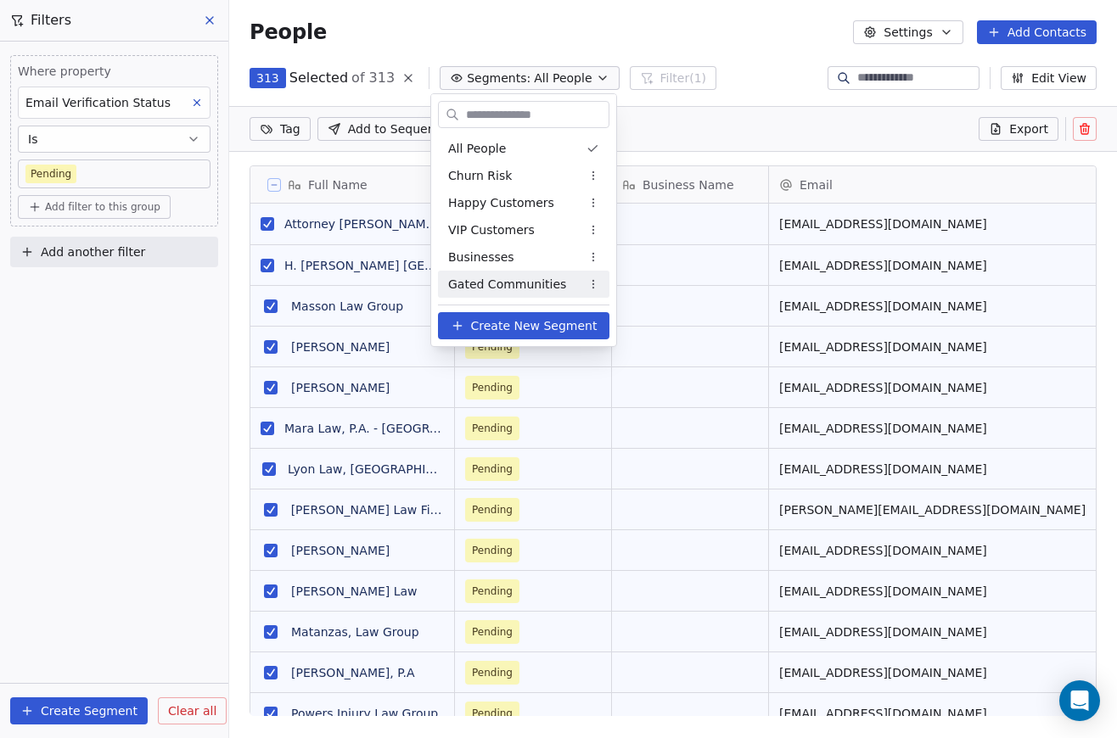
click at [496, 315] on button "Create New Segment" at bounding box center [523, 325] width 171 height 27
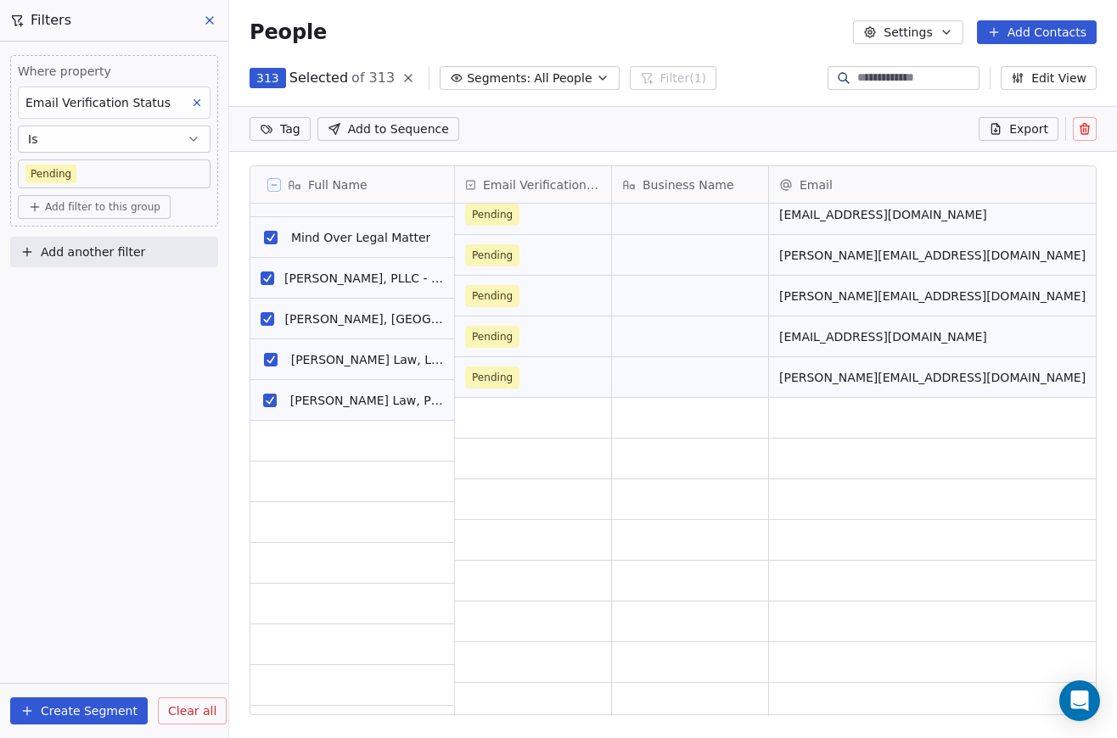
scroll to position [3901, 0]
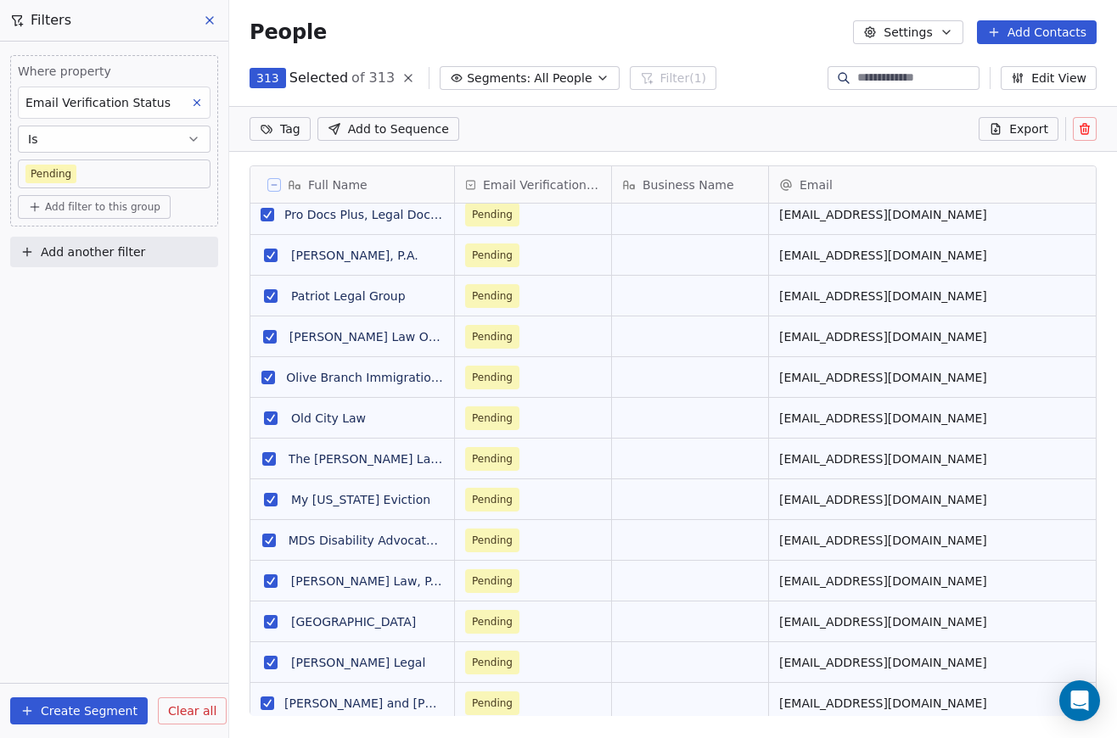
click at [519, 75] on button "Segments: All People" at bounding box center [529, 78] width 179 height 24
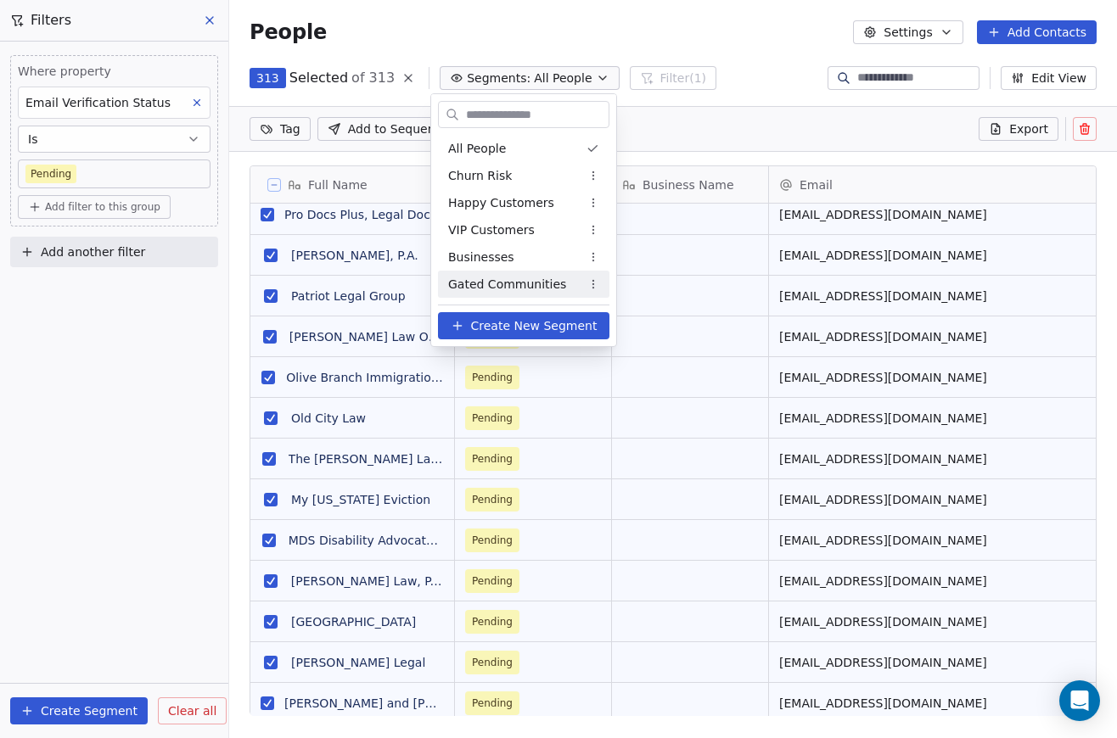
click at [500, 325] on span "Create New Segment" at bounding box center [534, 326] width 126 height 18
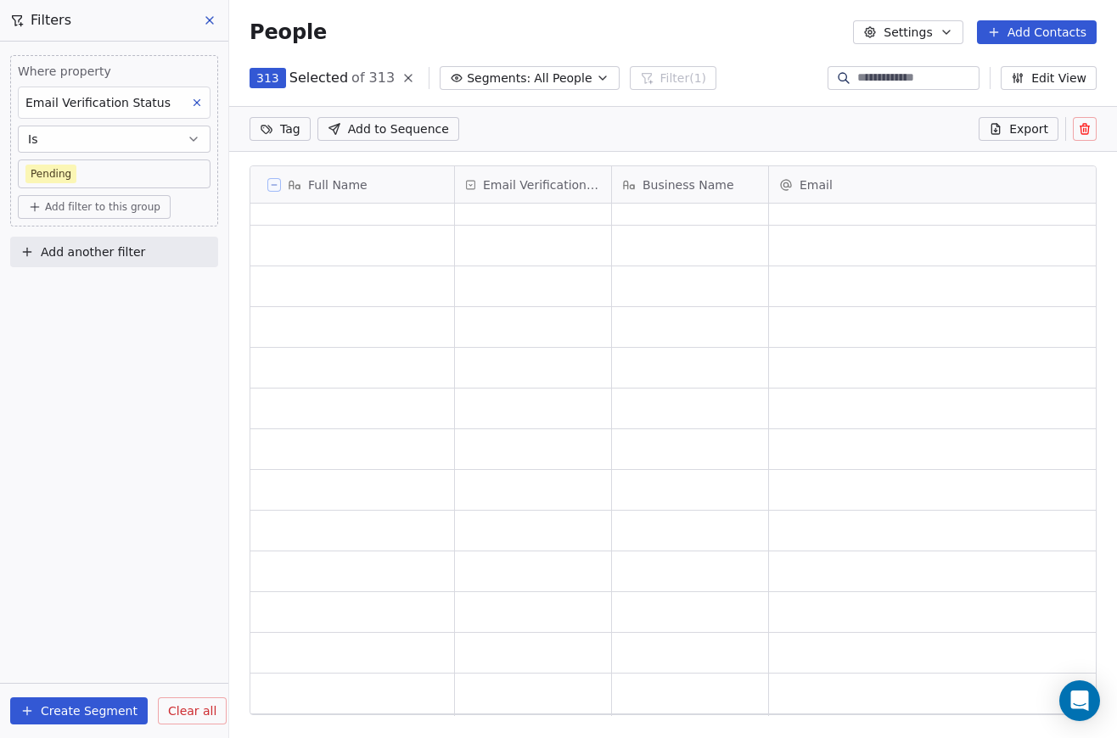
click at [81, 701] on button "Create Segment" at bounding box center [78, 711] width 137 height 27
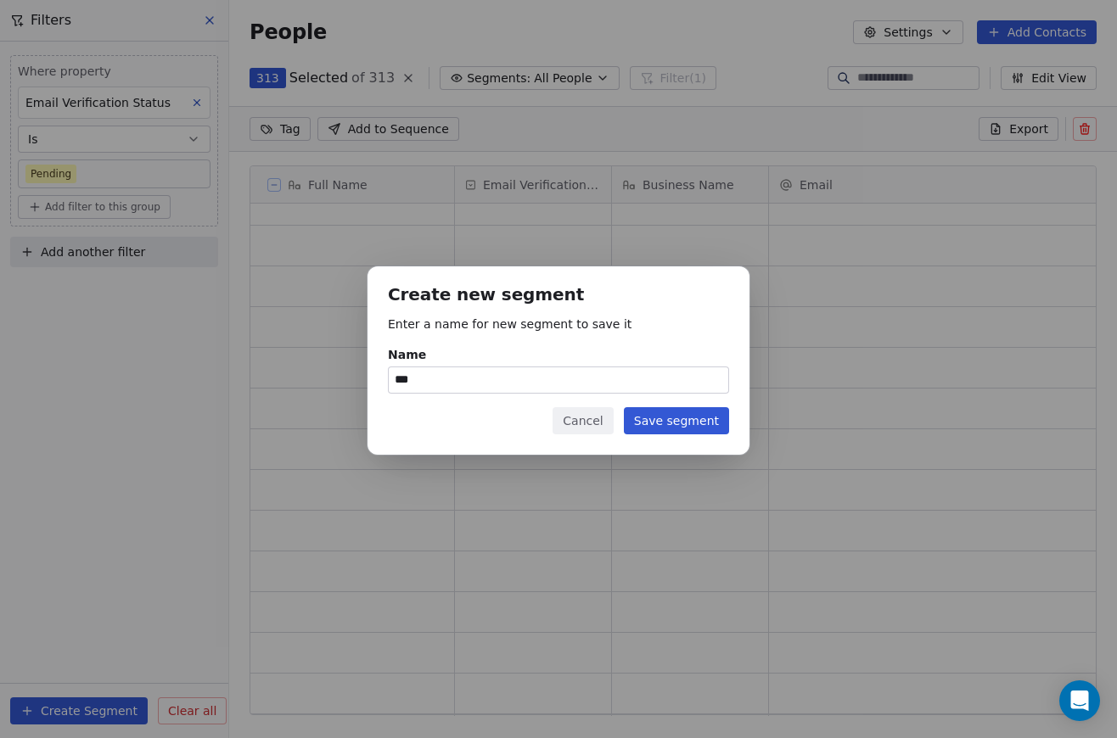
type input "***"
click at [691, 416] on button "Save segment" at bounding box center [676, 420] width 105 height 27
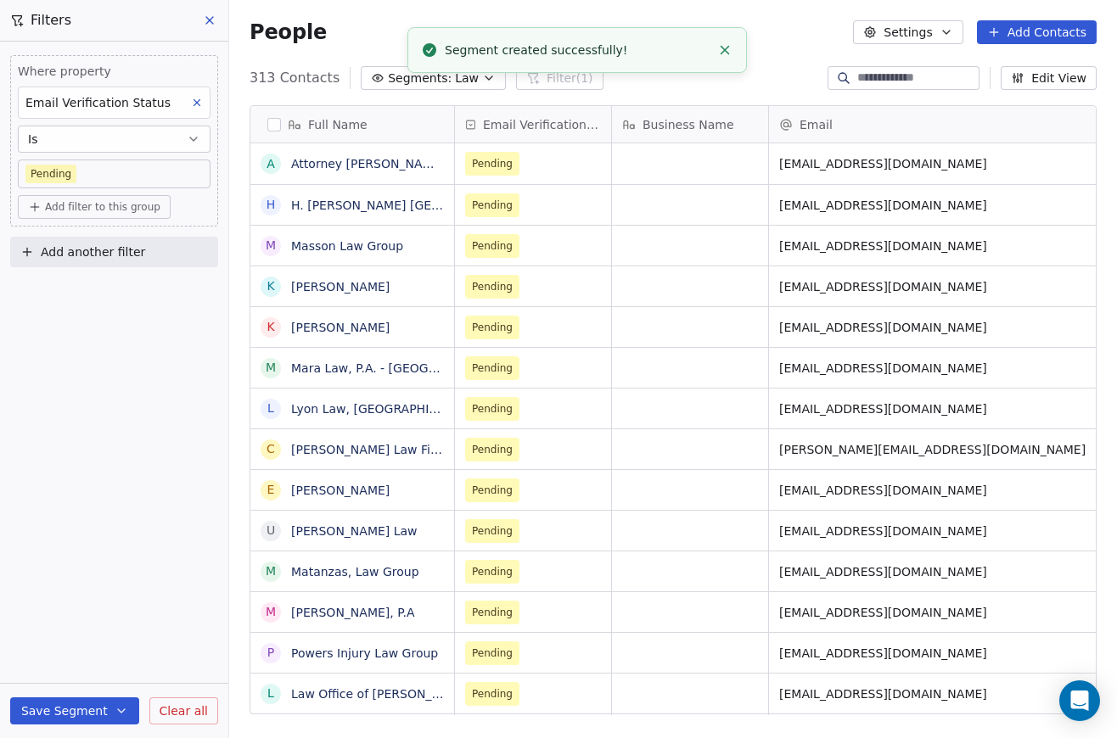
click at [732, 48] on button "Close toast" at bounding box center [725, 50] width 22 height 22
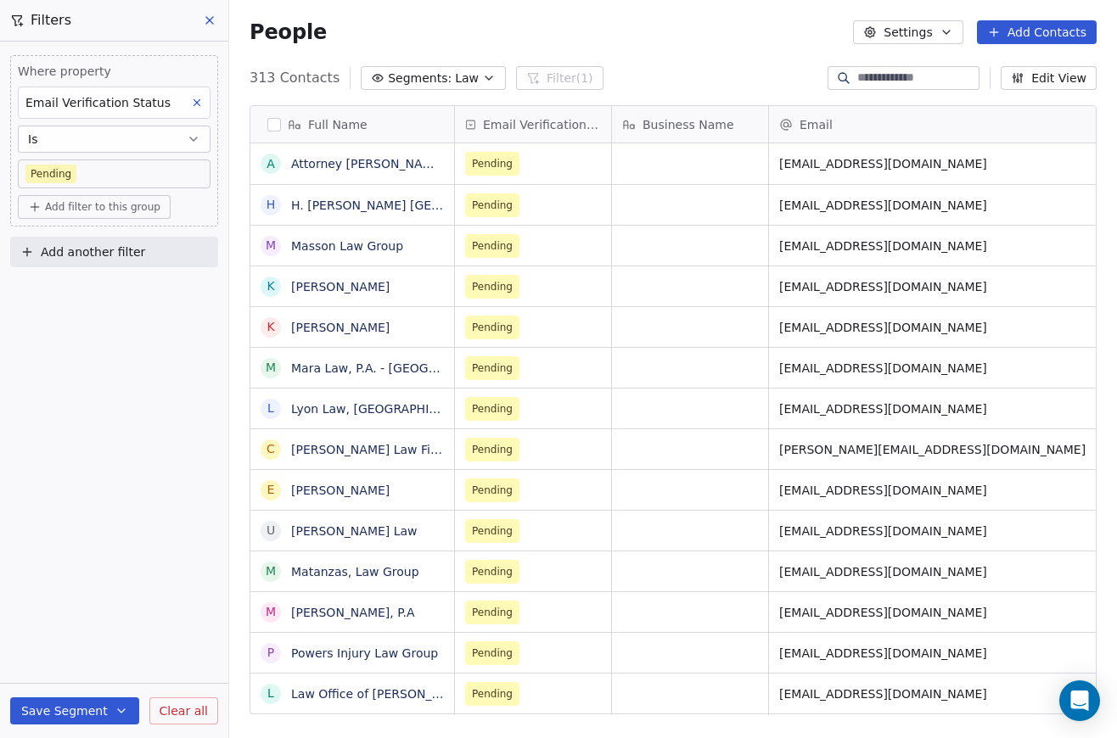
click at [203, 19] on icon at bounding box center [210, 21] width 14 height 14
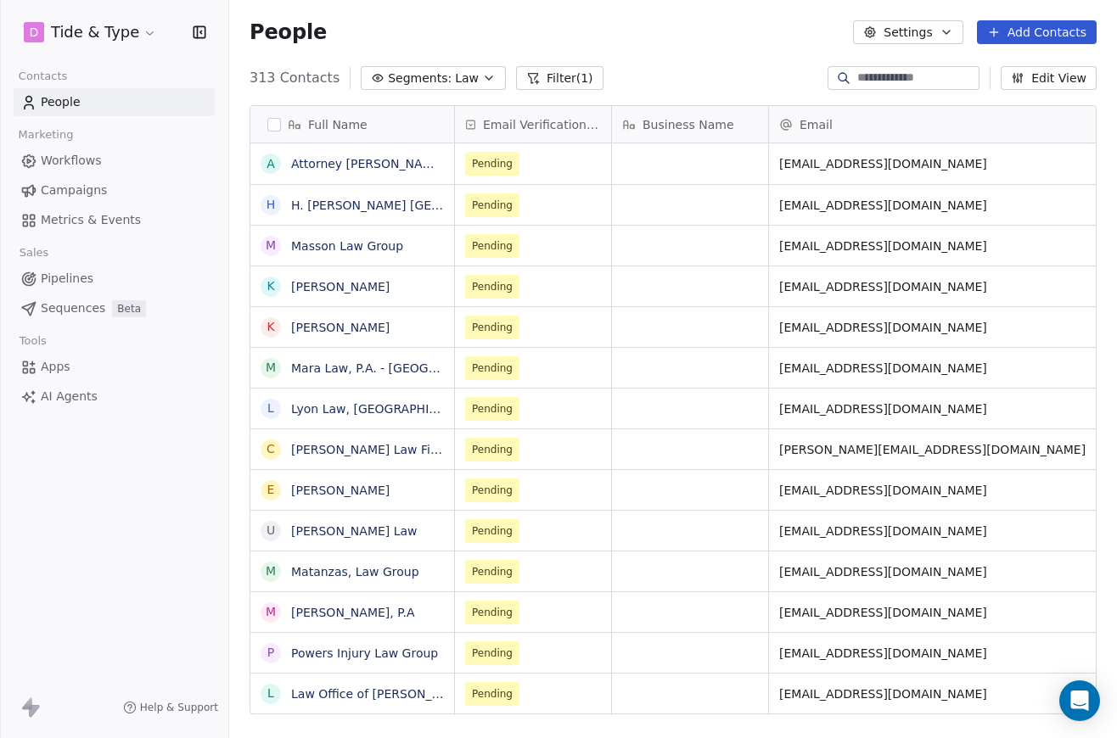
click at [110, 190] on link "Campaigns" at bounding box center [114, 191] width 201 height 28
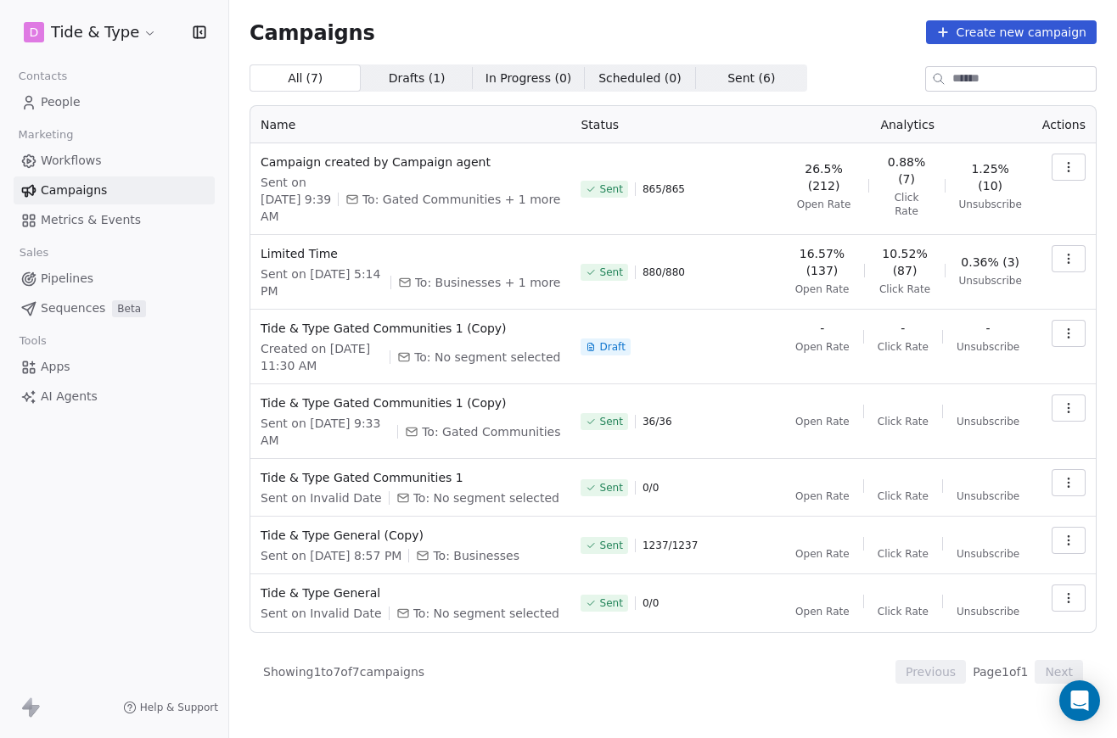
click at [87, 101] on link "People" at bounding box center [114, 102] width 201 height 28
